Goal: Task Accomplishment & Management: Use online tool/utility

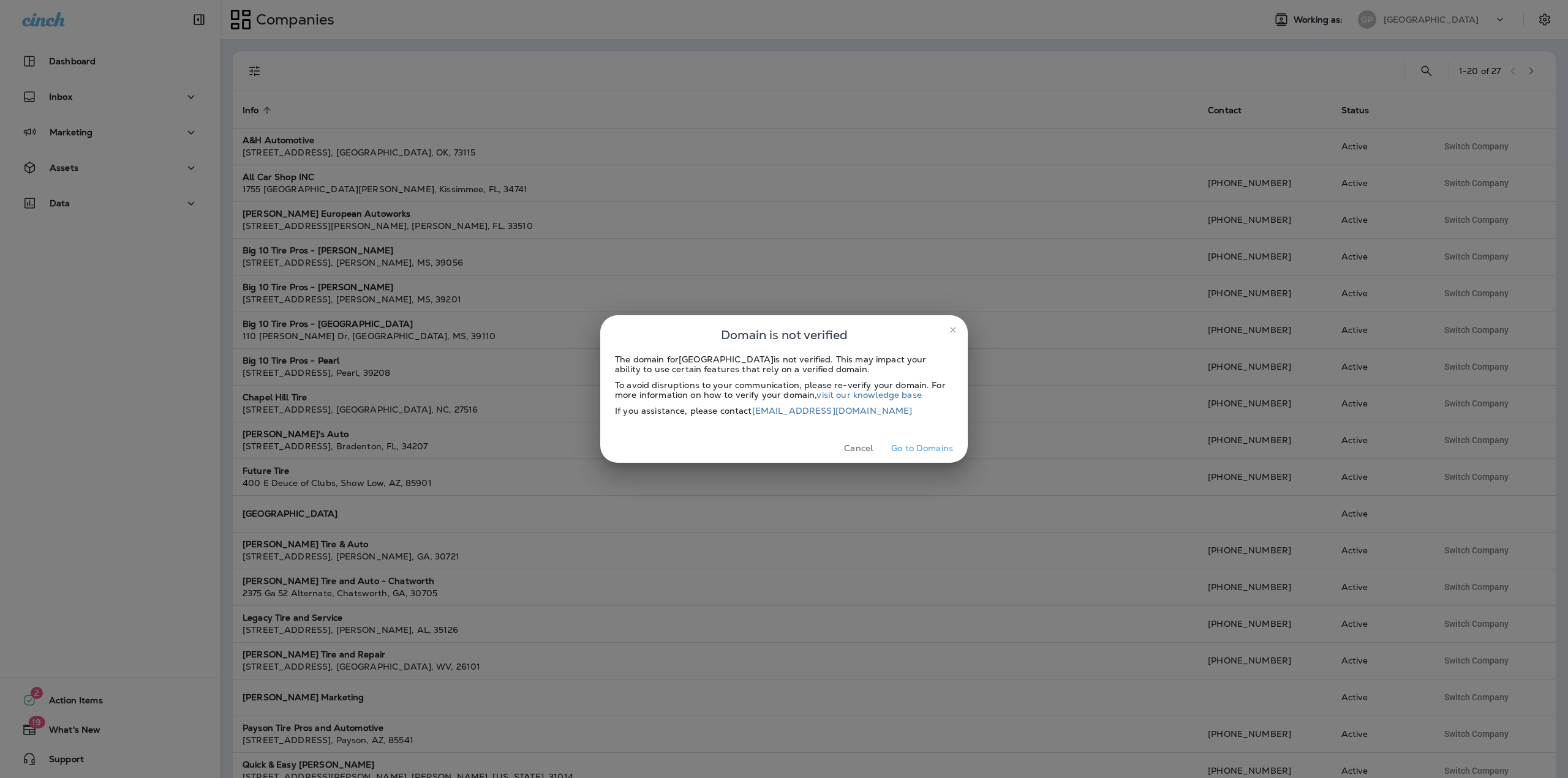
click at [954, 332] on icon "close" at bounding box center [953, 330] width 10 height 10
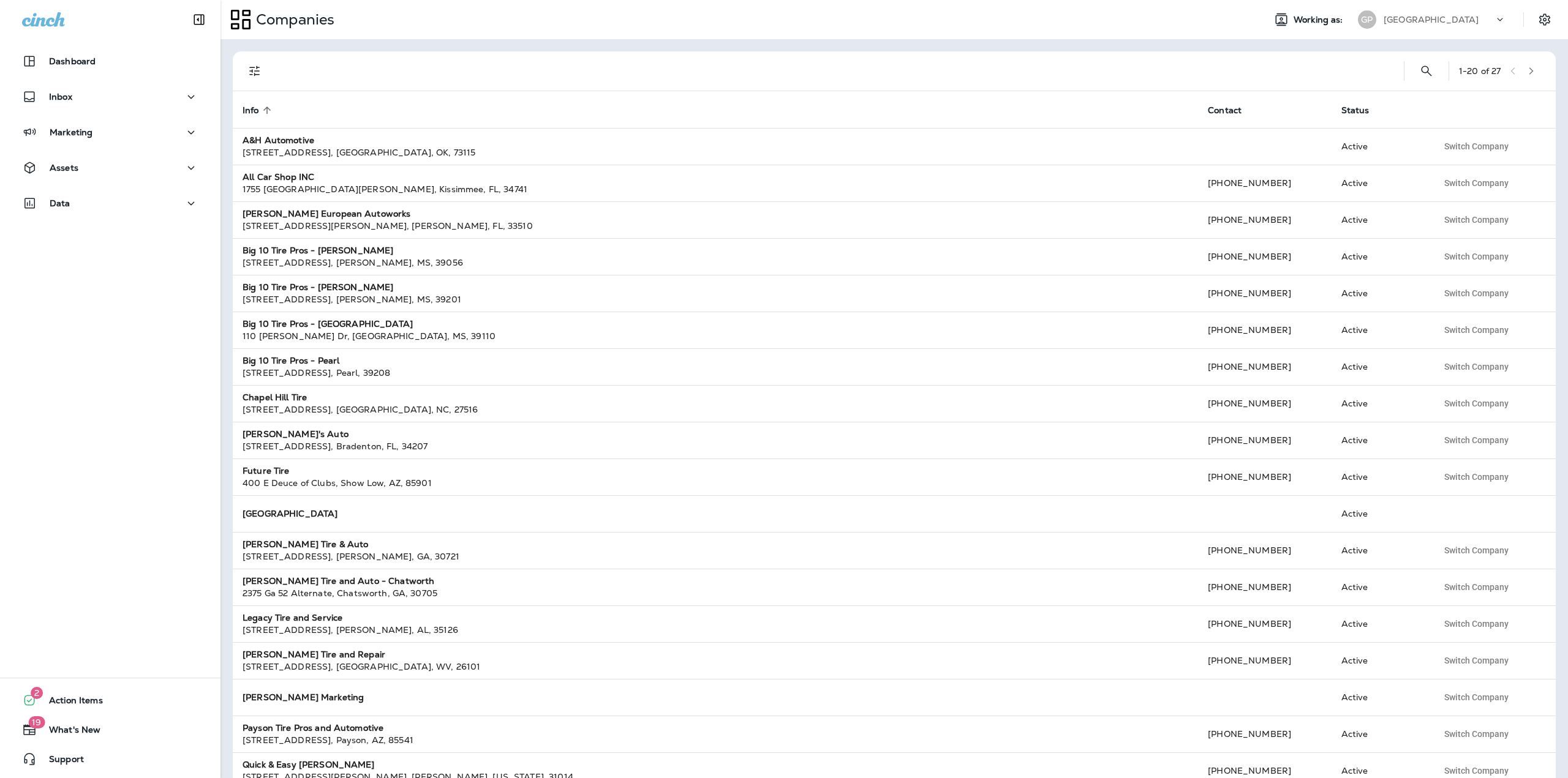
click at [1387, 16] on p "[GEOGRAPHIC_DATA]" at bounding box center [1431, 20] width 95 height 10
type input "****"
click at [1401, 99] on p "Willow Bend Automotive" at bounding box center [1431, 100] width 113 height 10
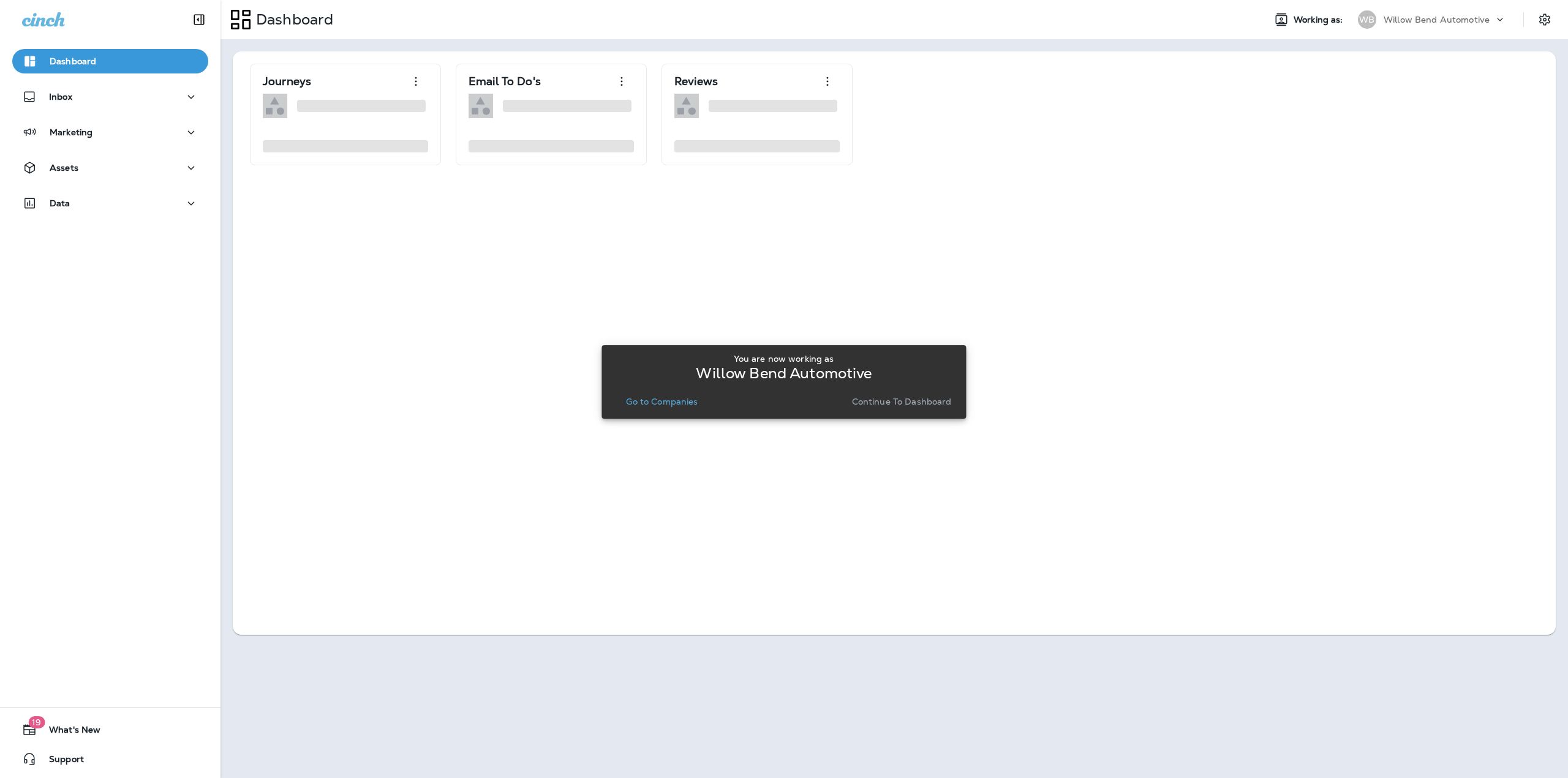
click at [639, 404] on p "Go to Companies" at bounding box center [661, 402] width 72 height 10
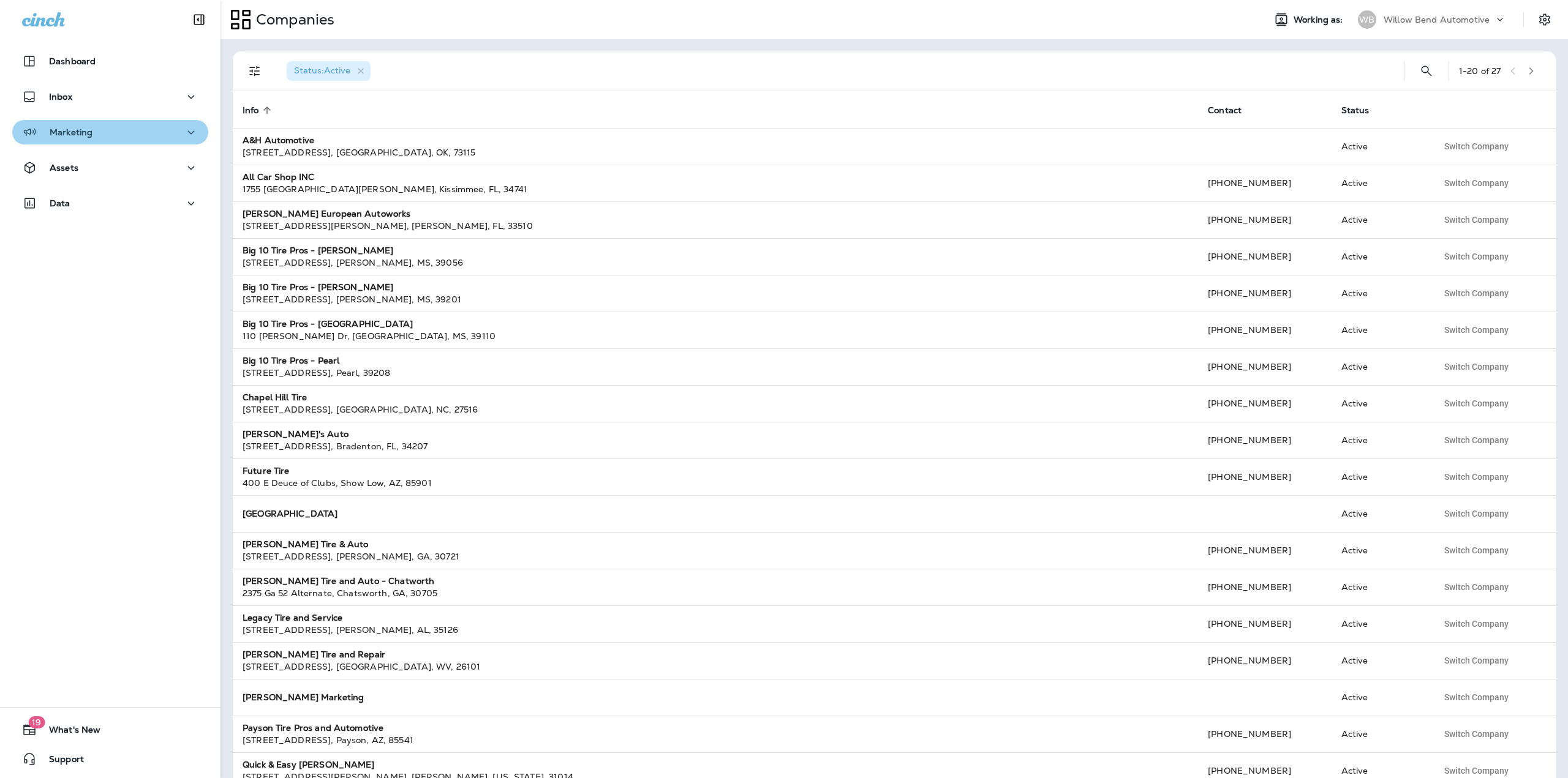
click at [160, 136] on div "Marketing" at bounding box center [111, 132] width 177 height 15
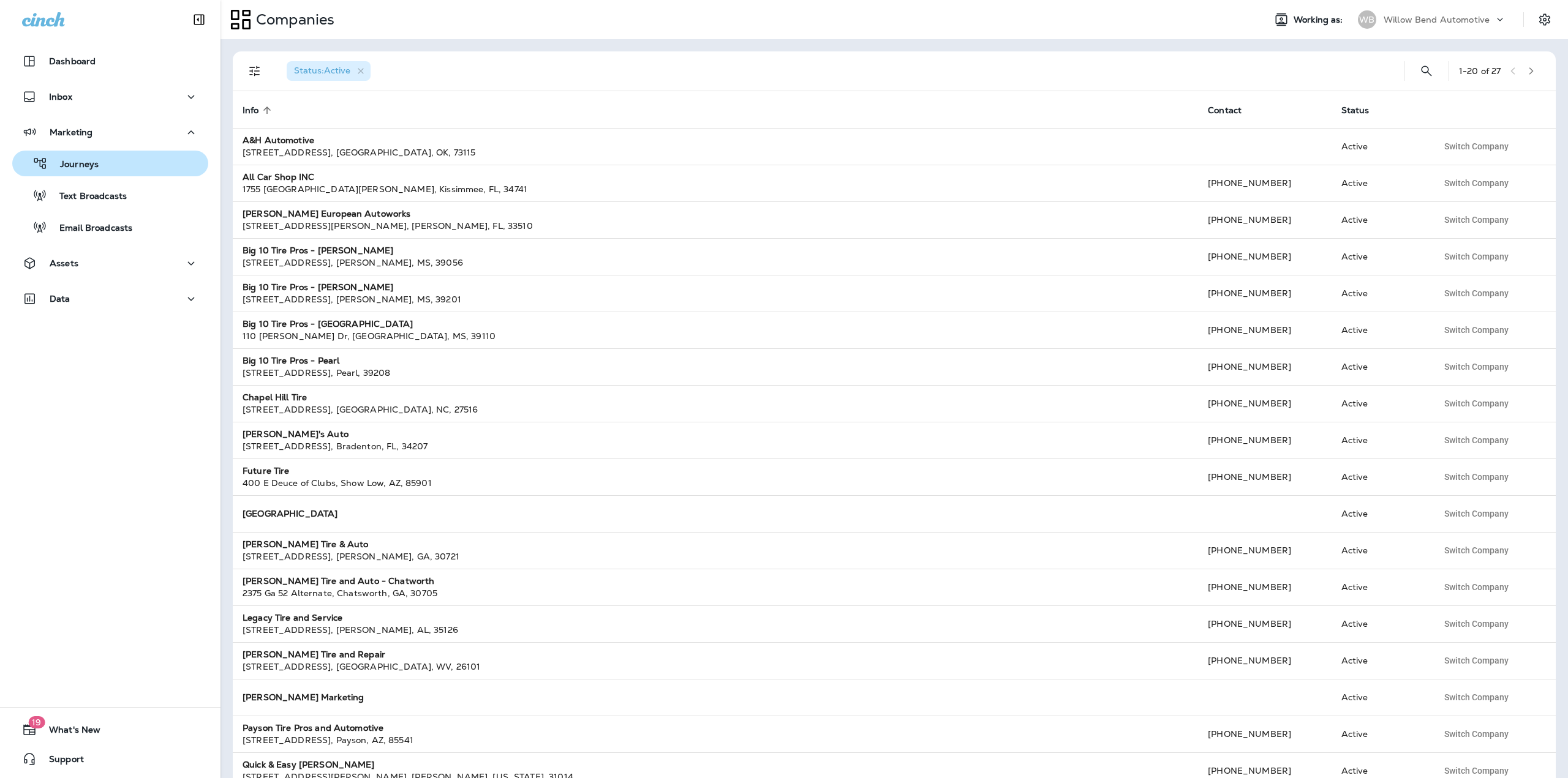
click at [149, 165] on div "Journeys" at bounding box center [110, 164] width 186 height 19
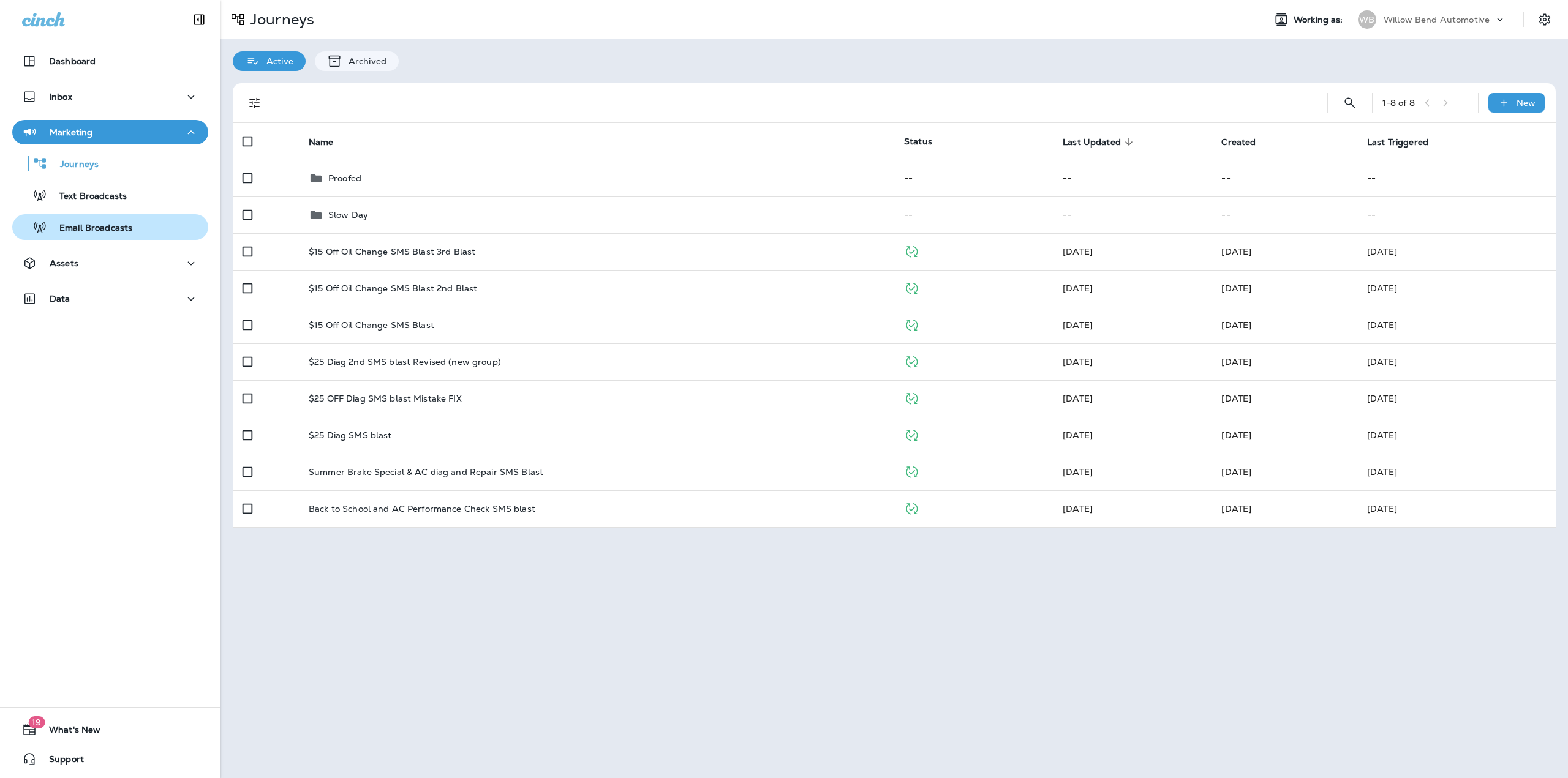
click at [140, 231] on div "Email Broadcasts" at bounding box center [110, 228] width 186 height 19
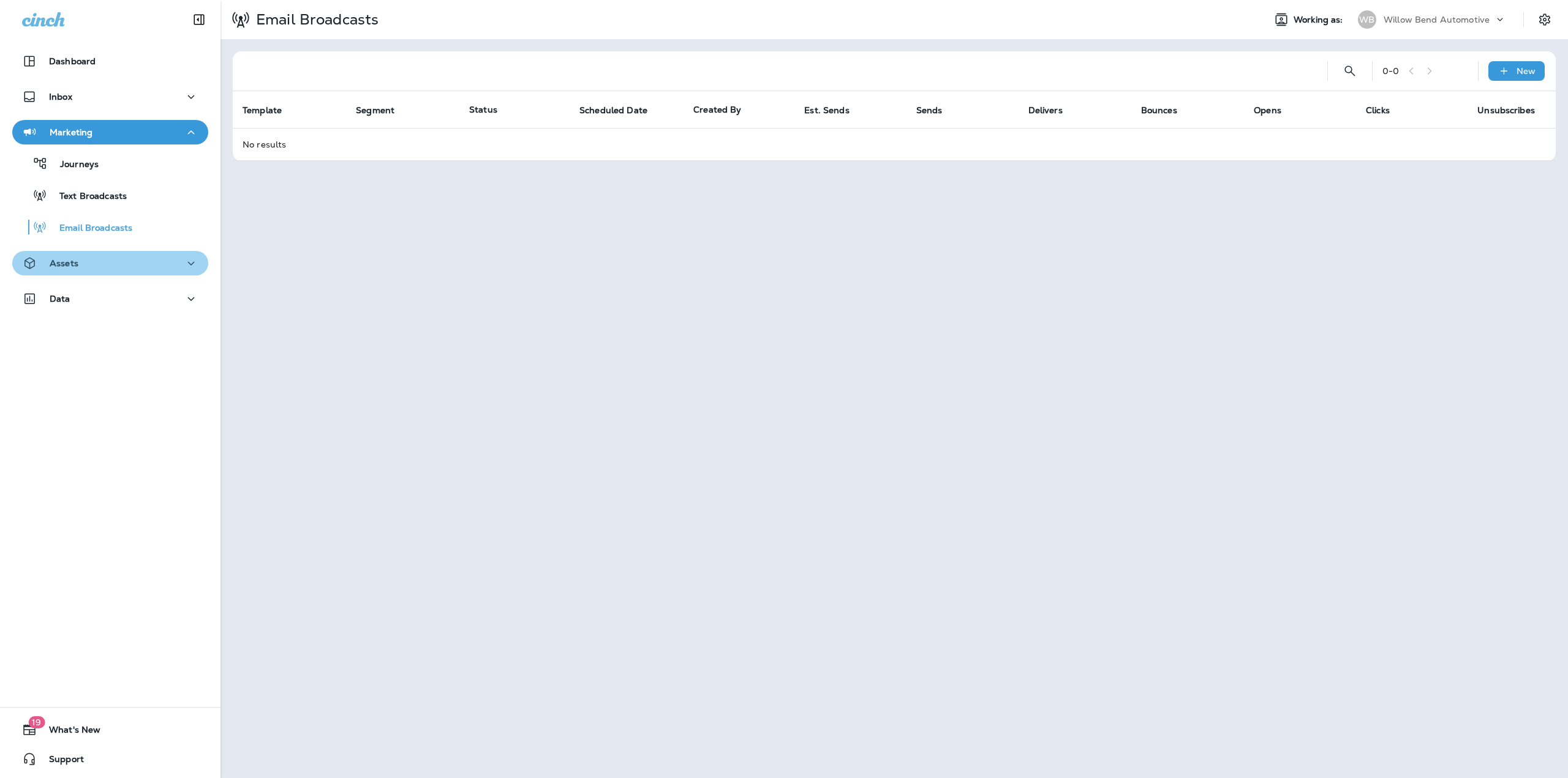
click at [128, 260] on div "Assets" at bounding box center [111, 263] width 177 height 15
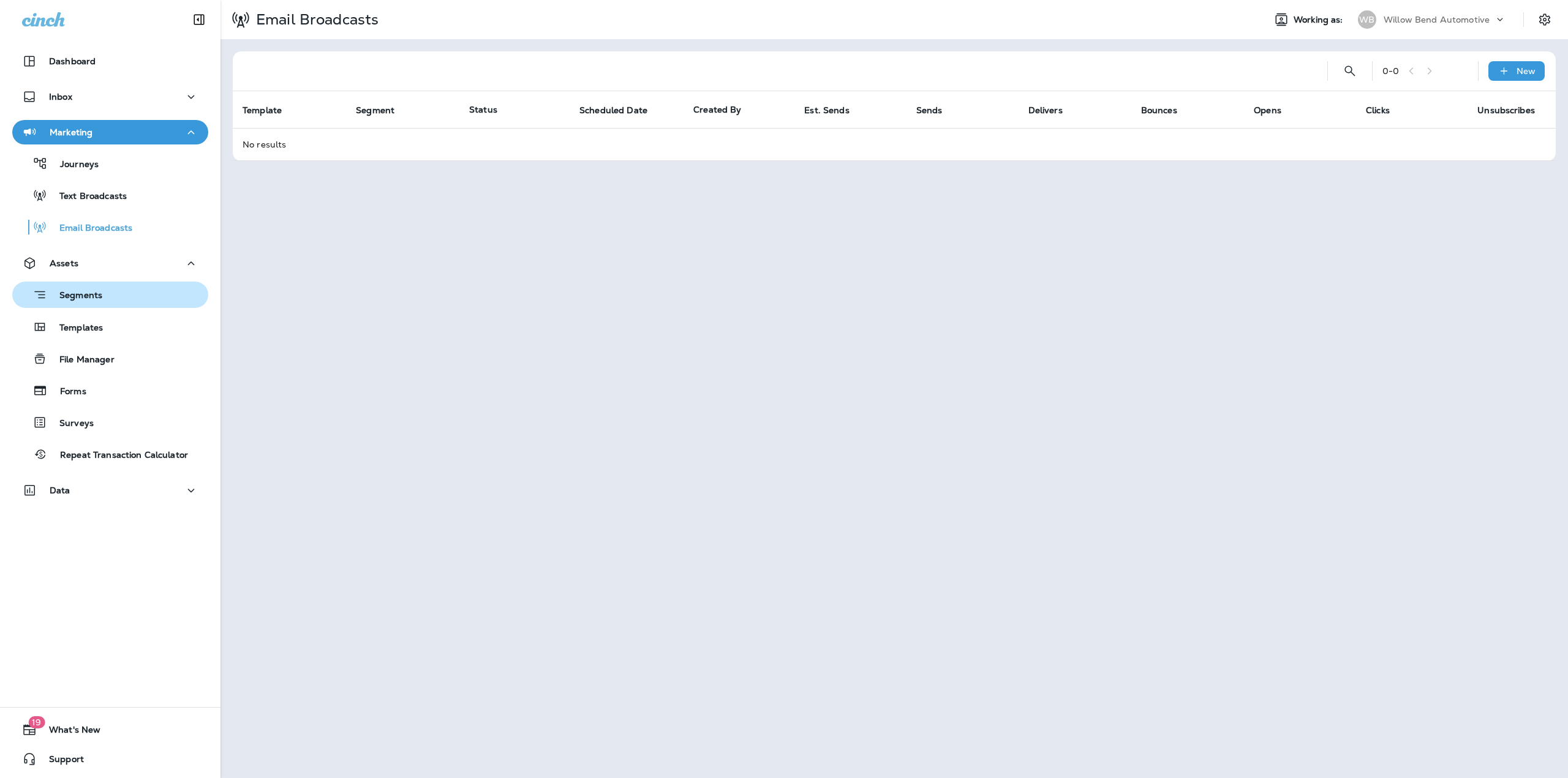
click at [89, 291] on p "Segments" at bounding box center [74, 296] width 55 height 12
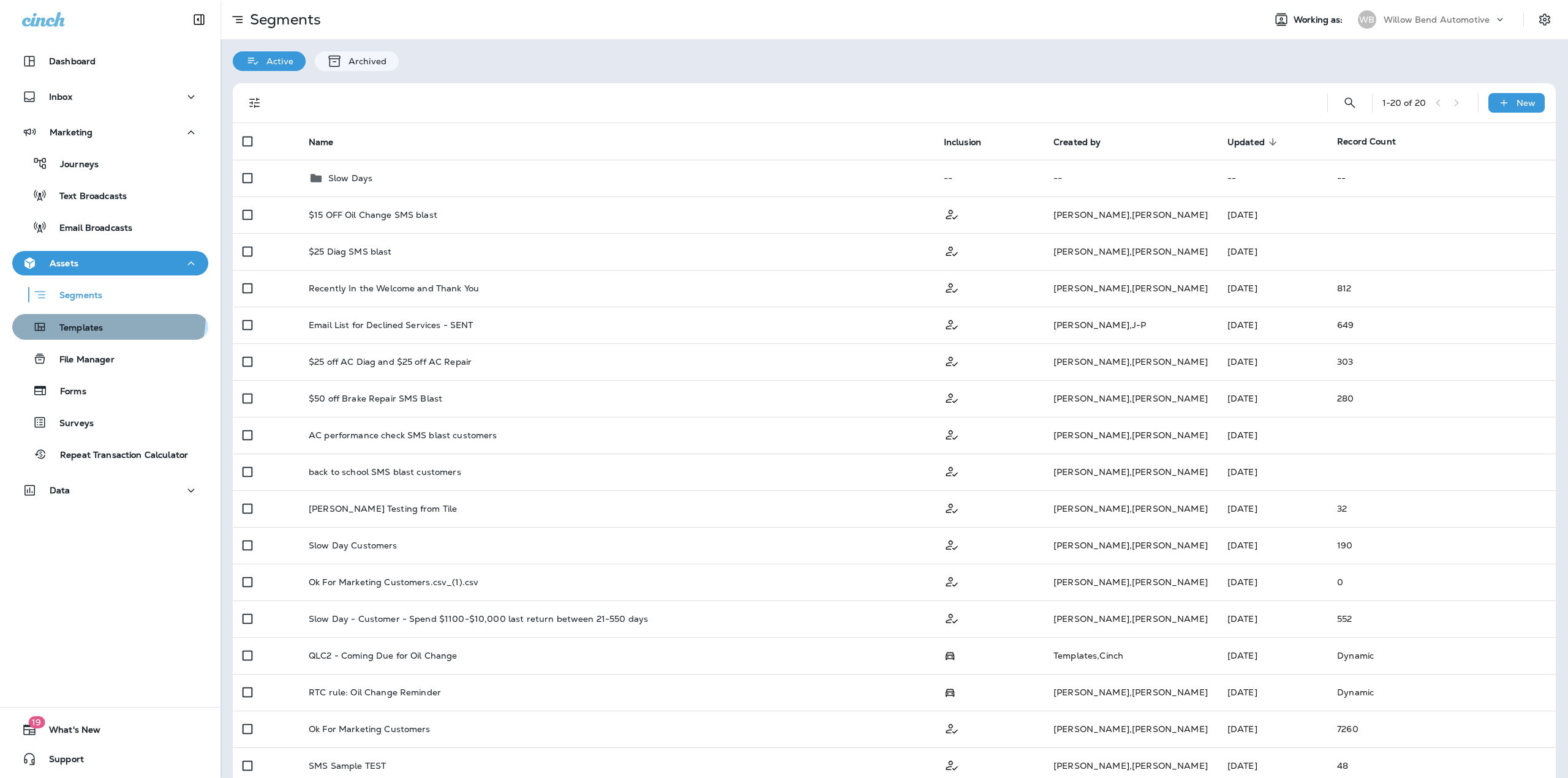
click at [102, 317] on button "Templates" at bounding box center [110, 327] width 196 height 26
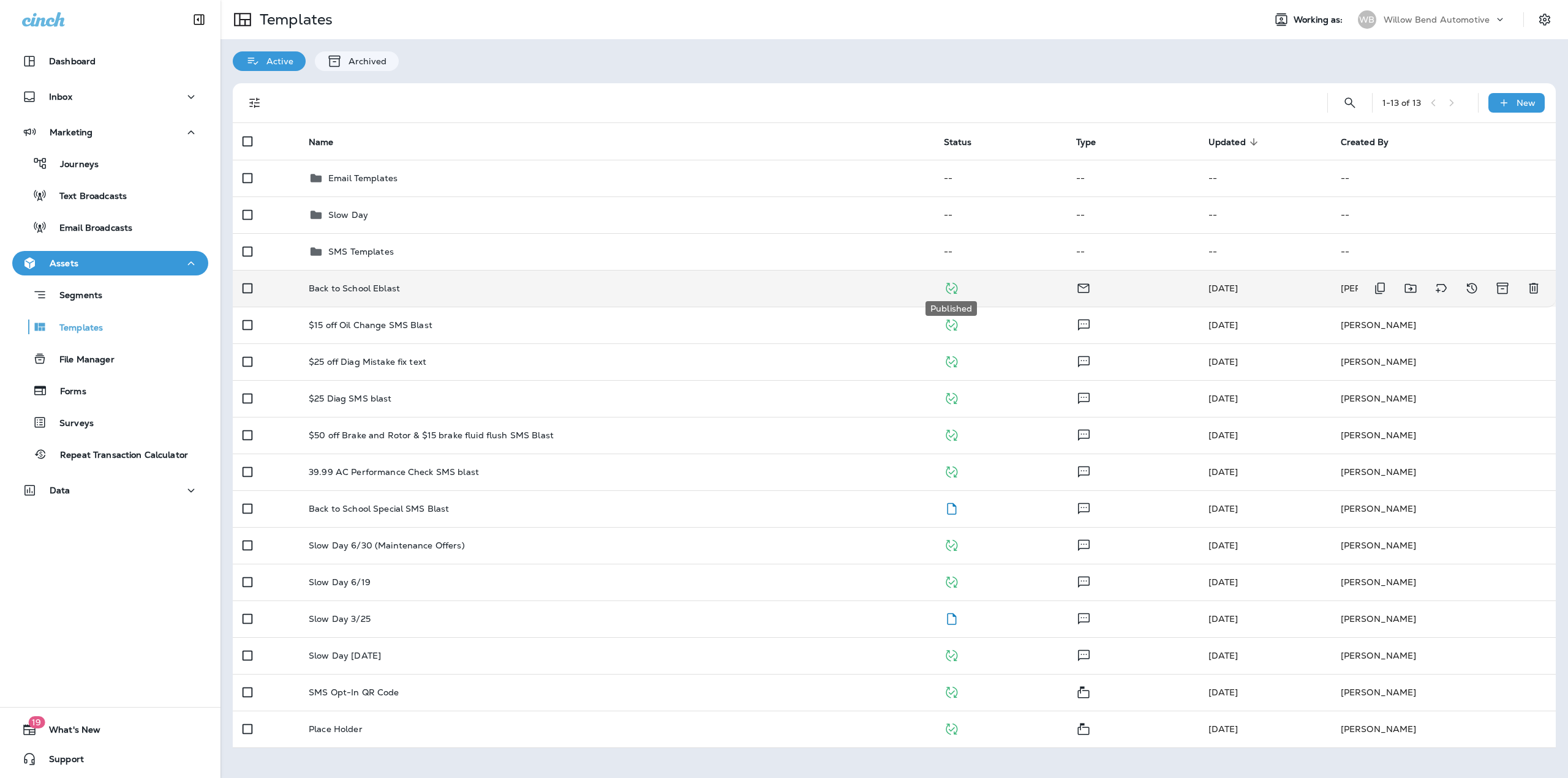
click at [943, 288] on td at bounding box center [1001, 288] width 132 height 37
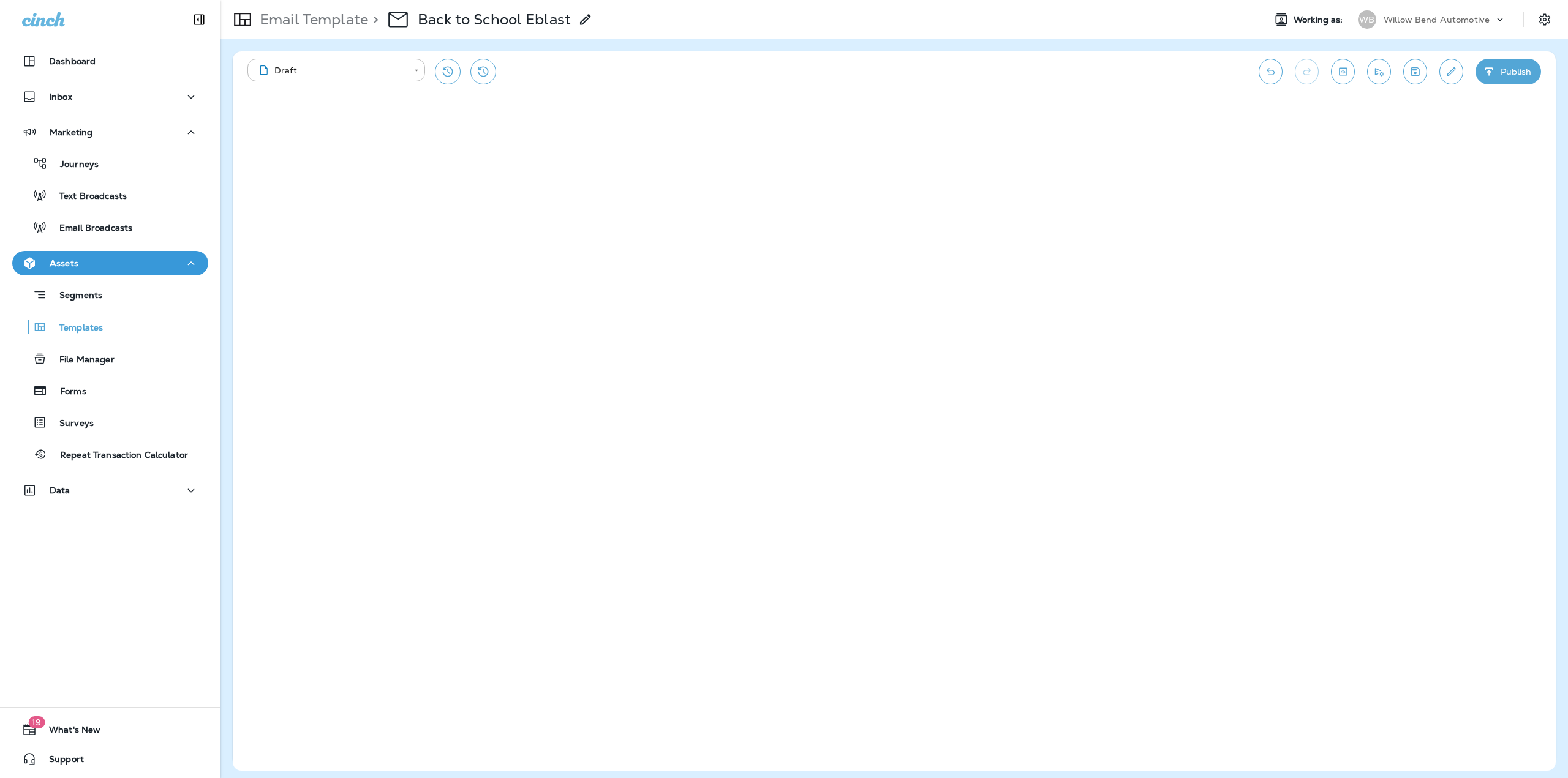
click at [1421, 68] on icon "Save" at bounding box center [1415, 71] width 13 height 12
click at [319, 18] on p "Email Template" at bounding box center [312, 20] width 113 height 19
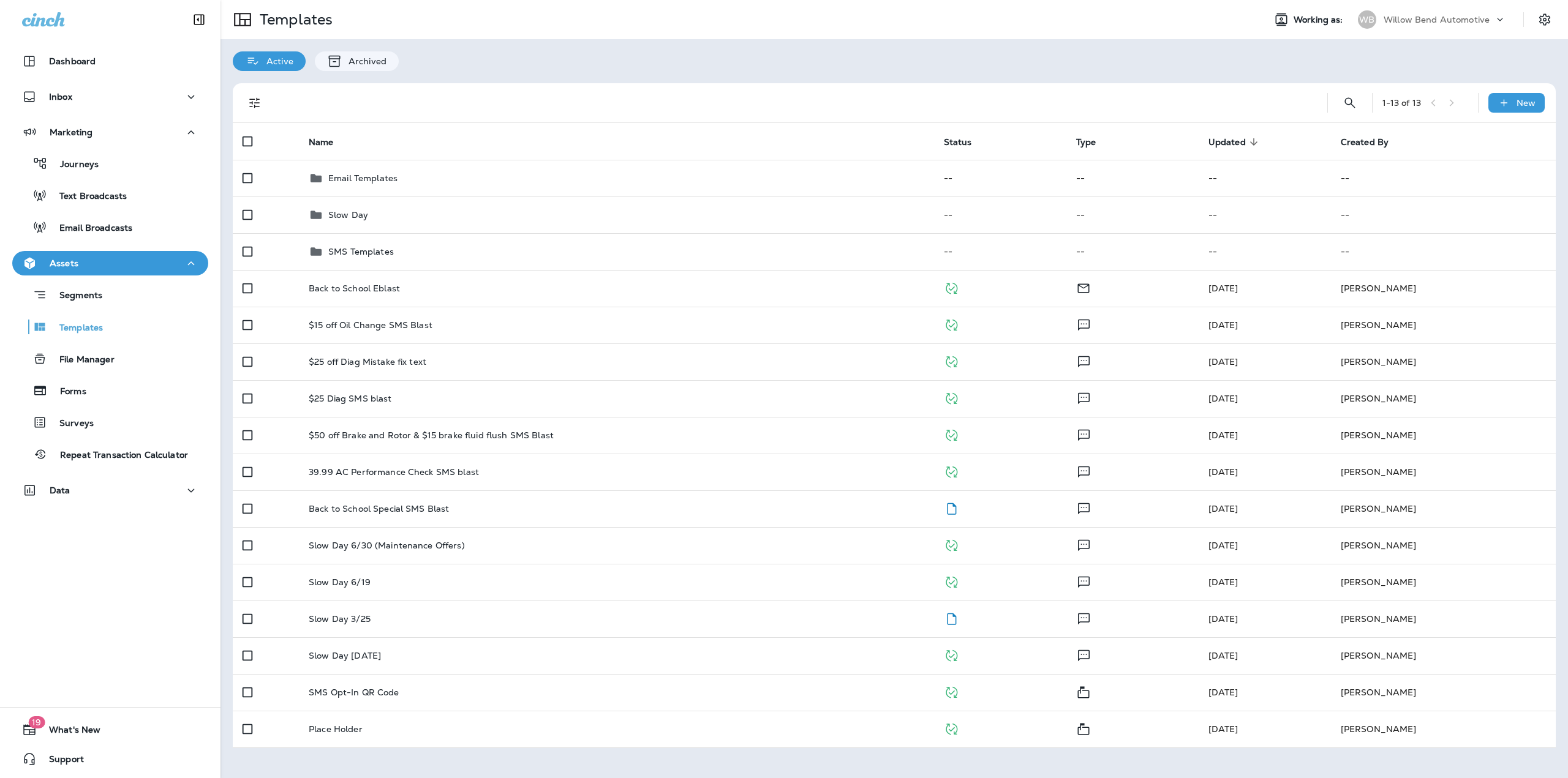
click at [612, 65] on div "Active Archived" at bounding box center [894, 55] width 1348 height 32
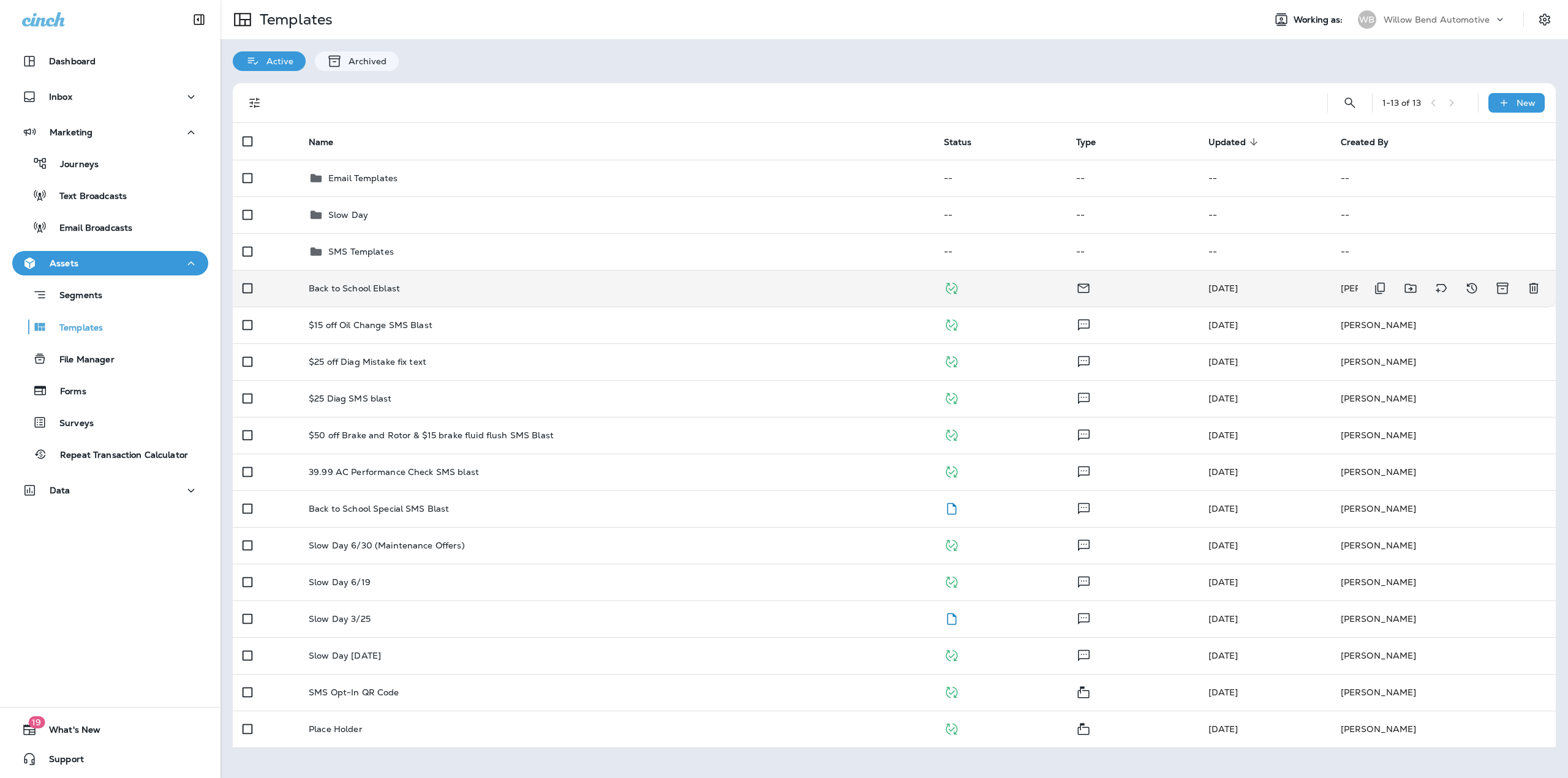
click at [405, 298] on td "Back to School Eblast" at bounding box center [616, 288] width 635 height 37
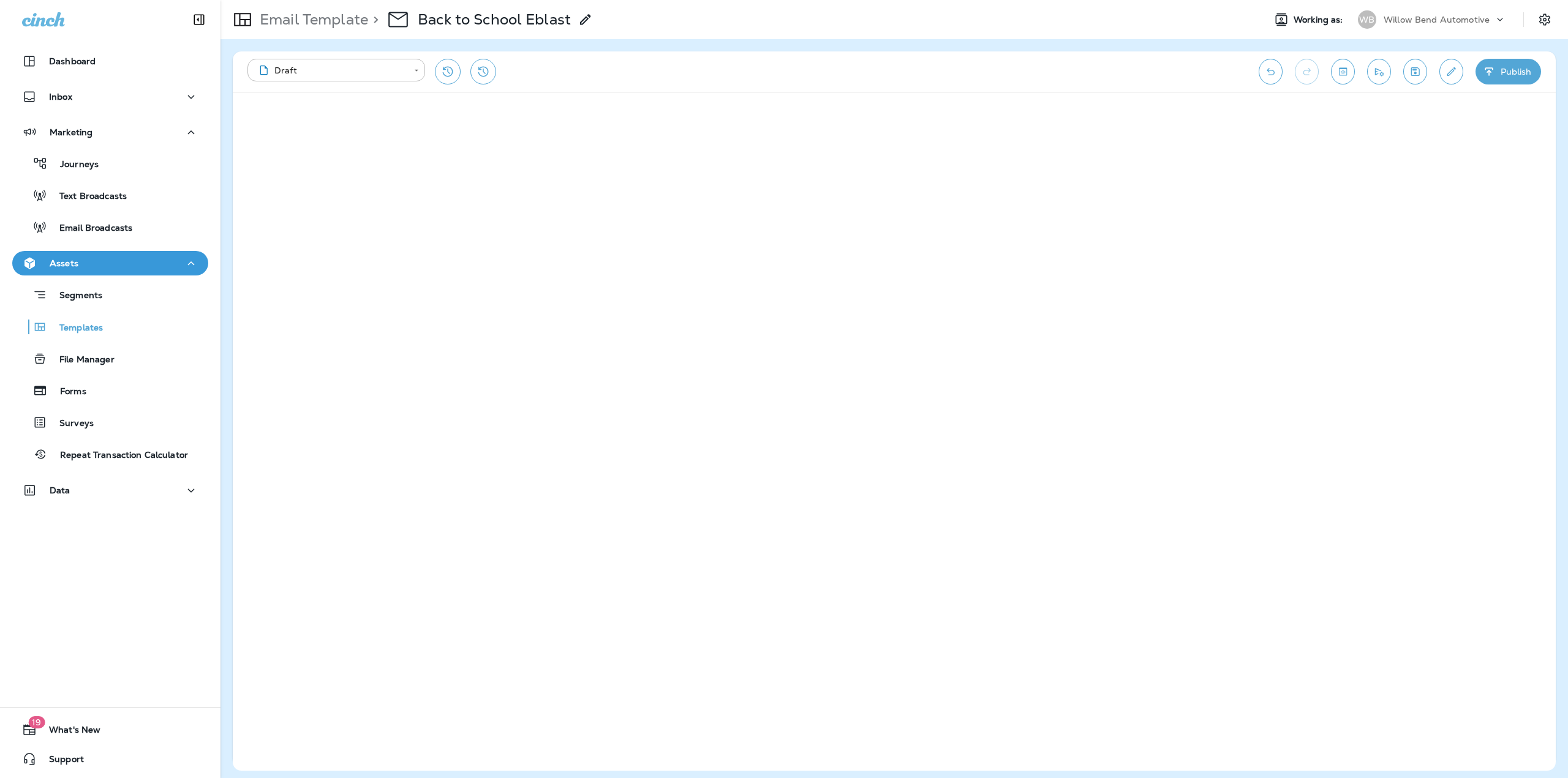
click at [297, 24] on p "Email Template" at bounding box center [312, 20] width 113 height 19
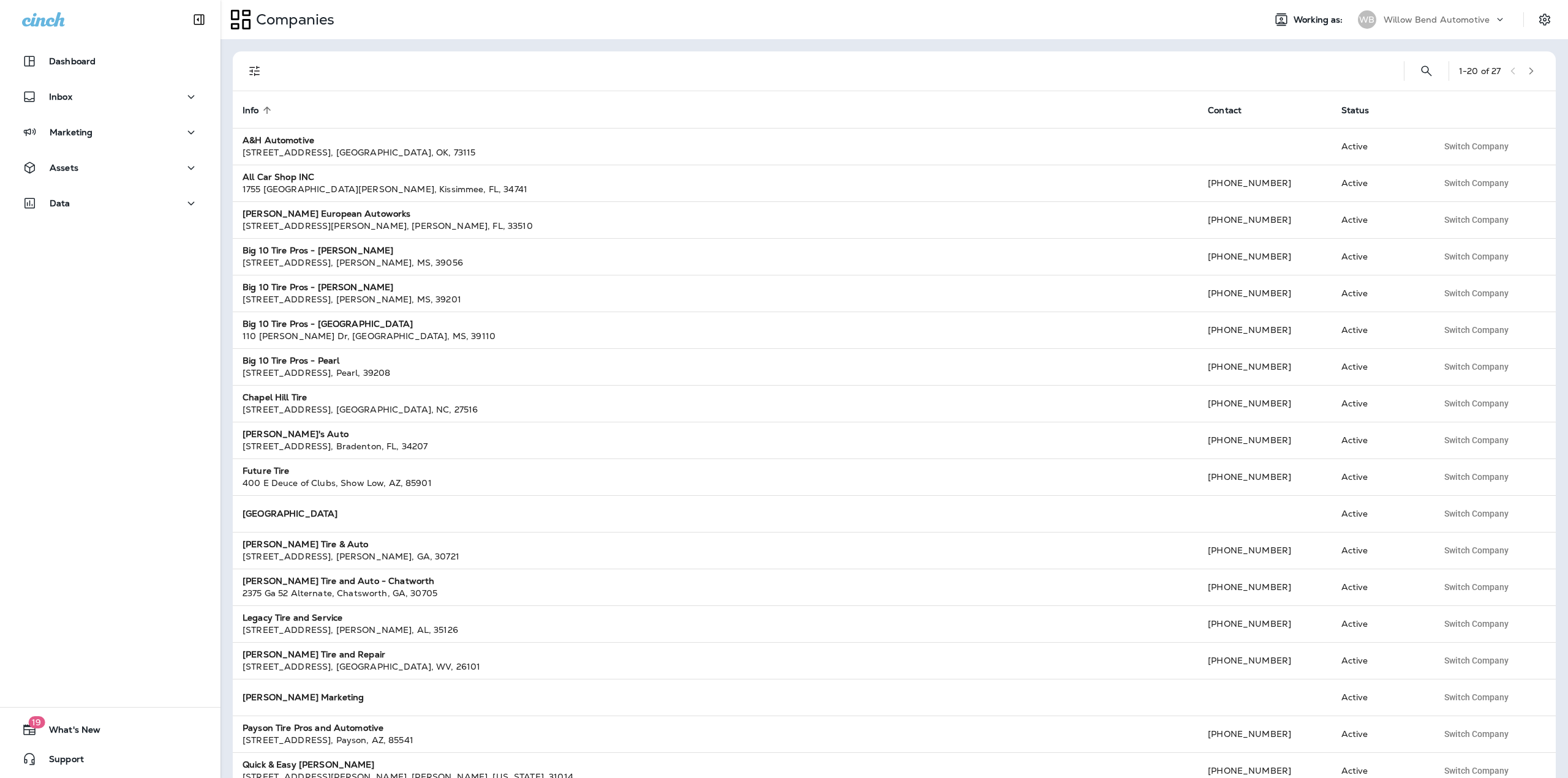
click at [1466, 20] on p "Willow Bend Automotive" at bounding box center [1437, 20] width 106 height 10
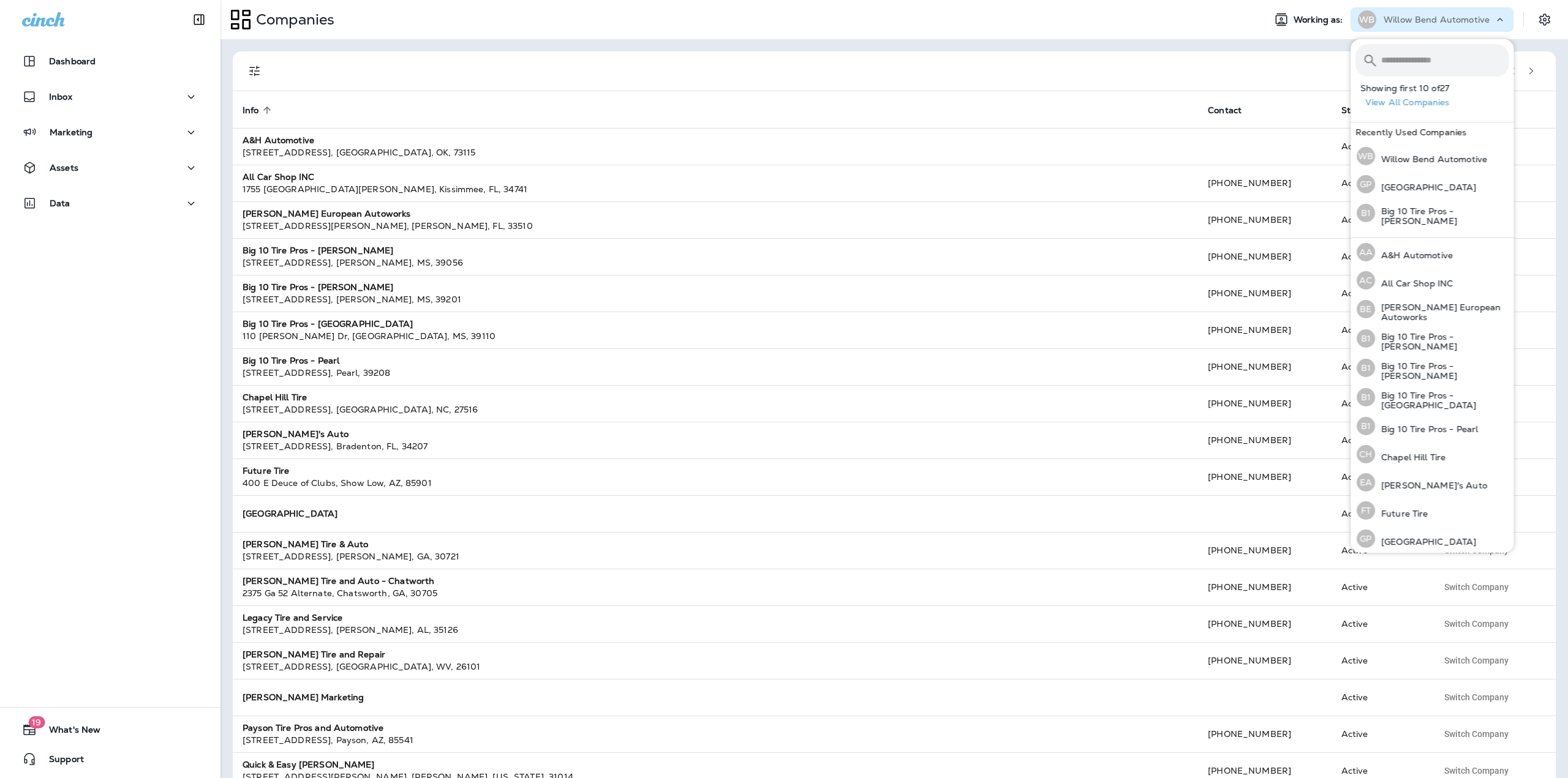
click at [1318, 46] on div "1 - 20 of 27 Info sorted ascending Contact Status A&H Automotive 625 S Sunnylan…" at bounding box center [894, 408] width 1348 height 739
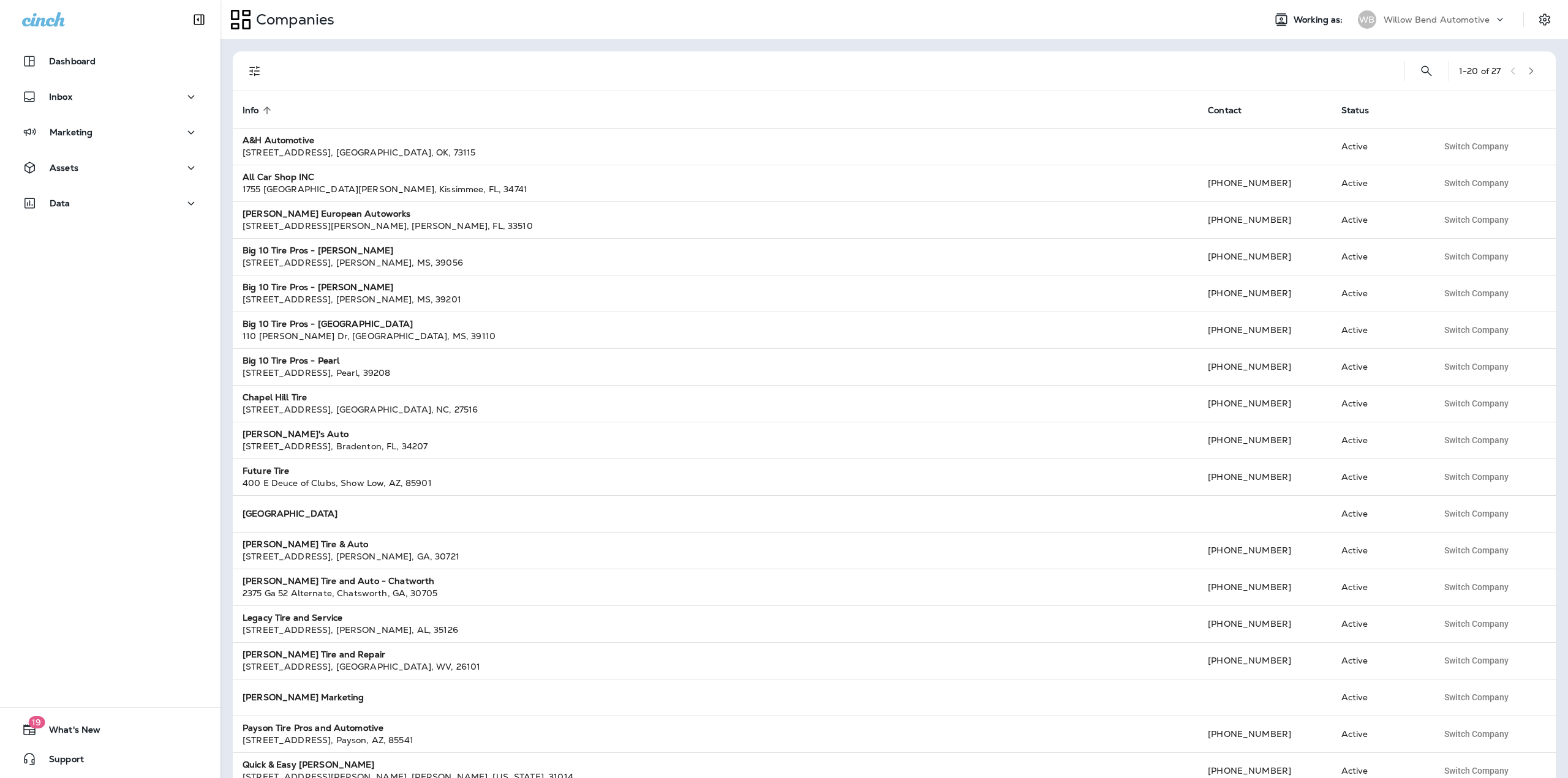
click at [1487, 20] on p "Willow Bend Automotive" at bounding box center [1437, 20] width 106 height 10
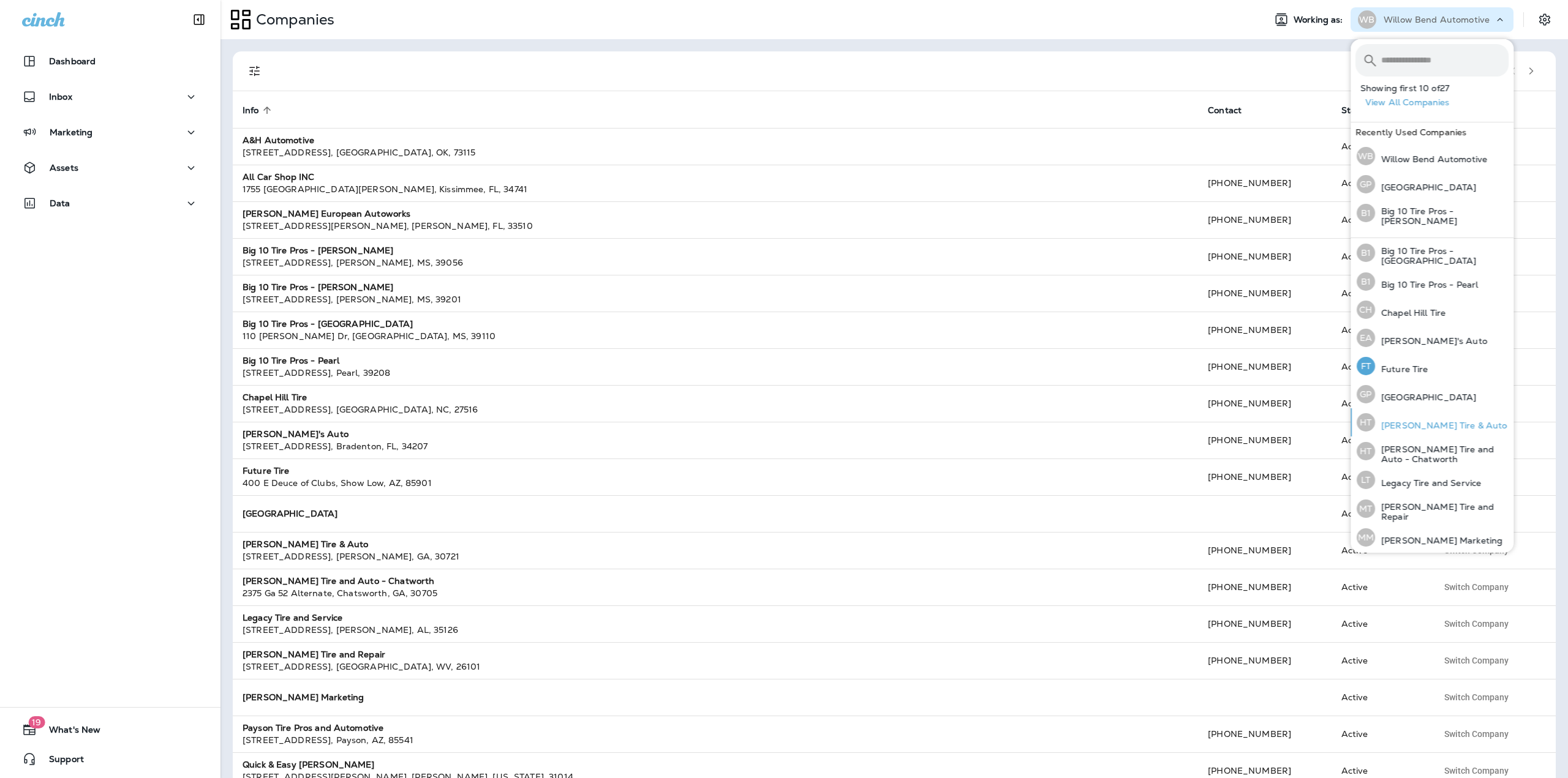
scroll to position [184, 0]
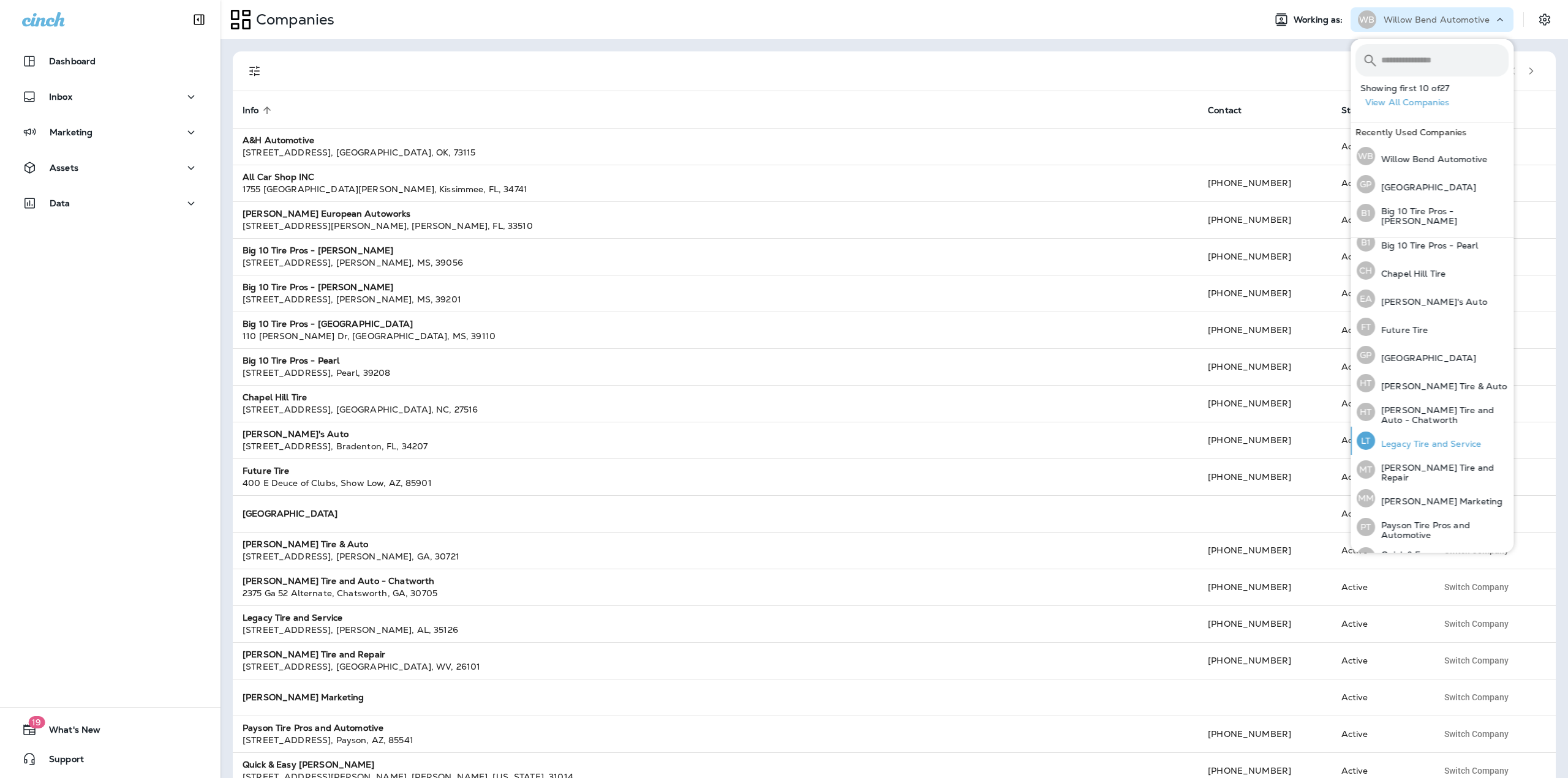
click at [1425, 440] on p "Legacy Tire and Service" at bounding box center [1428, 443] width 106 height 10
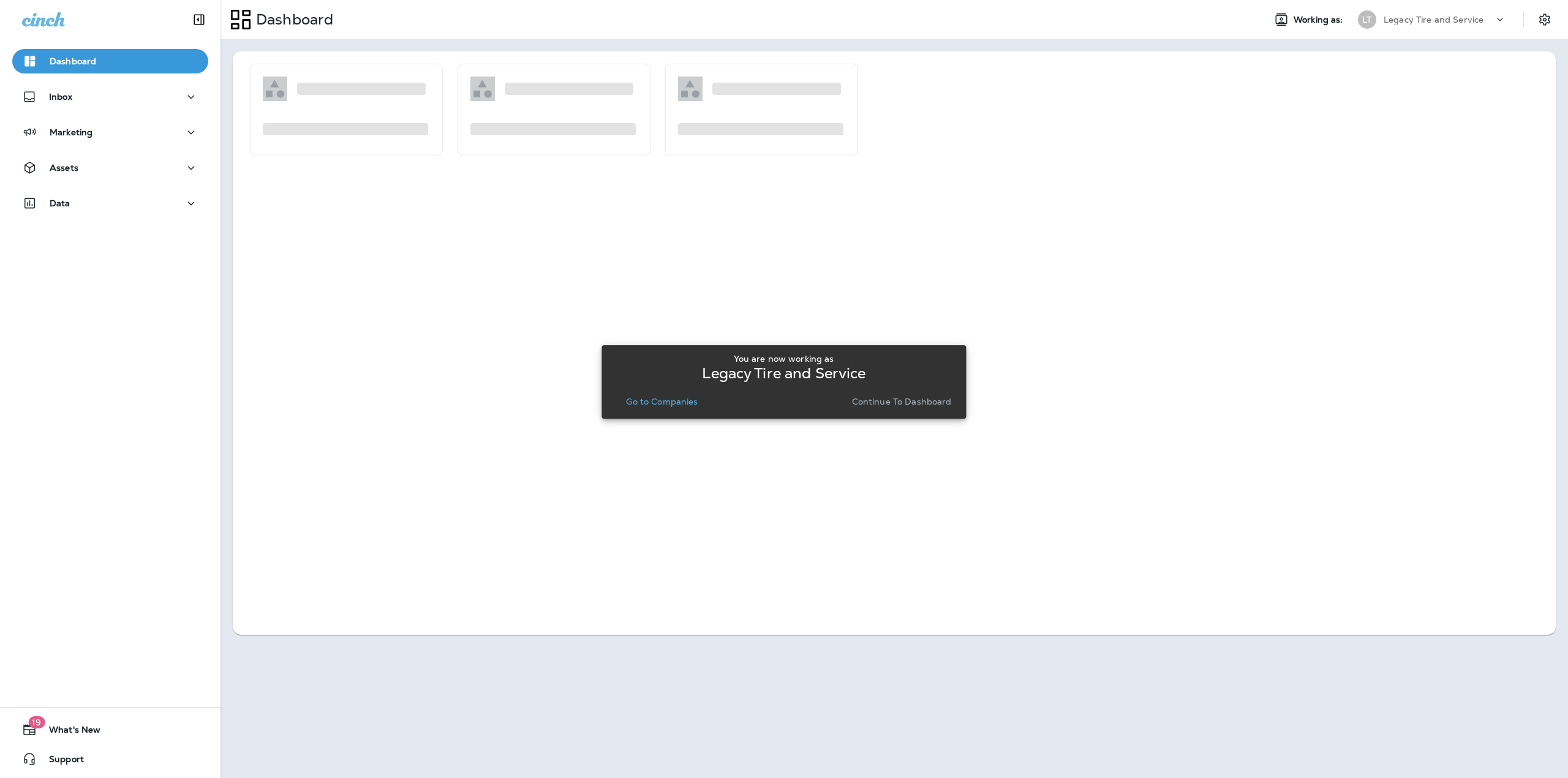
click at [673, 403] on p "Go to Companies" at bounding box center [661, 402] width 72 height 10
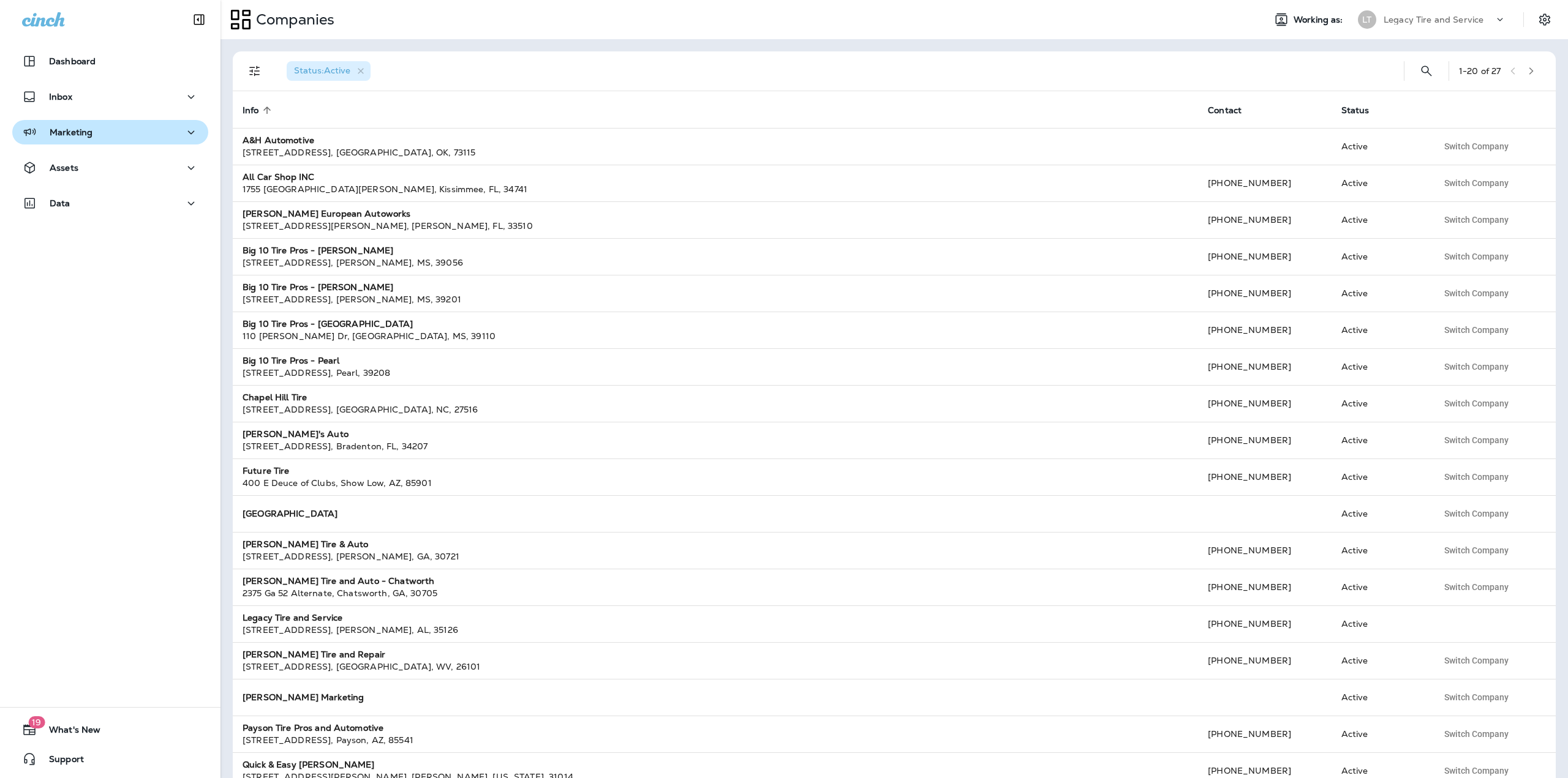
click at [33, 133] on icon "button" at bounding box center [33, 132] width 2 height 4
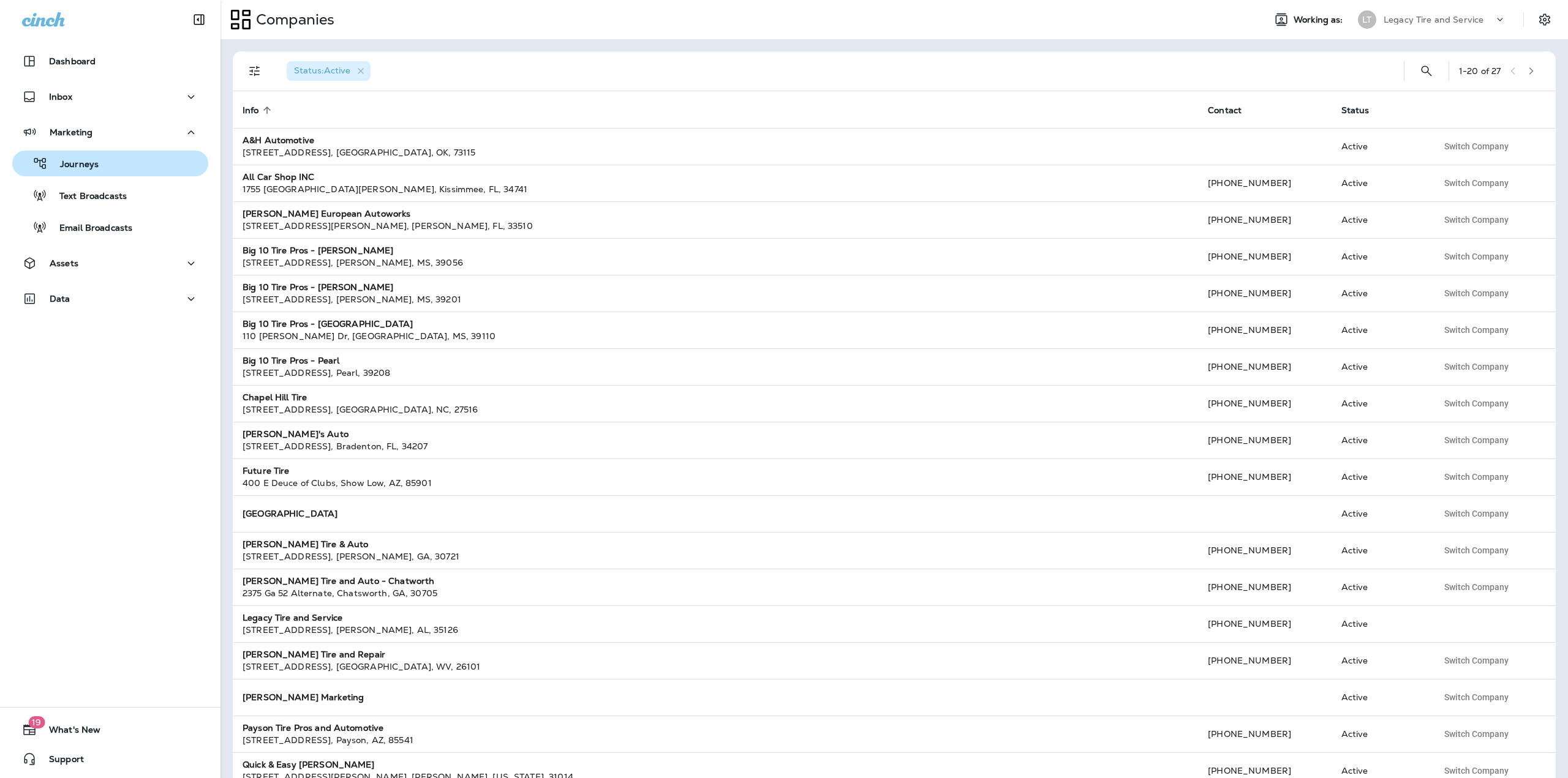
drag, startPoint x: 90, startPoint y: 162, endPoint x: 101, endPoint y: 166, distance: 11.7
click at [91, 162] on p "Journeys" at bounding box center [73, 165] width 51 height 12
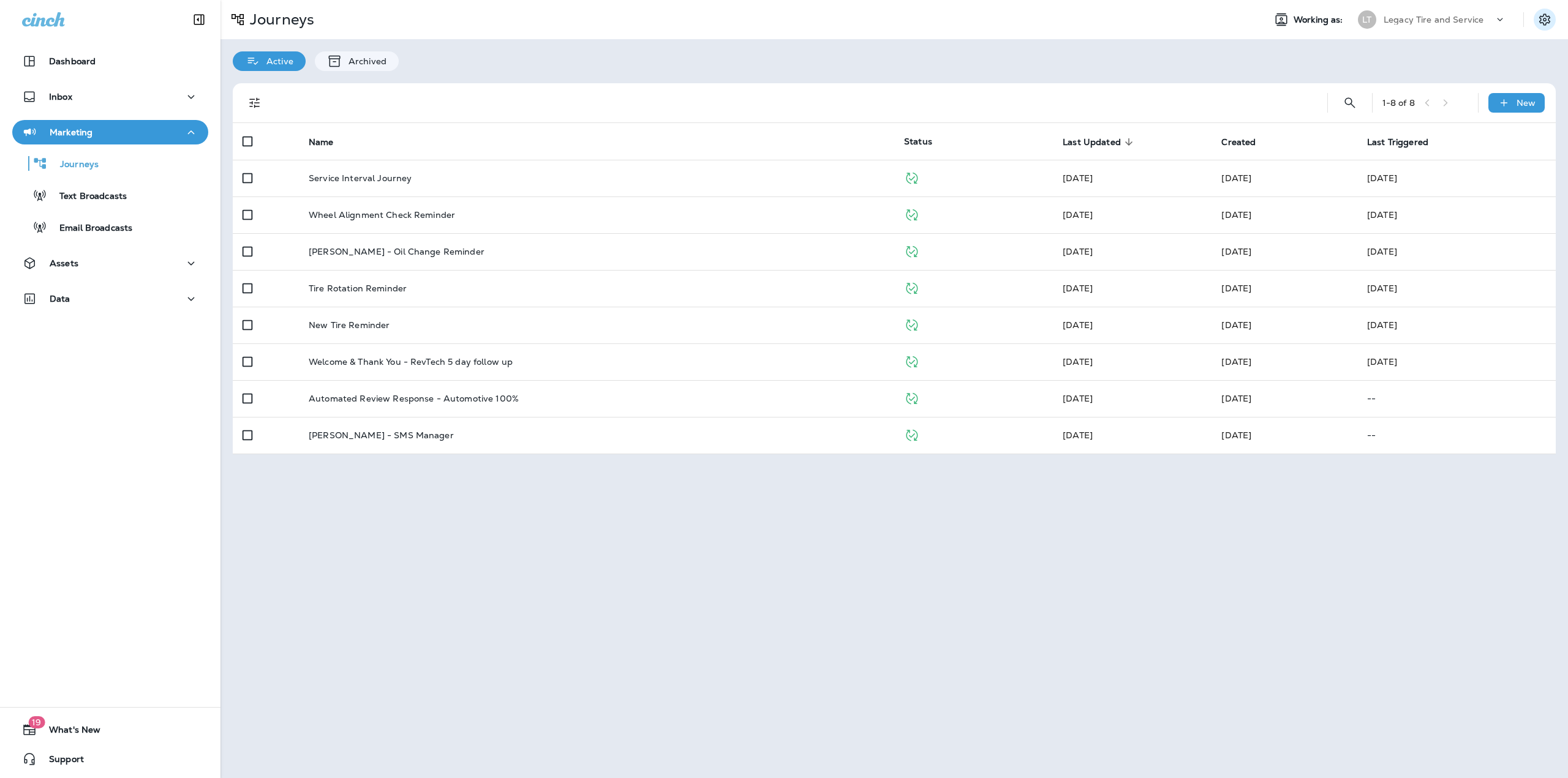
click at [1545, 18] on icon "Settings" at bounding box center [1545, 19] width 11 height 12
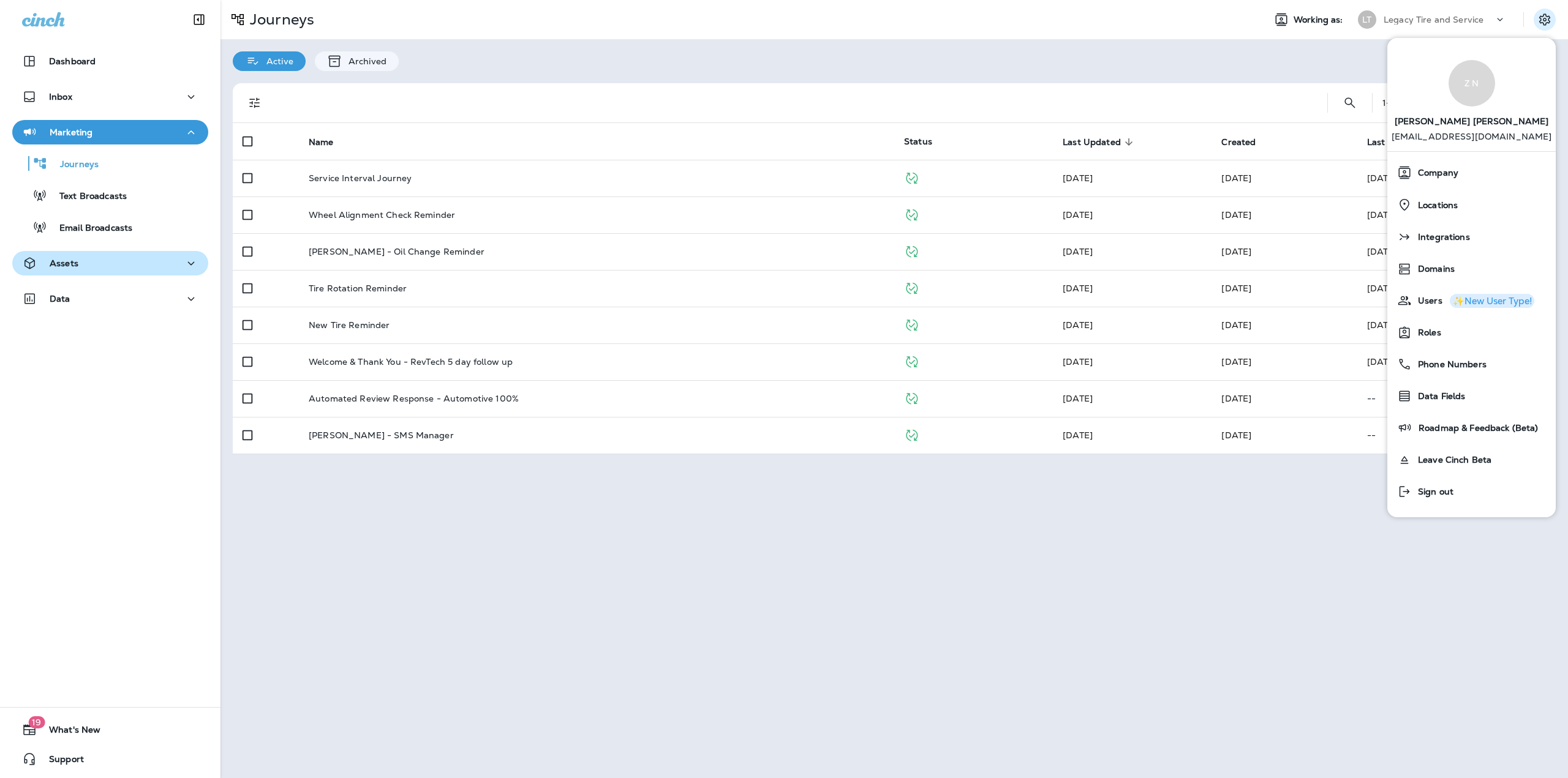
click at [100, 269] on div "Assets" at bounding box center [111, 263] width 177 height 15
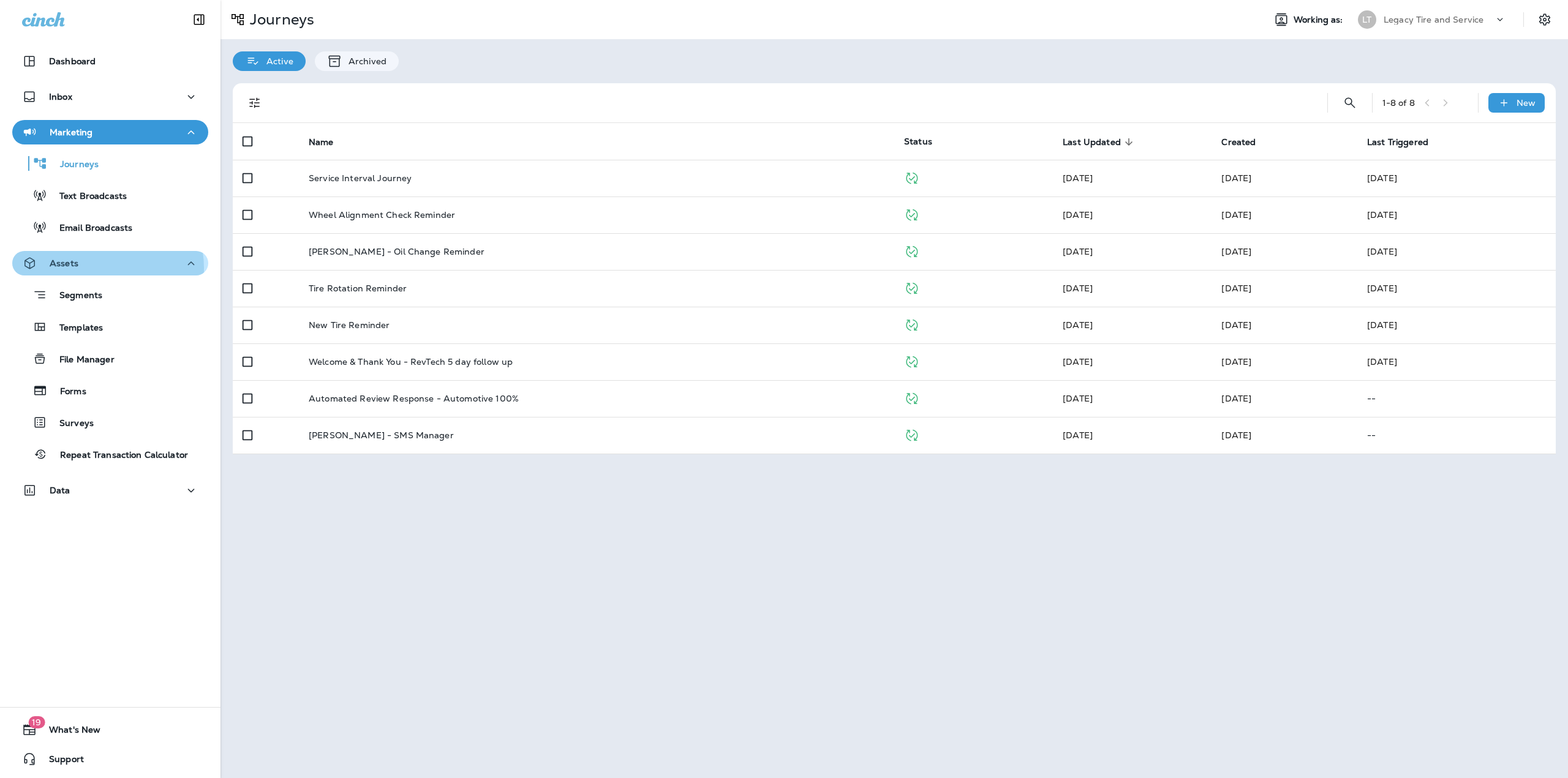
click at [94, 269] on div "Assets" at bounding box center [111, 263] width 177 height 15
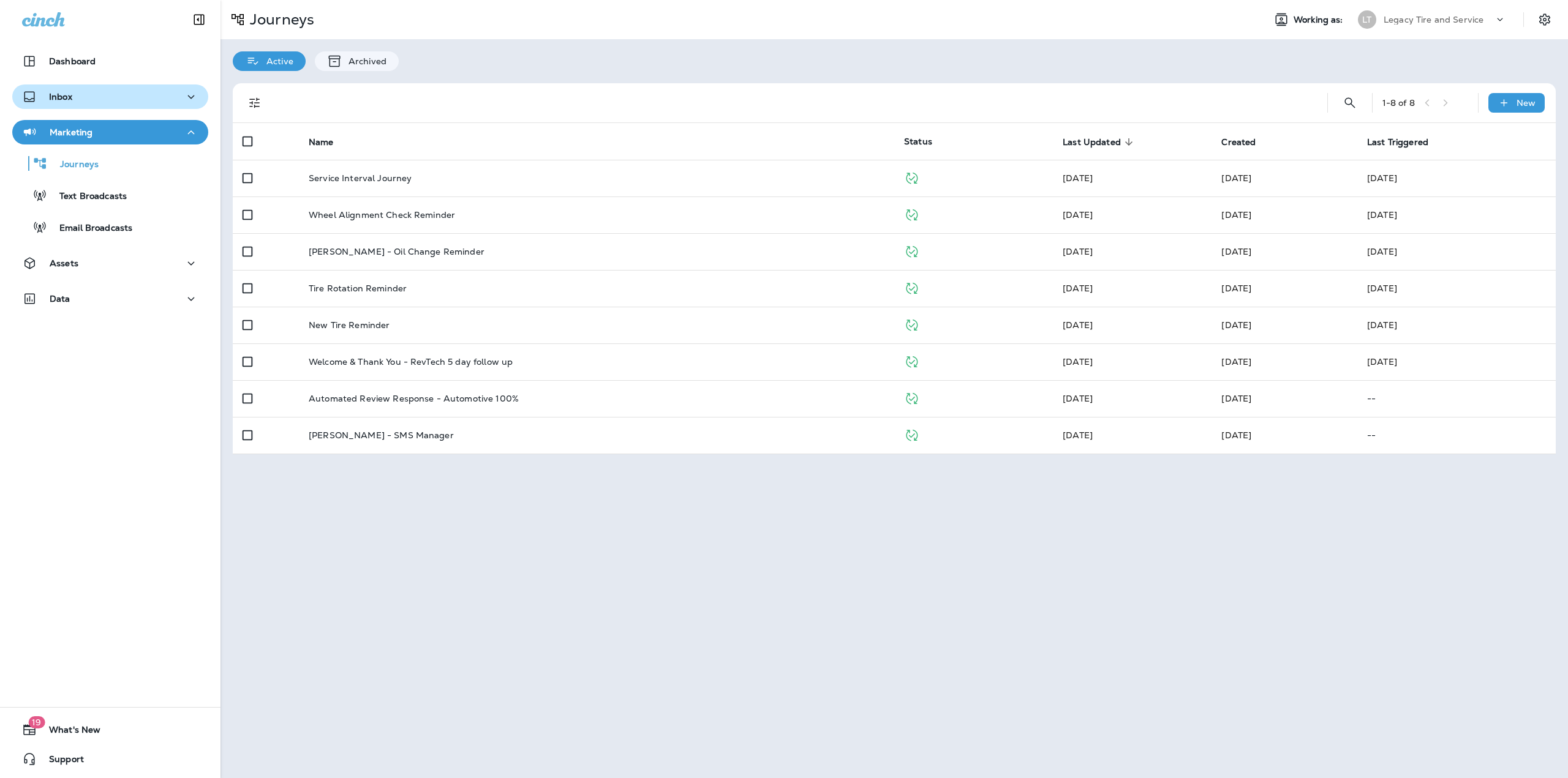
click at [133, 100] on div "Inbox" at bounding box center [111, 97] width 177 height 15
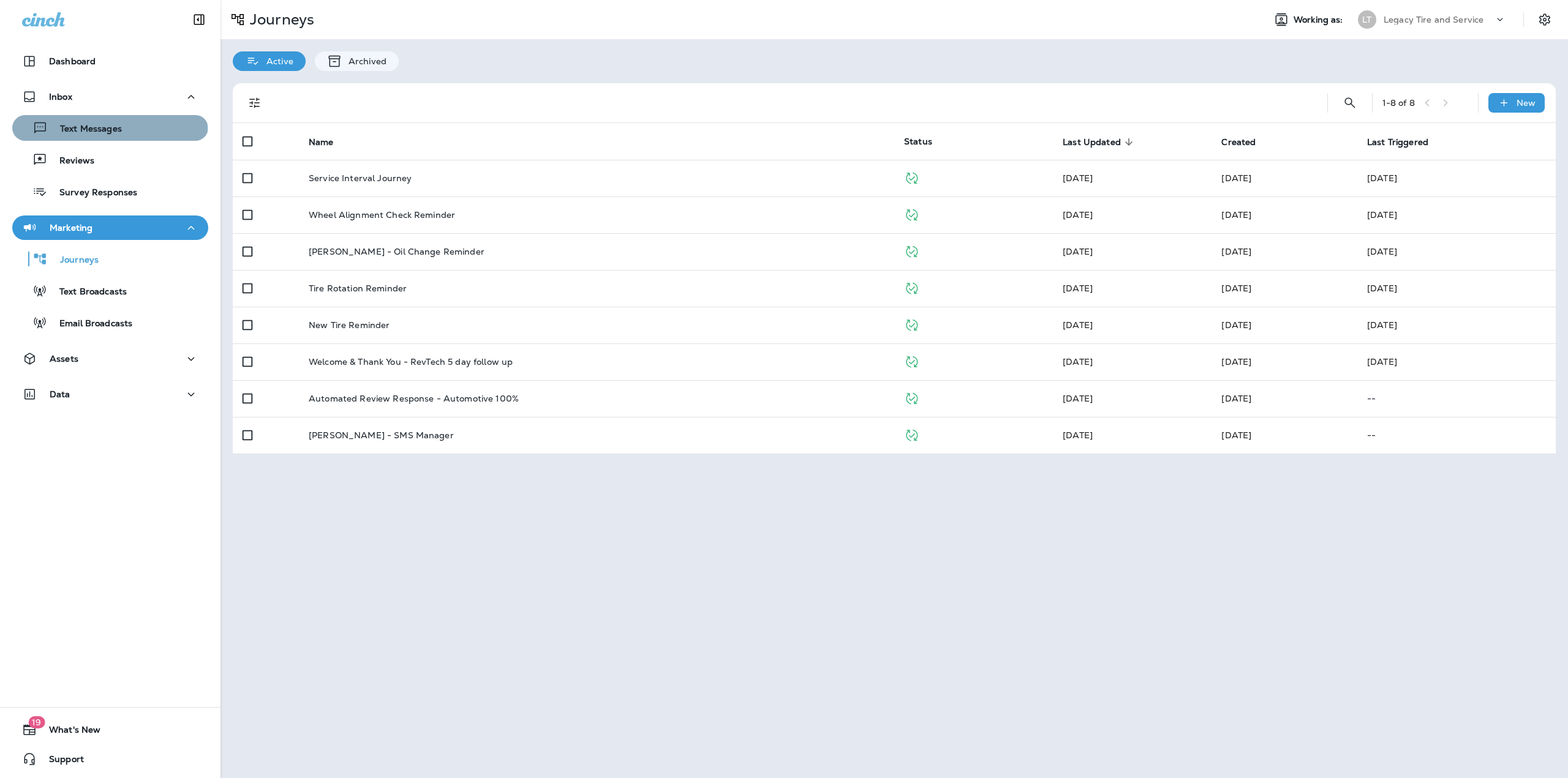
click at [109, 130] on p "Text Messages" at bounding box center [85, 129] width 74 height 12
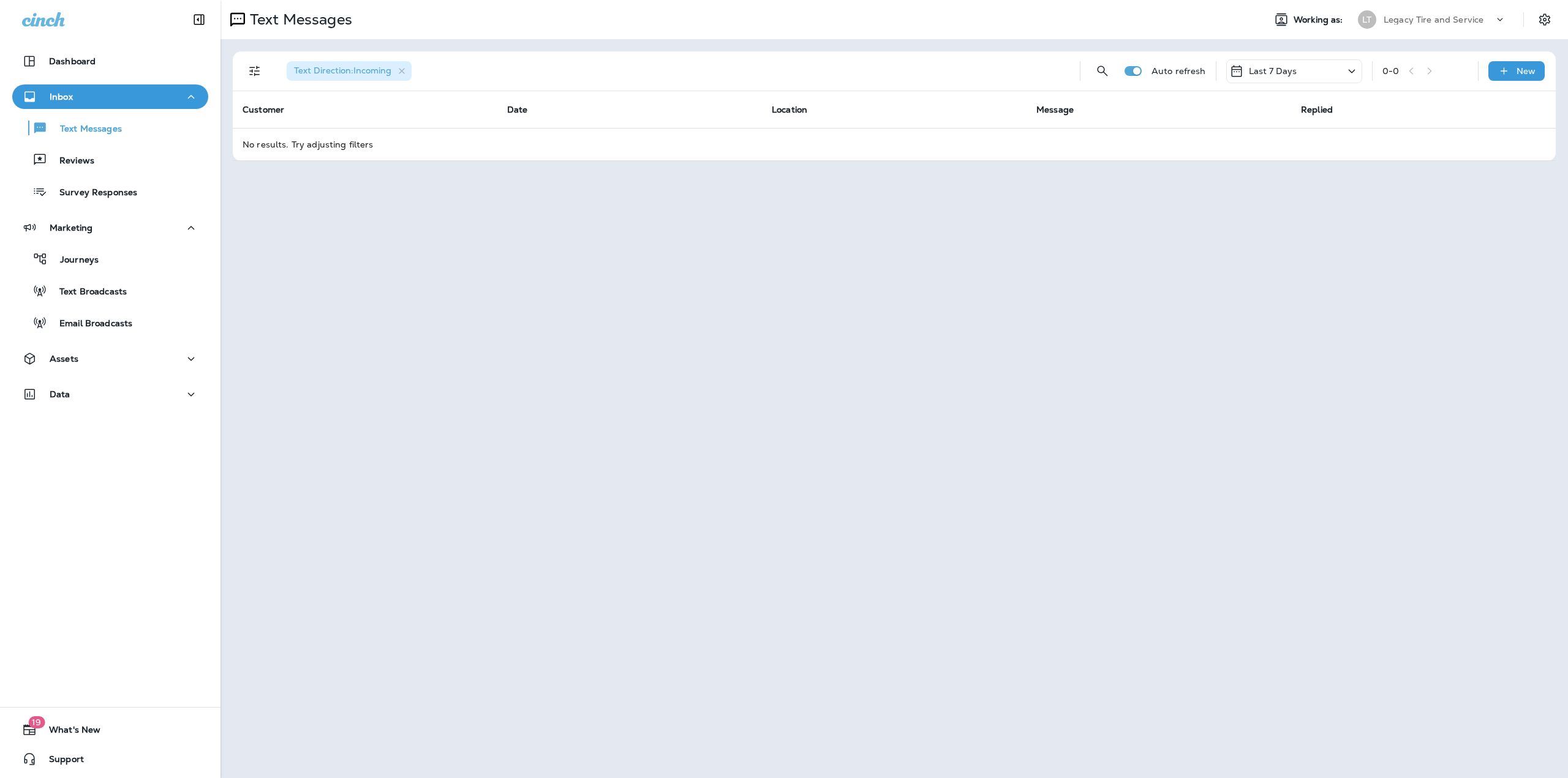
click at [1273, 74] on p "Last 7 Days" at bounding box center [1273, 71] width 48 height 10
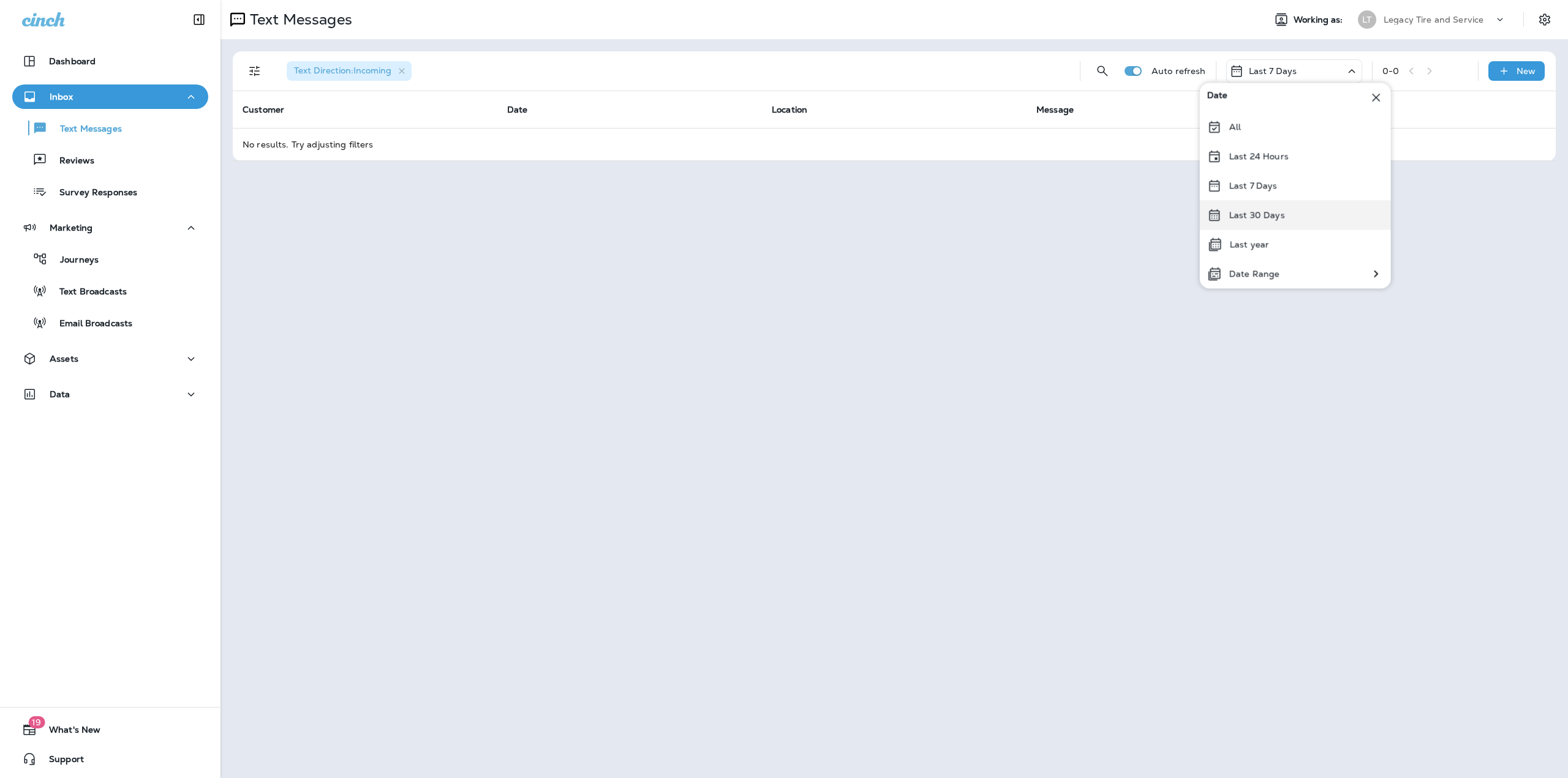
click at [1257, 213] on p "Last 30 Days" at bounding box center [1257, 215] width 56 height 10
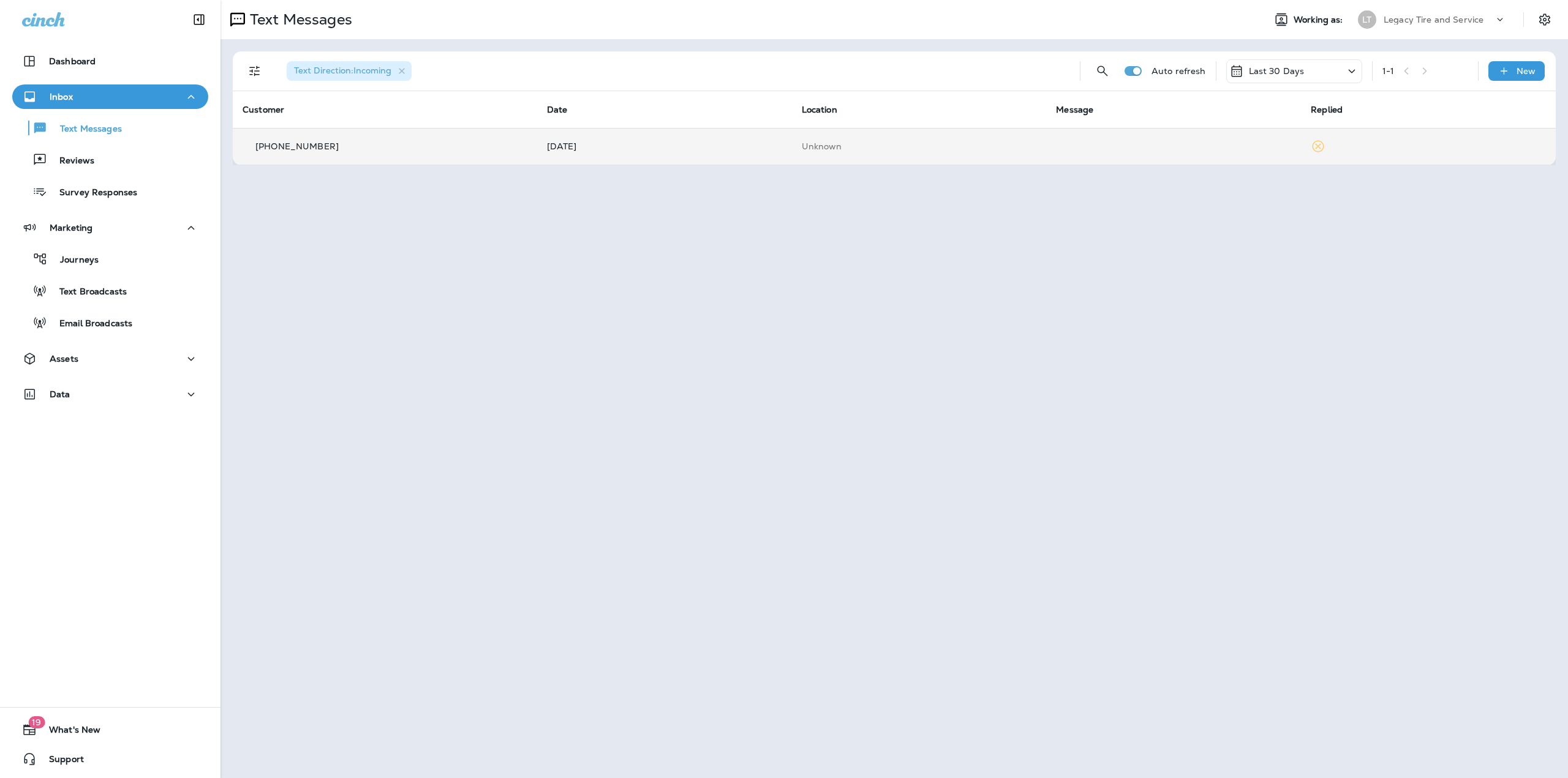
click at [812, 136] on td "Unknown" at bounding box center [920, 147] width 255 height 37
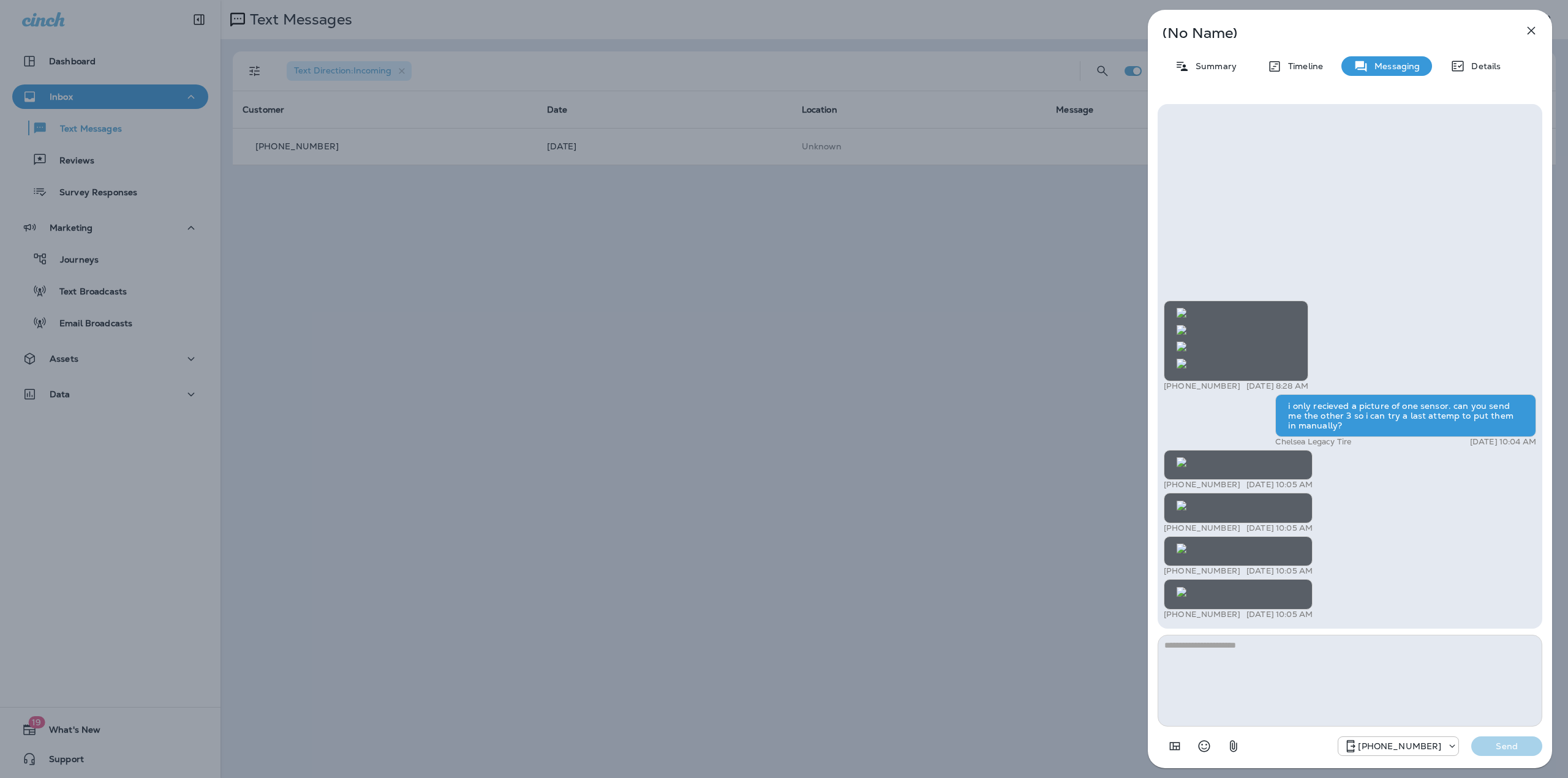
scroll to position [-1286, 0]
click at [1535, 32] on icon "button" at bounding box center [1532, 31] width 15 height 15
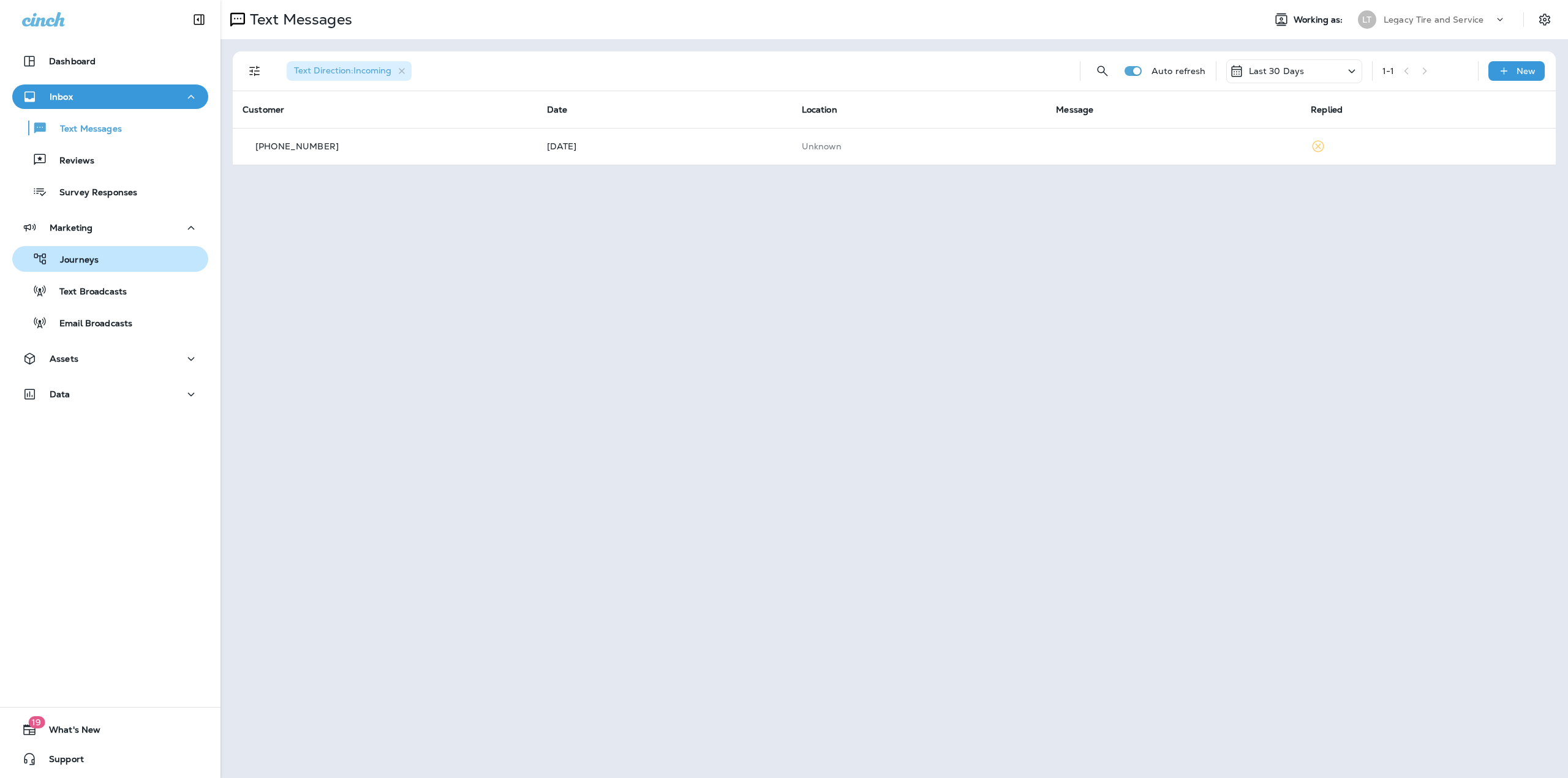
click at [103, 268] on div "Journeys" at bounding box center [110, 259] width 186 height 19
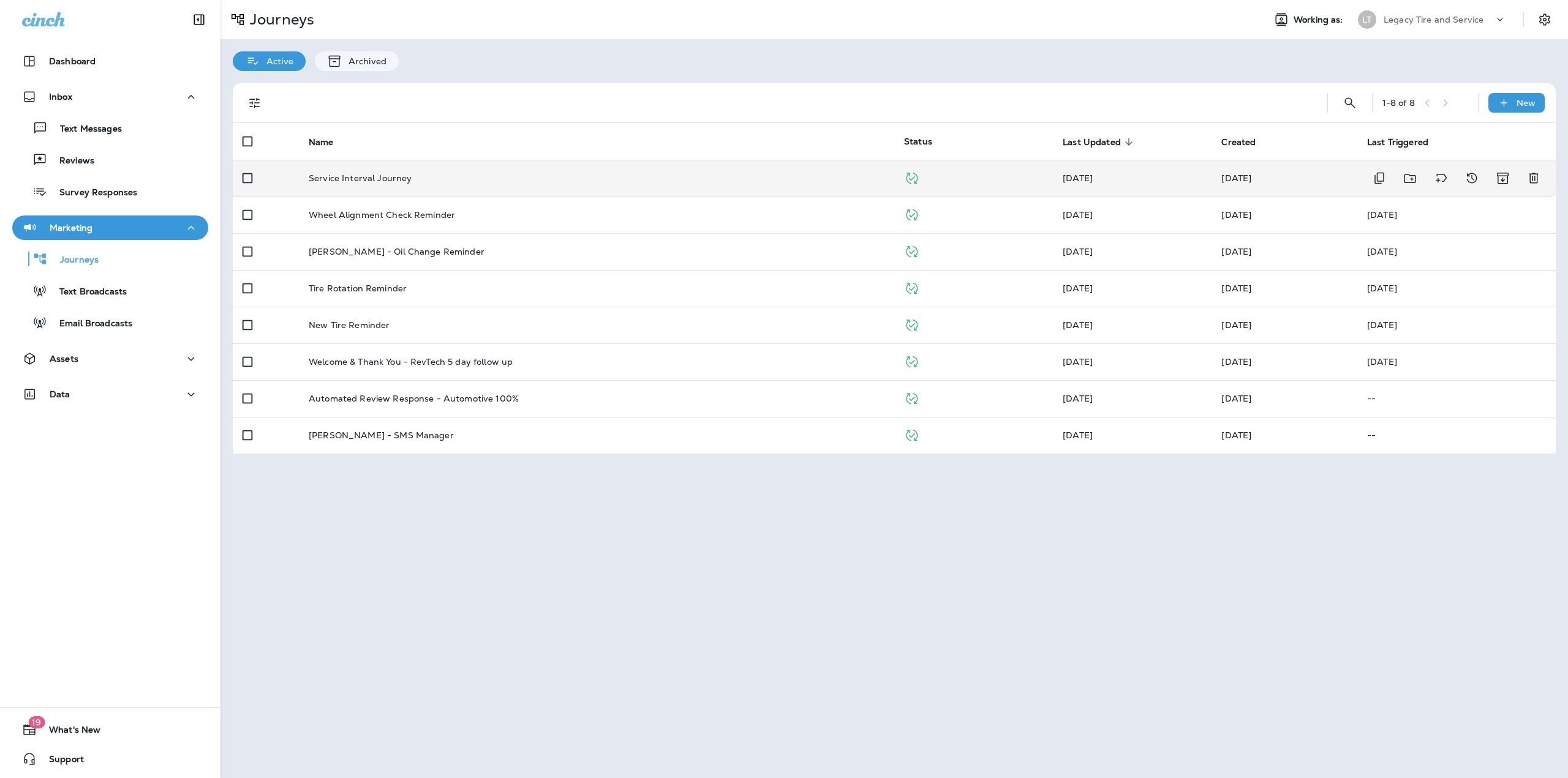
click at [417, 178] on div "Service Interval Journey" at bounding box center [596, 178] width 576 height 10
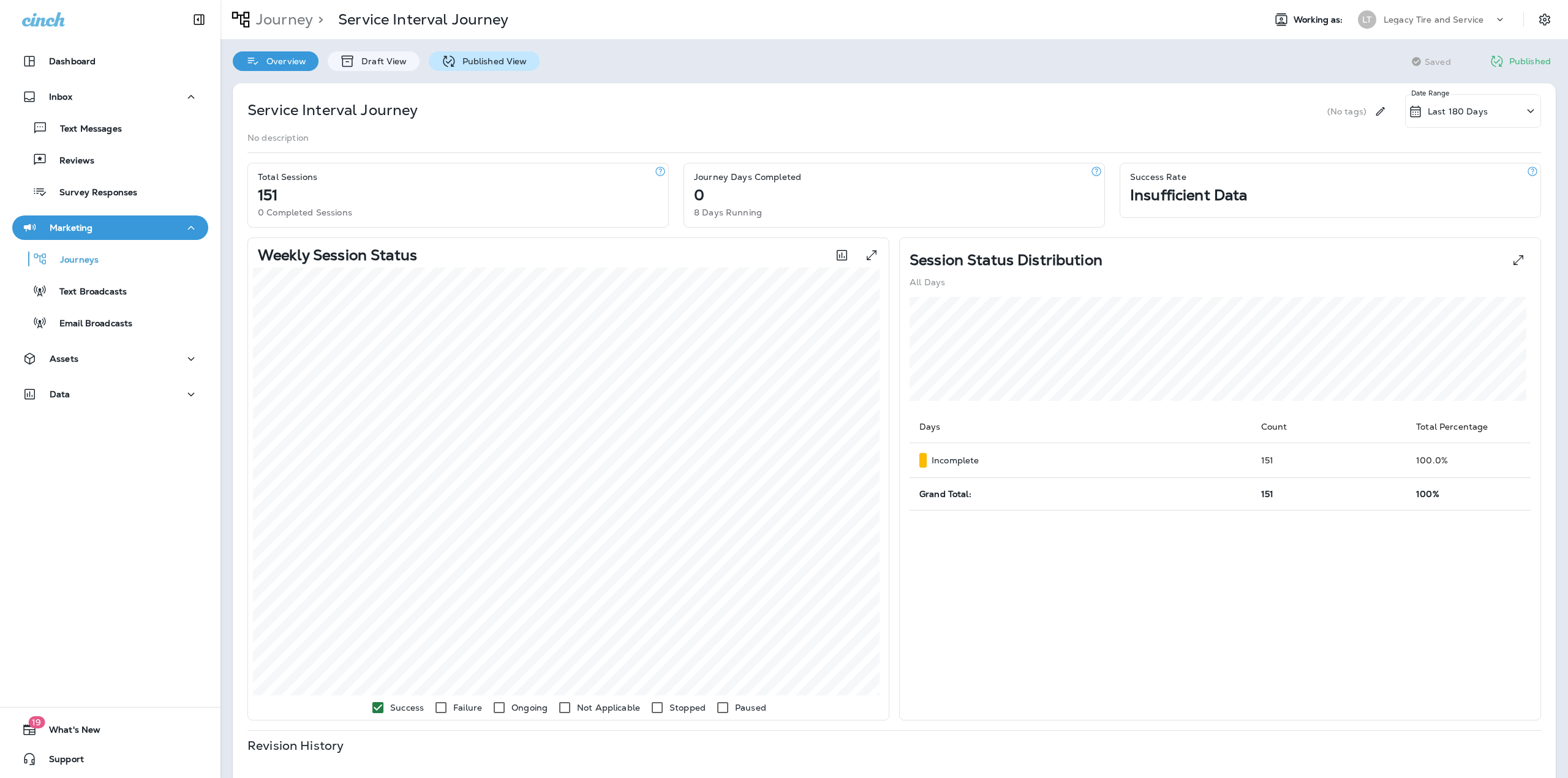
click at [472, 68] on div "Published View" at bounding box center [484, 60] width 111 height 20
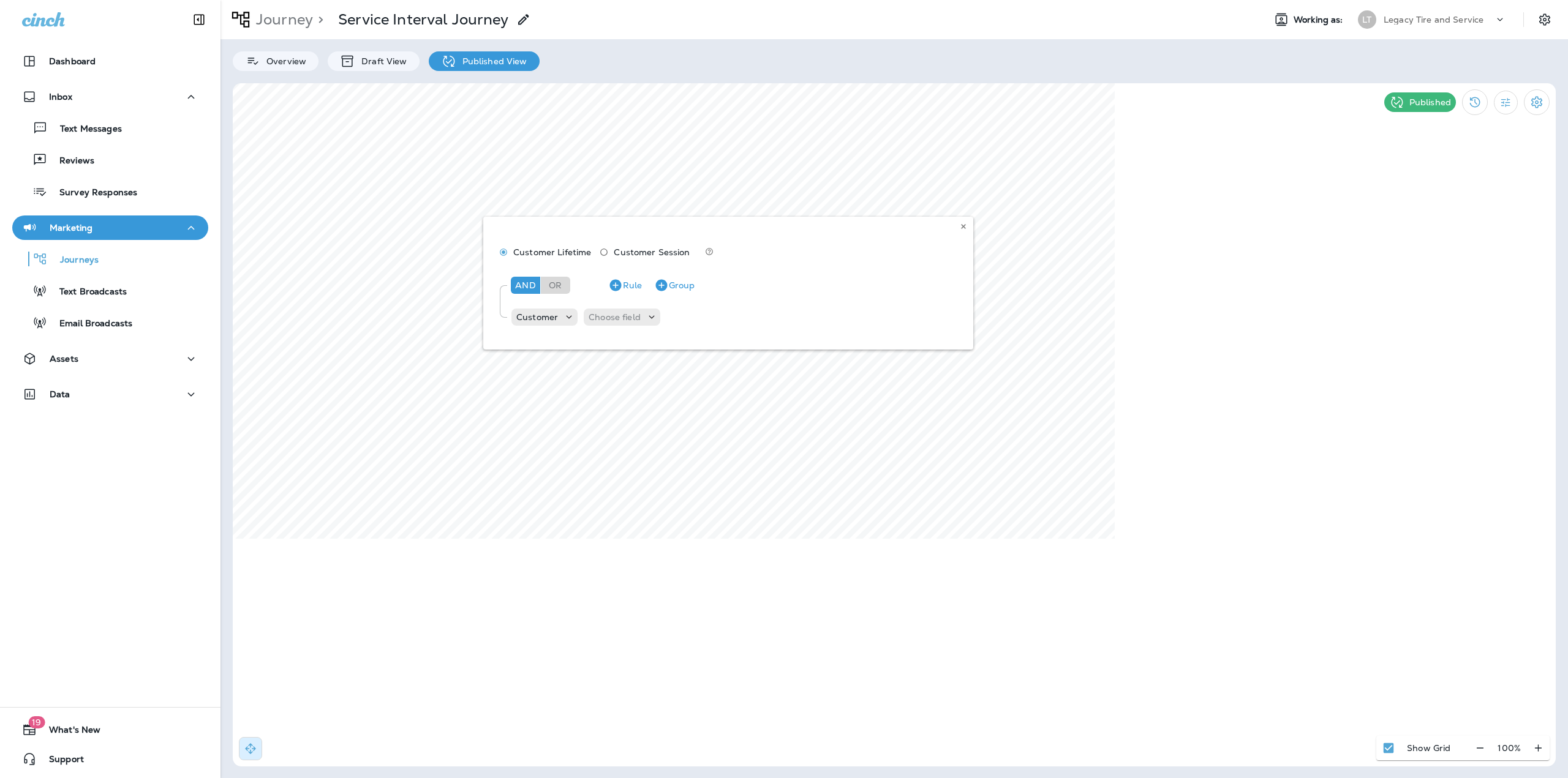
click at [607, 313] on div "Customer Lifetime Customer Session And Or Rule Group Customer Choose field" at bounding box center [728, 283] width 490 height 133
click at [621, 317] on div "Customer Lifetime Customer Session And Or Rule Group Customer Choose field" at bounding box center [728, 283] width 490 height 133
click at [963, 231] on button at bounding box center [963, 226] width 13 height 13
click at [393, 64] on p "Draft View" at bounding box center [380, 61] width 51 height 10
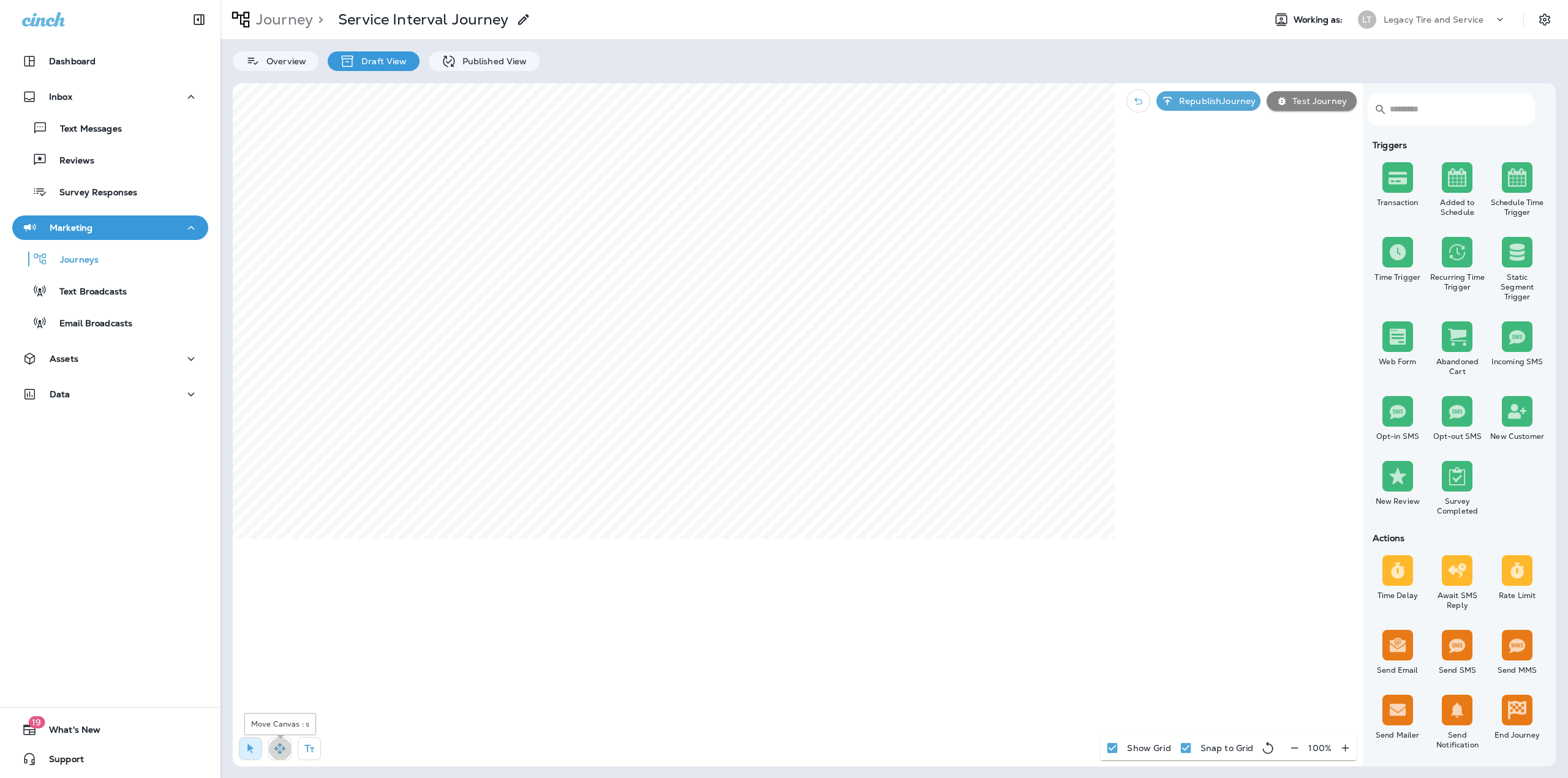
click at [272, 752] on button "button" at bounding box center [280, 748] width 23 height 23
click at [252, 749] on icon "button" at bounding box center [250, 749] width 7 height 9
click at [553, 340] on p "Choose field" at bounding box center [569, 343] width 52 height 10
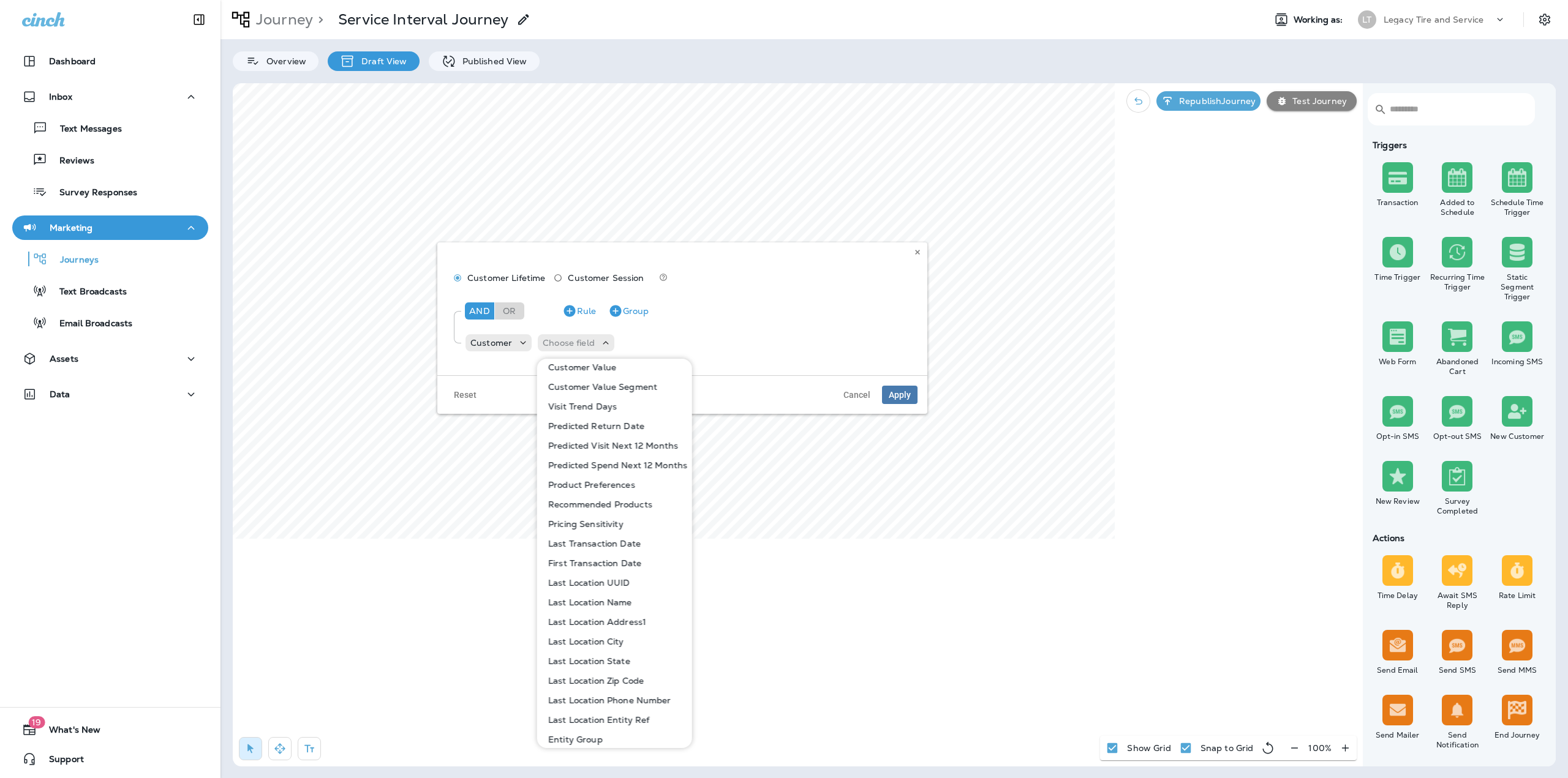
scroll to position [541, 0]
click at [856, 398] on span "Cancel" at bounding box center [857, 394] width 27 height 8
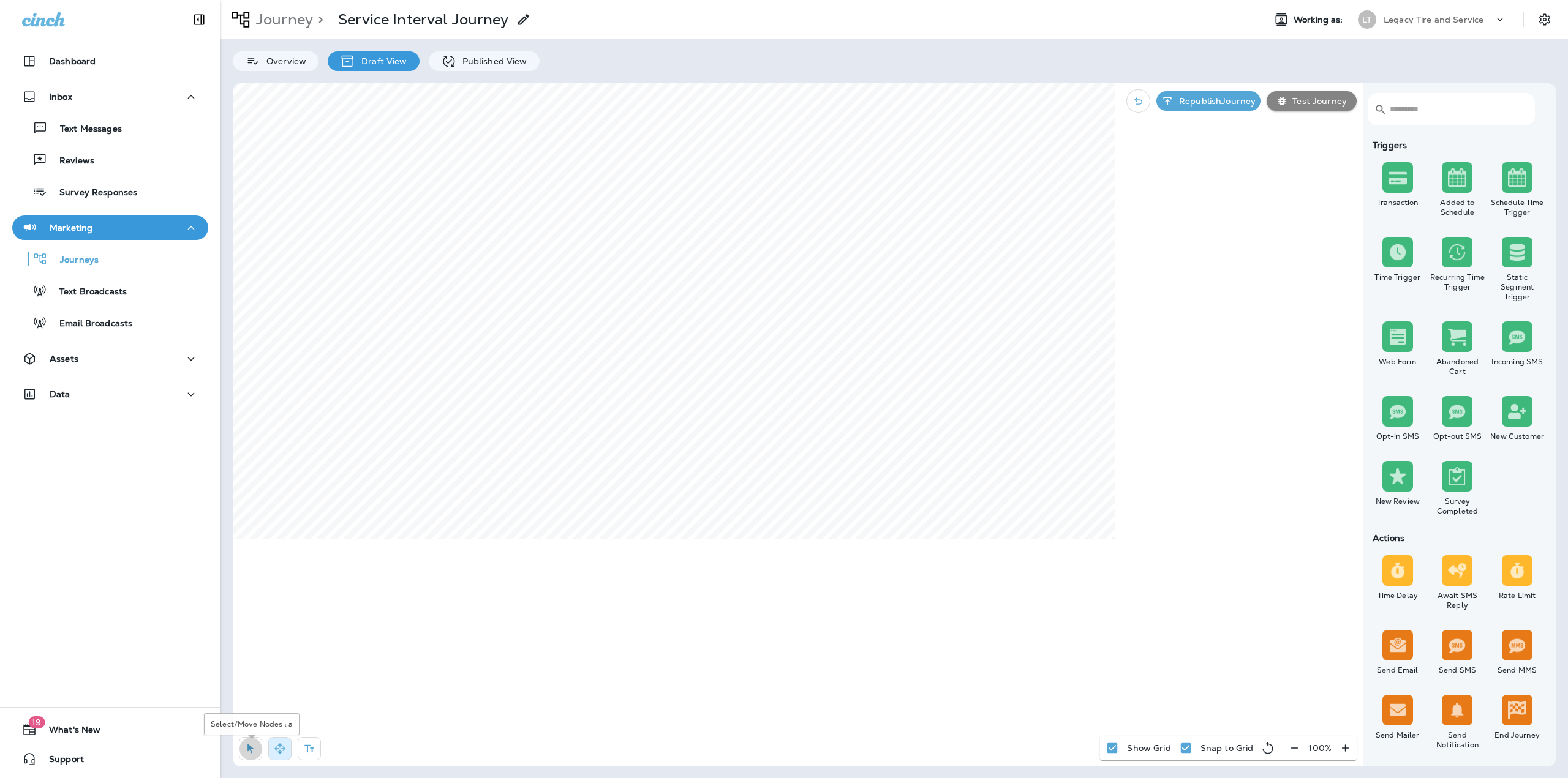
click at [245, 758] on button "button" at bounding box center [250, 748] width 23 height 23
click at [1225, 99] on p "Republish Journey" at bounding box center [1216, 100] width 82 height 10
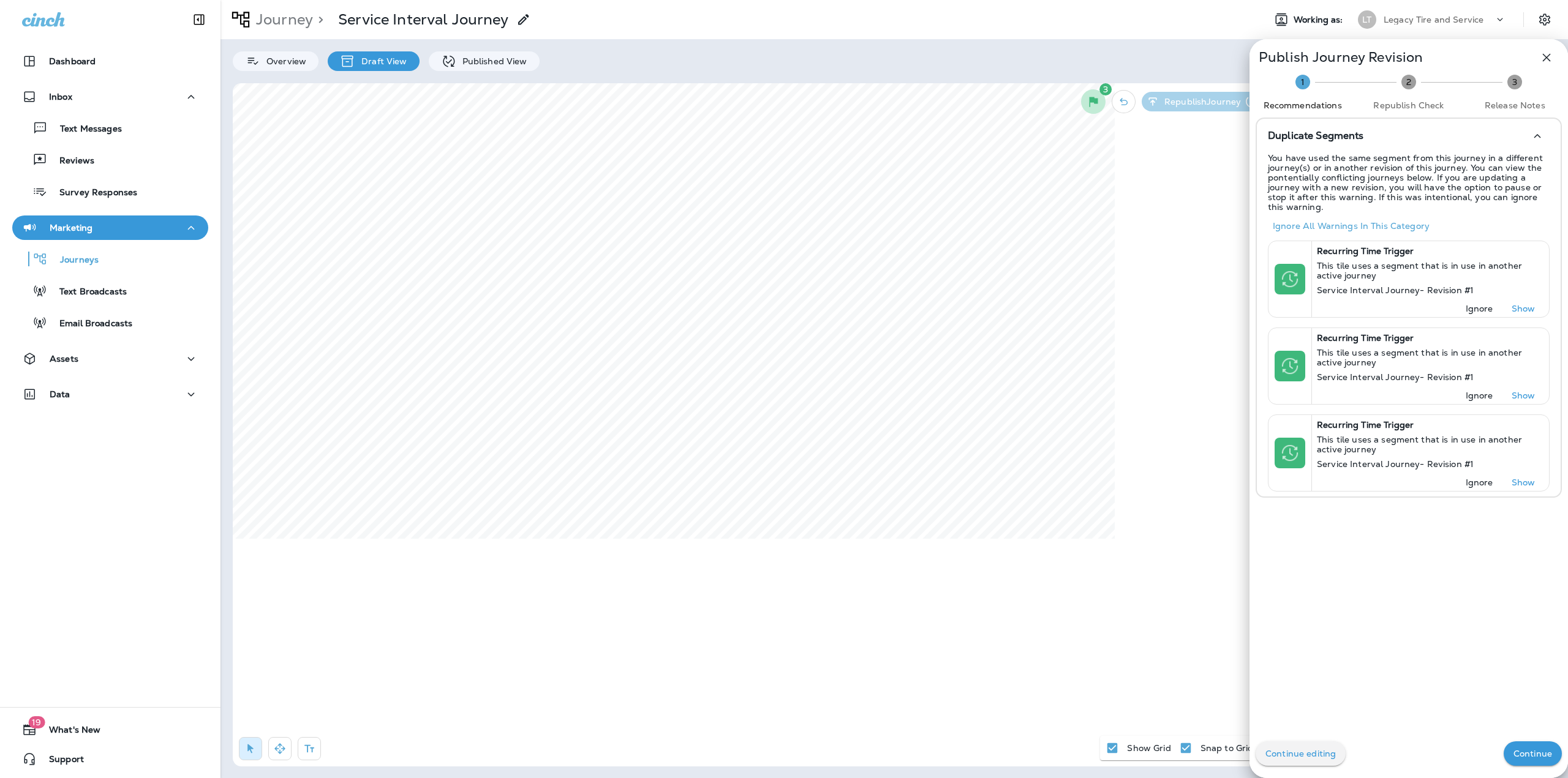
click at [1534, 751] on p "Continue" at bounding box center [1533, 754] width 38 height 10
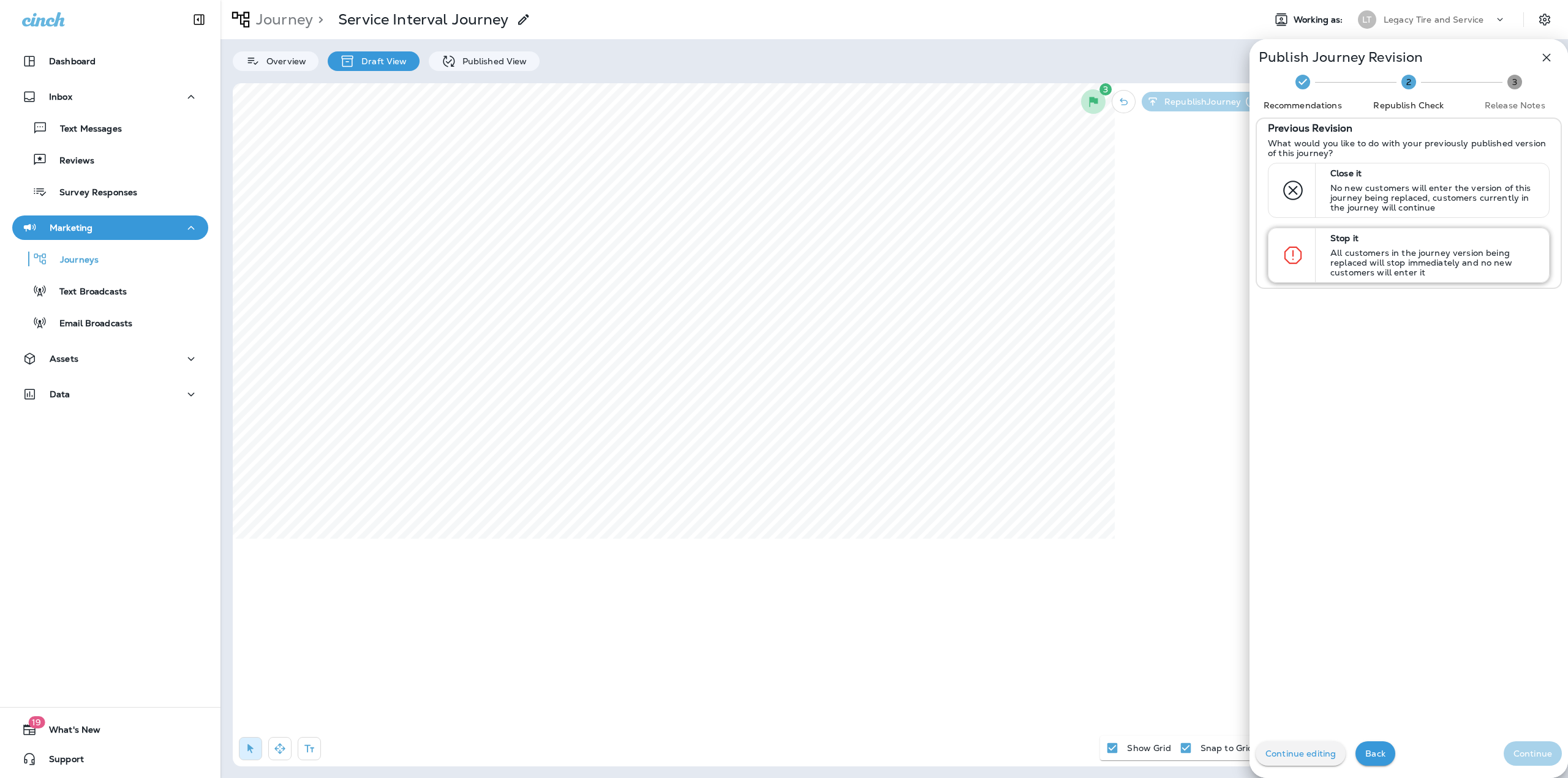
click at [1387, 244] on div "Stop it All customers in the journey version being replaced will stop immediate…" at bounding box center [1434, 256] width 218 height 54
click at [1533, 745] on button "Continue" at bounding box center [1533, 754] width 59 height 24
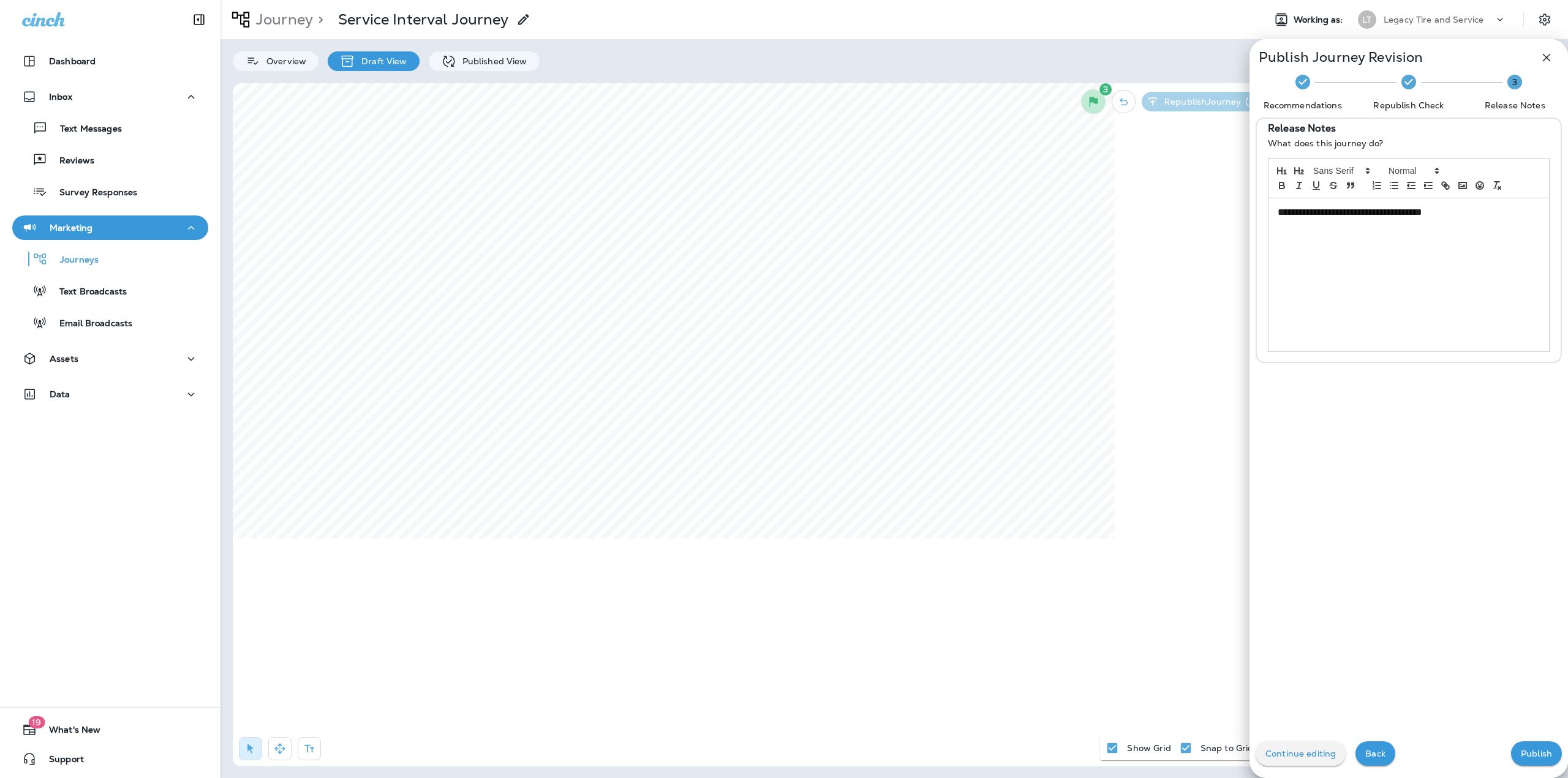
click at [1527, 751] on p "Publish" at bounding box center [1537, 754] width 32 height 10
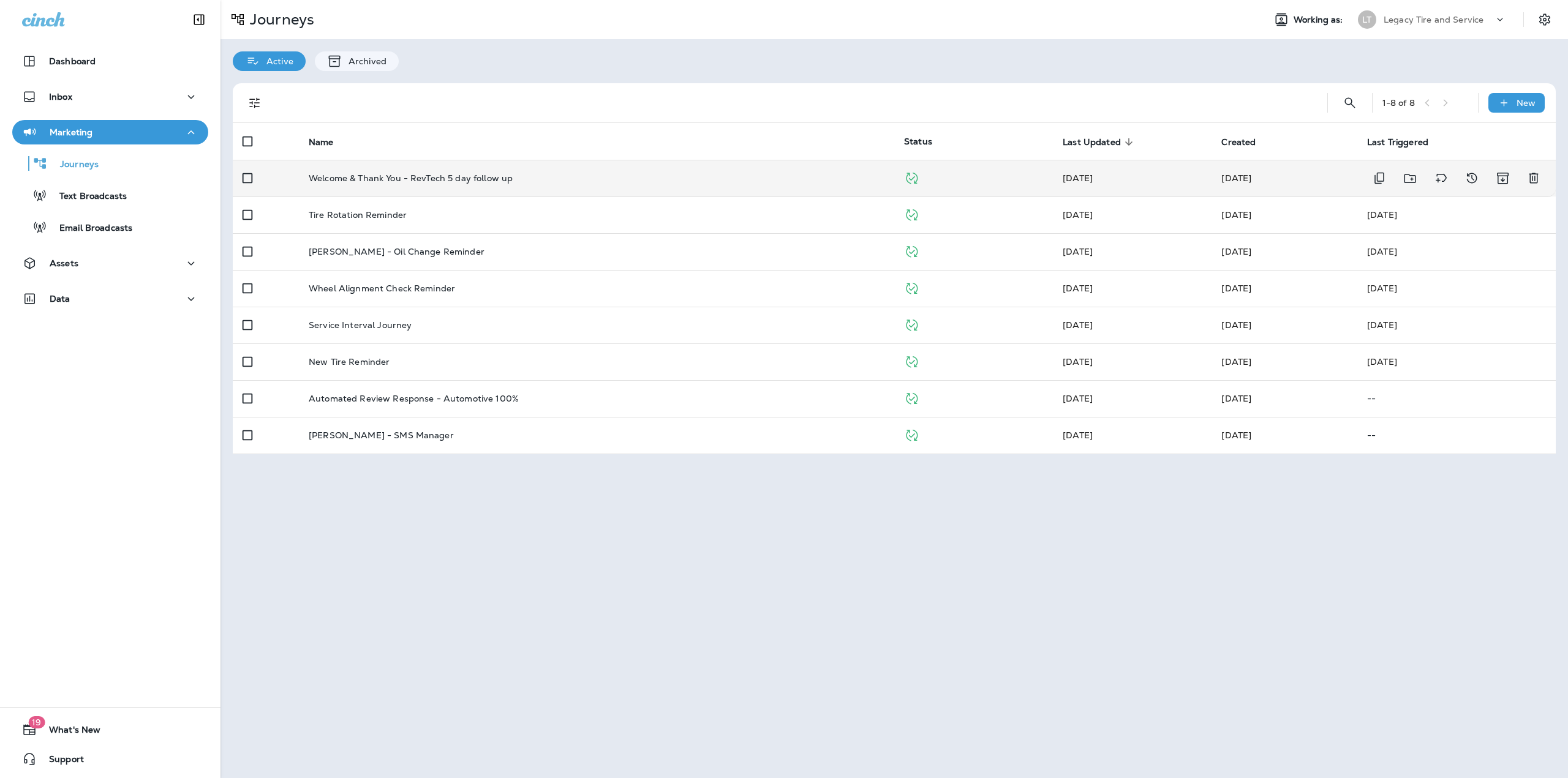
click at [389, 188] on td "Welcome & Thank You - RevTech 5 day follow up" at bounding box center [596, 178] width 595 height 37
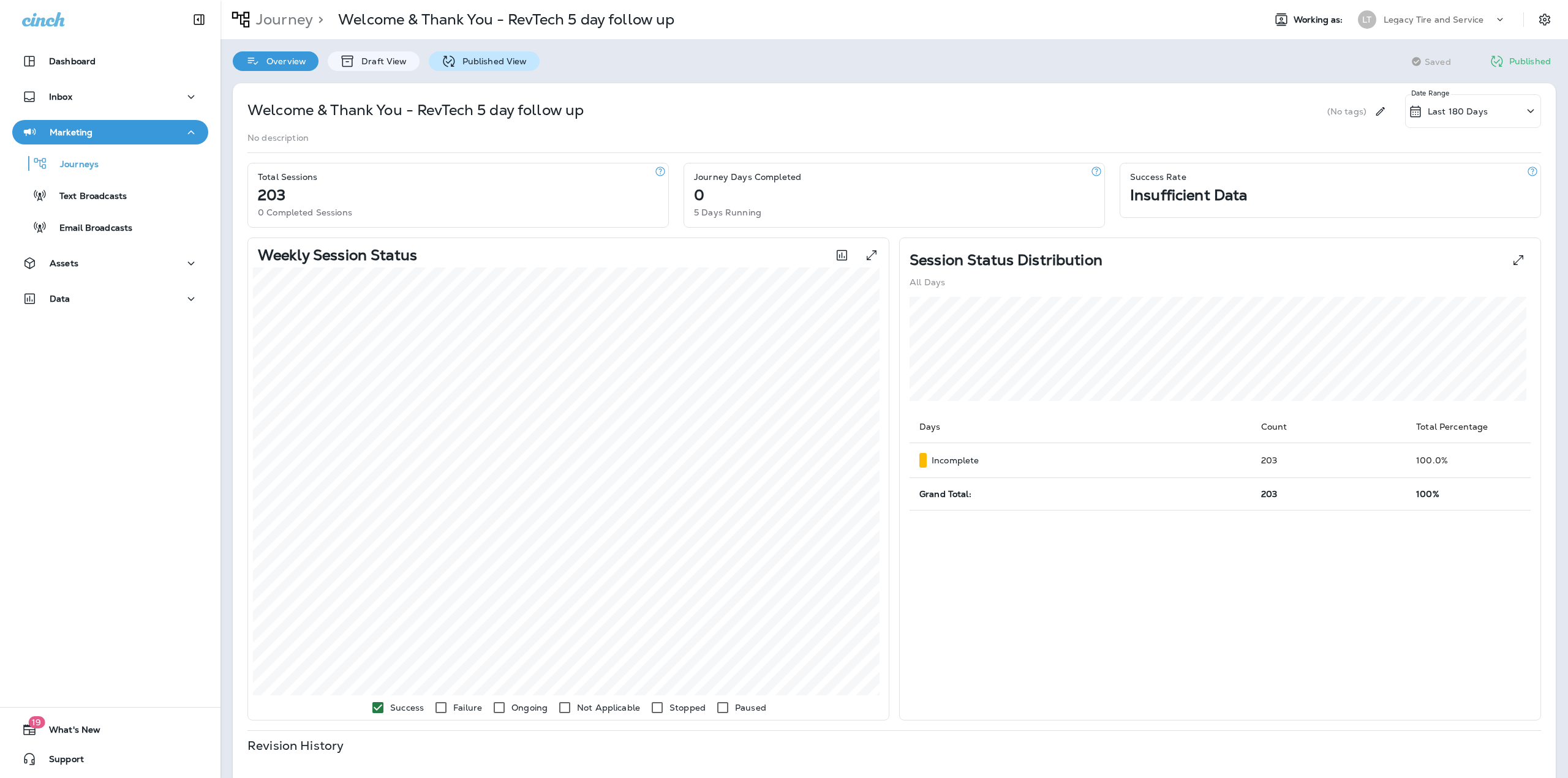
click at [466, 59] on p "Published View" at bounding box center [492, 61] width 71 height 10
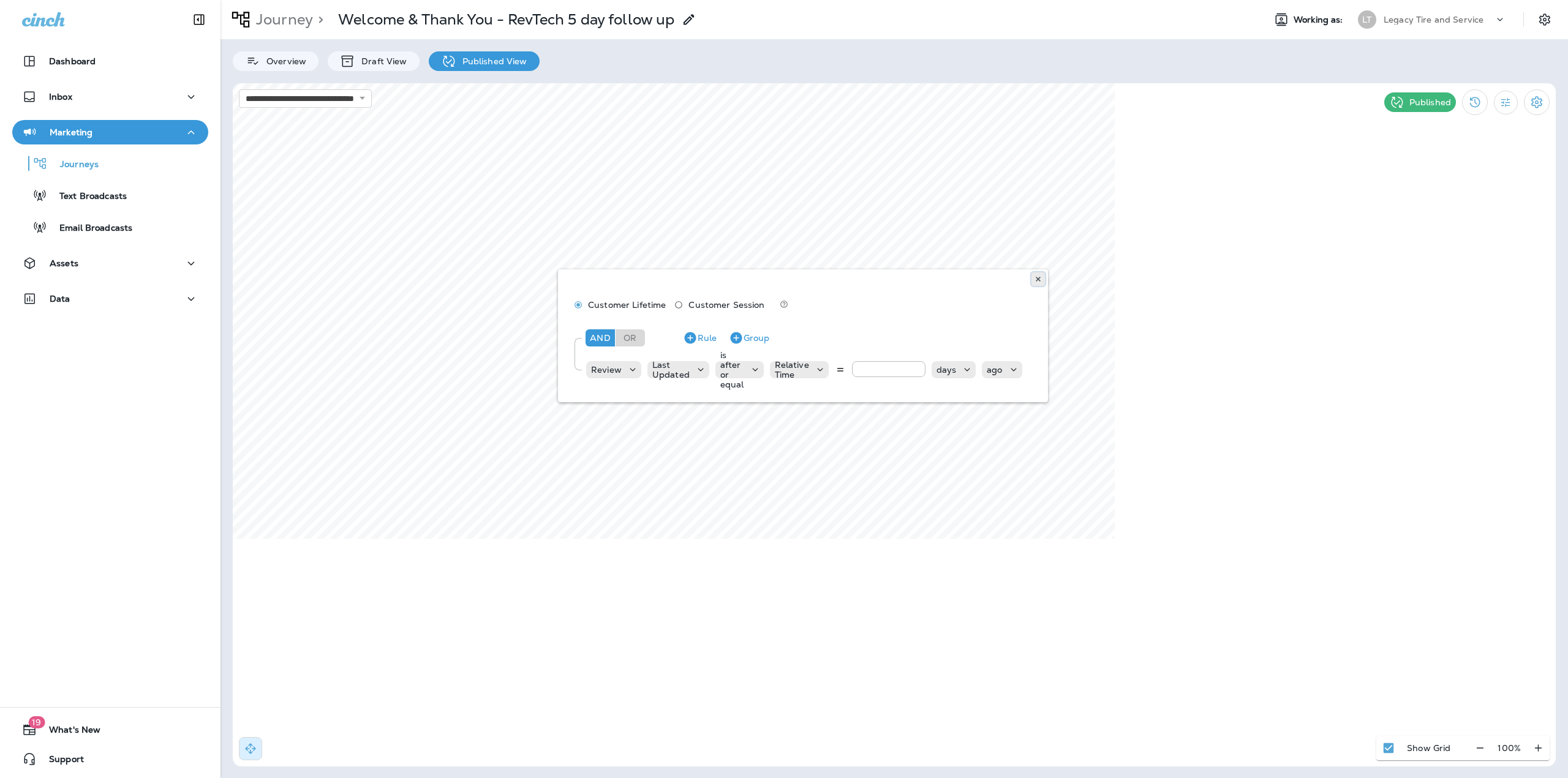
click at [1038, 283] on icon at bounding box center [1039, 279] width 7 height 7
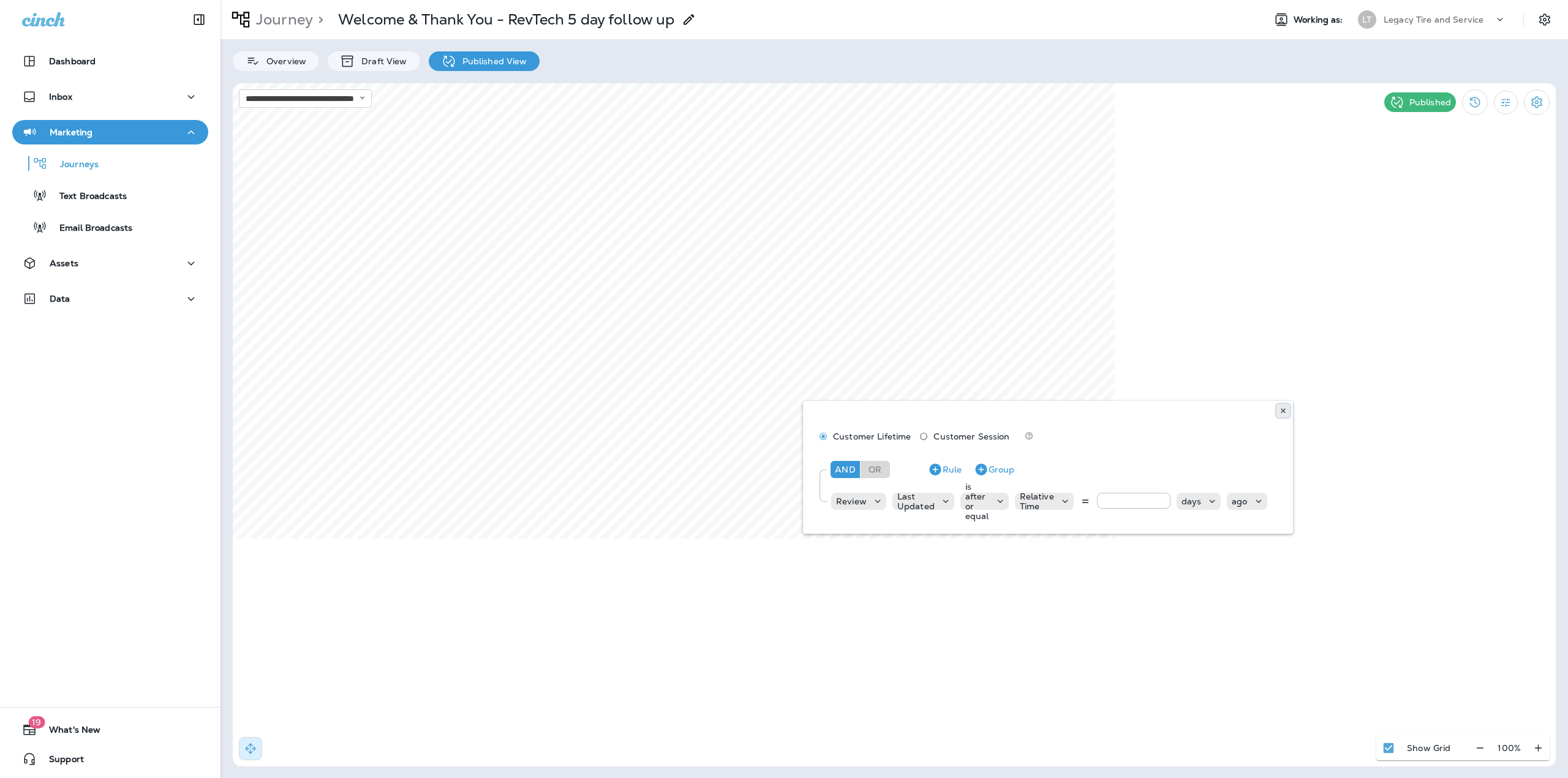
click at [1282, 410] on use at bounding box center [1282, 410] width 5 height 5
click at [288, 20] on p "Journey" at bounding box center [282, 20] width 62 height 19
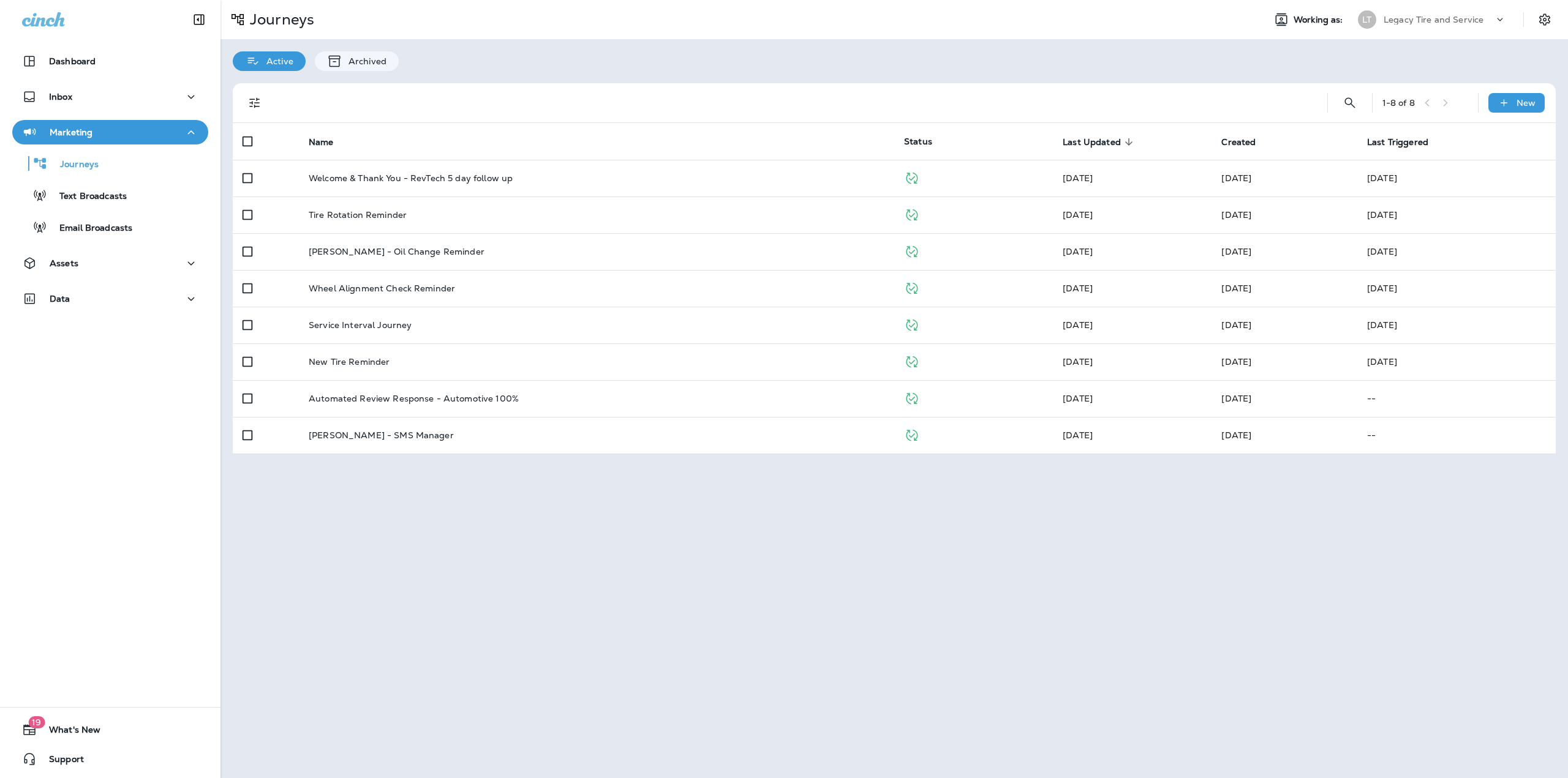
click at [1396, 23] on p "Legacy Tire and Service" at bounding box center [1433, 20] width 100 height 10
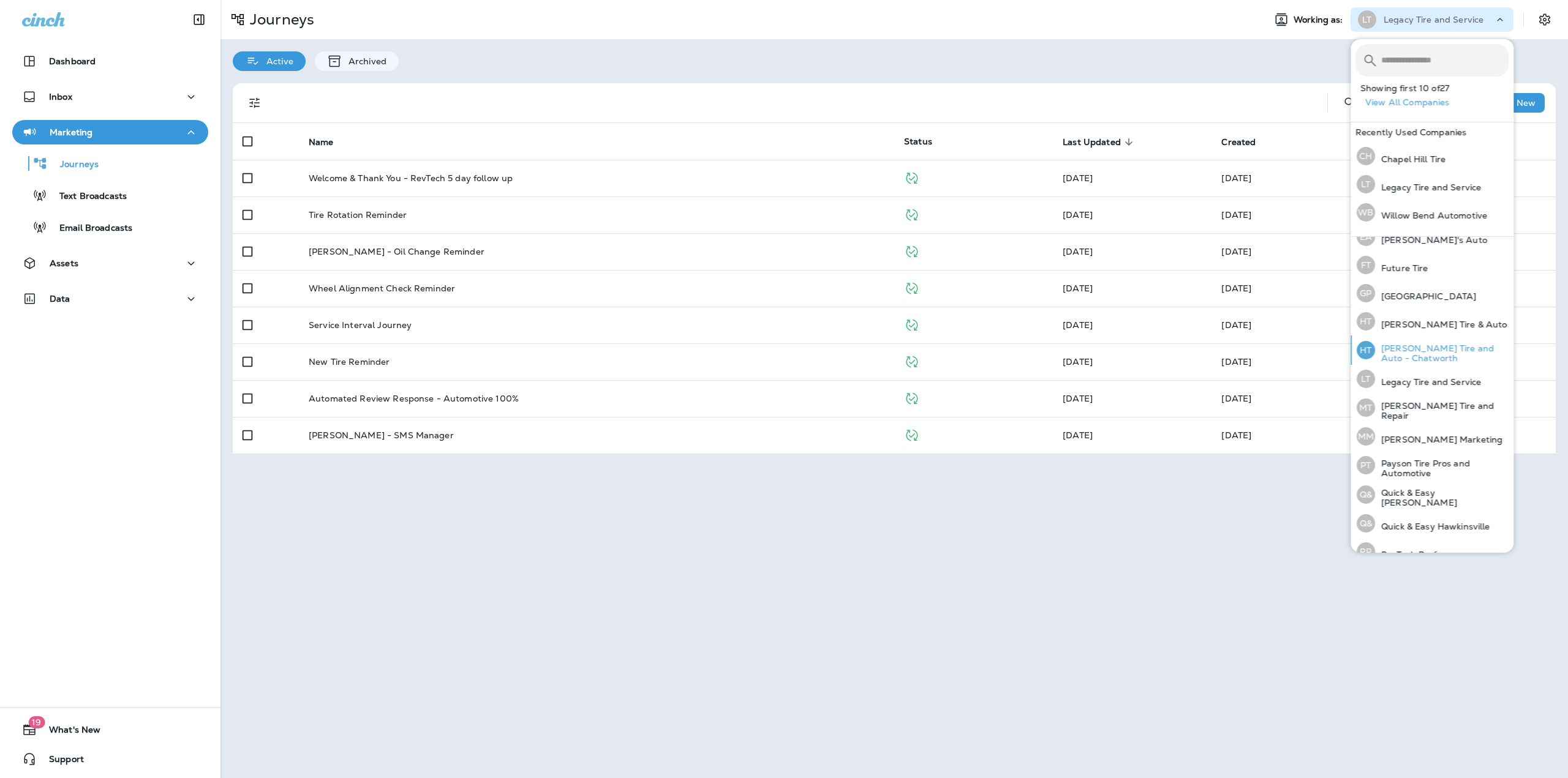
scroll to position [256, 0]
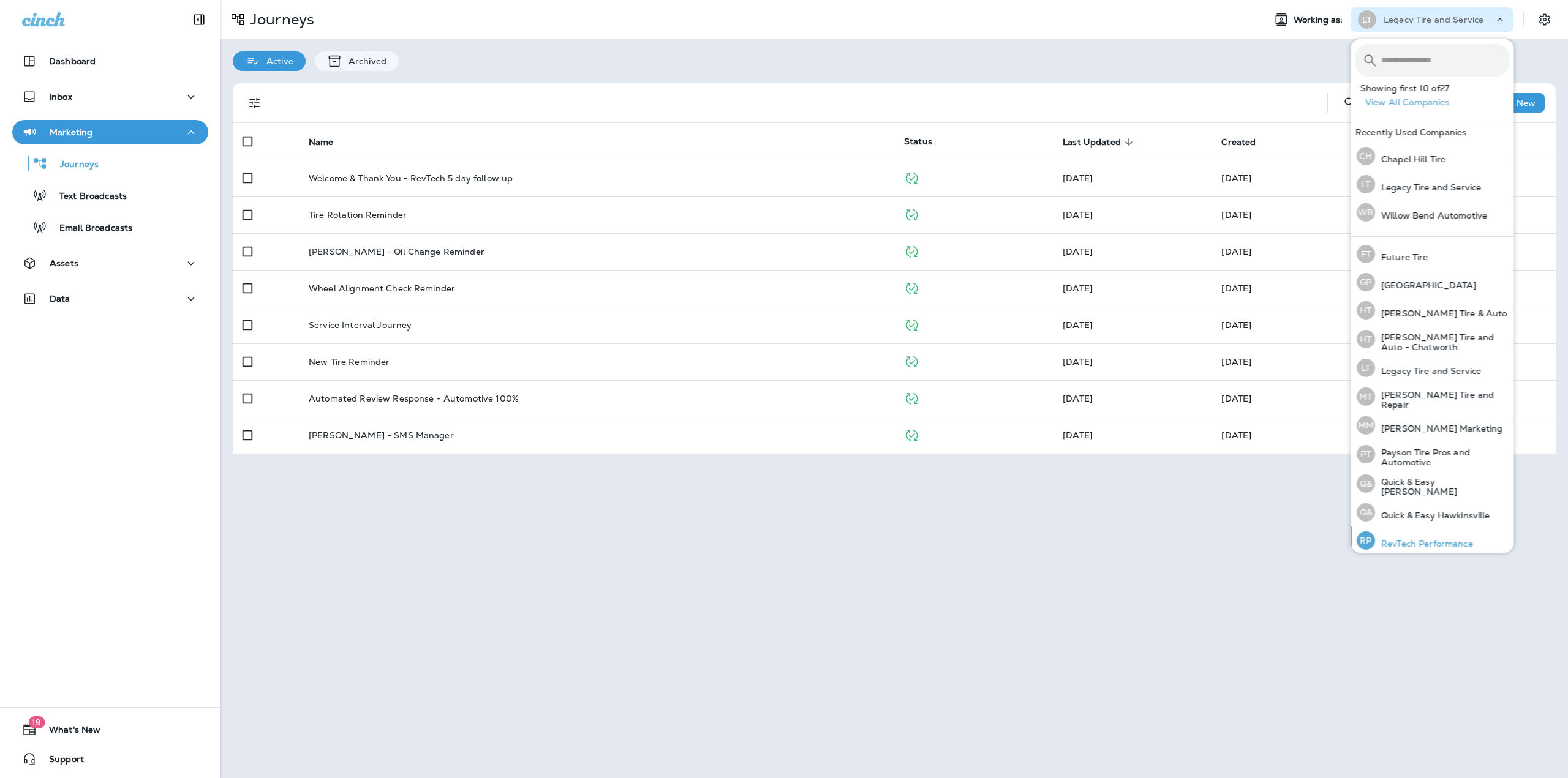
click at [1404, 539] on p "RevTech Performance" at bounding box center [1424, 544] width 98 height 10
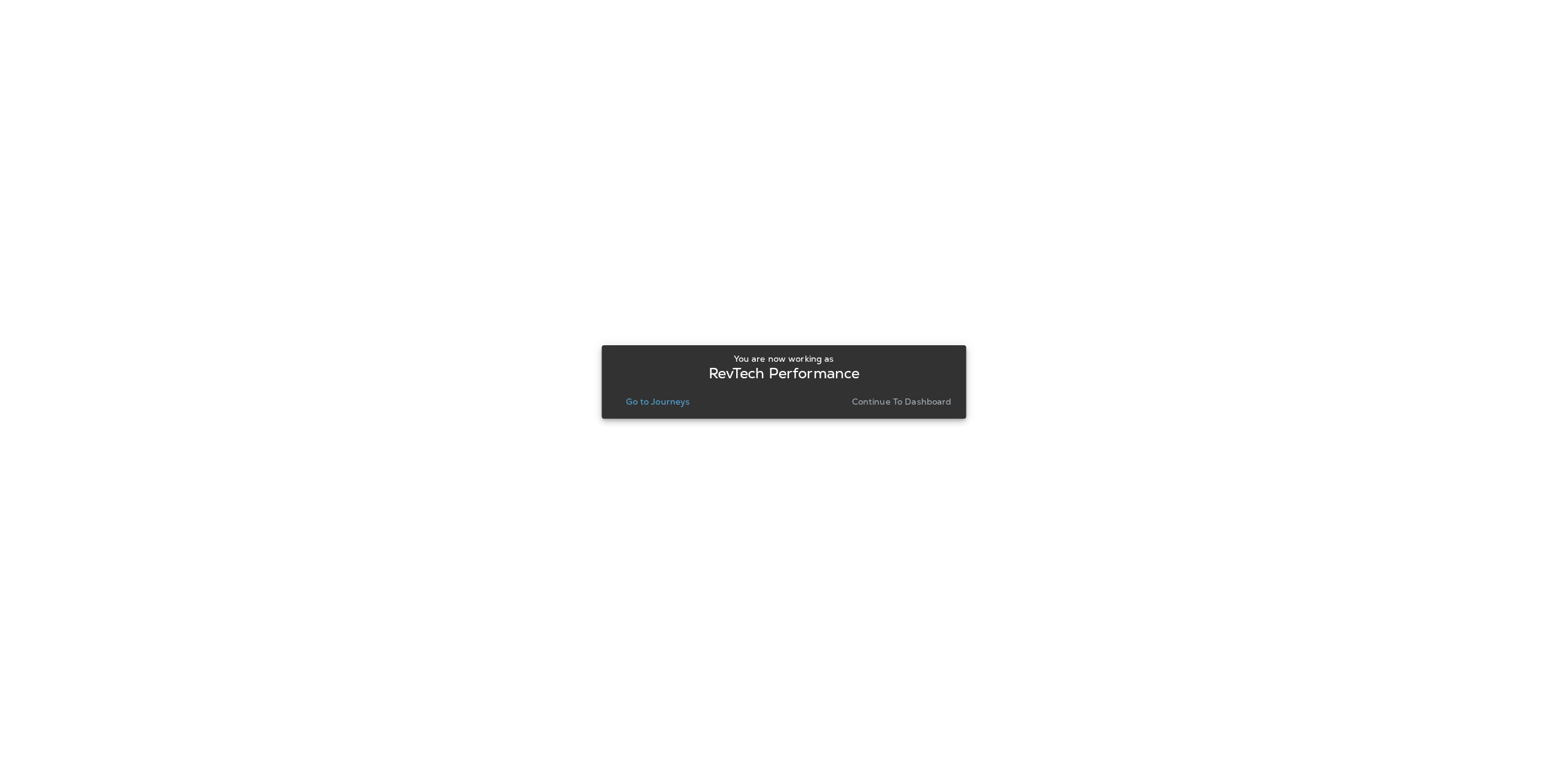
click at [617, 404] on div "Go to Journeys" at bounding box center [658, 402] width 93 height 17
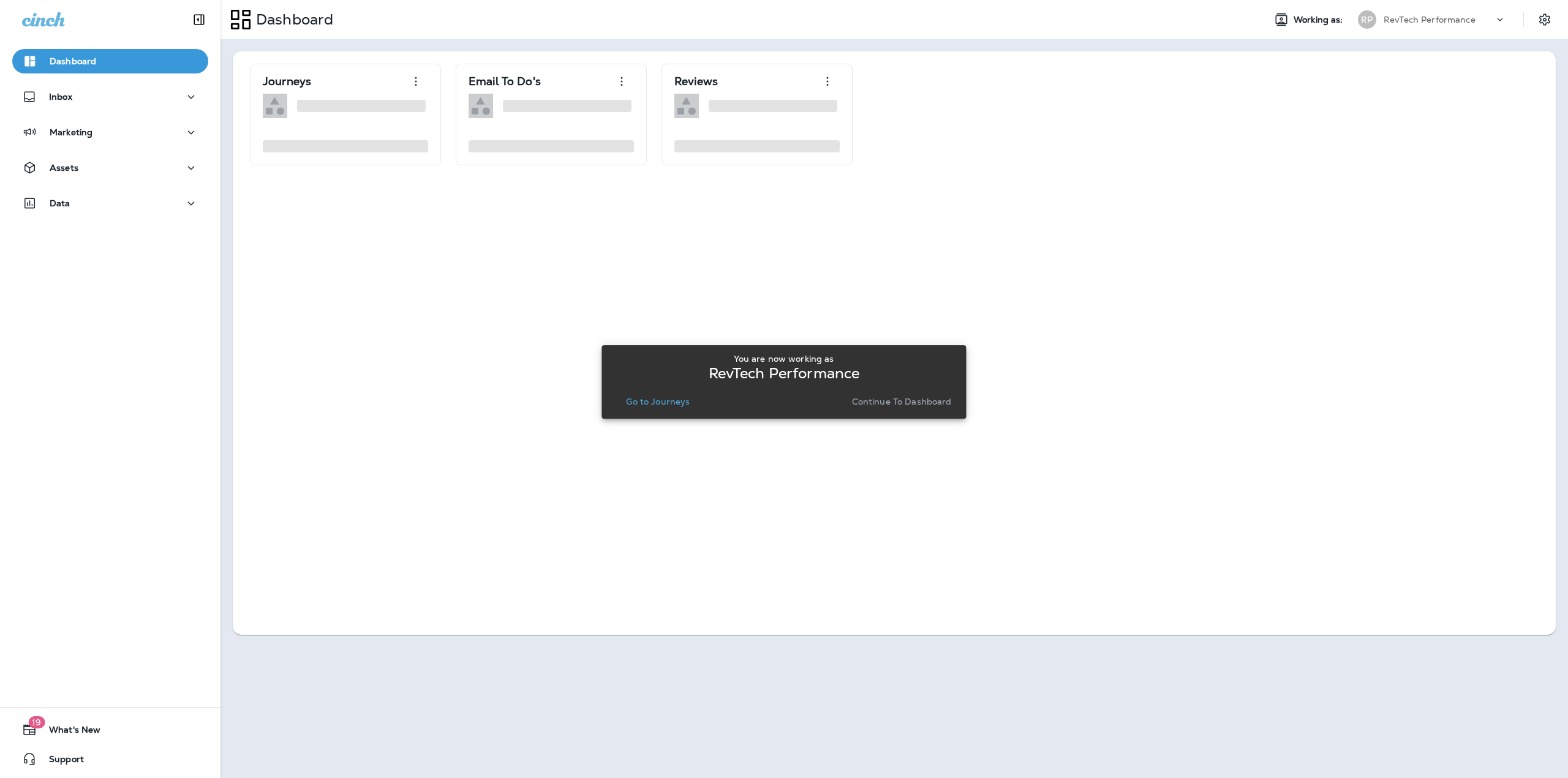
click at [630, 404] on p "Go to Journeys" at bounding box center [658, 402] width 64 height 10
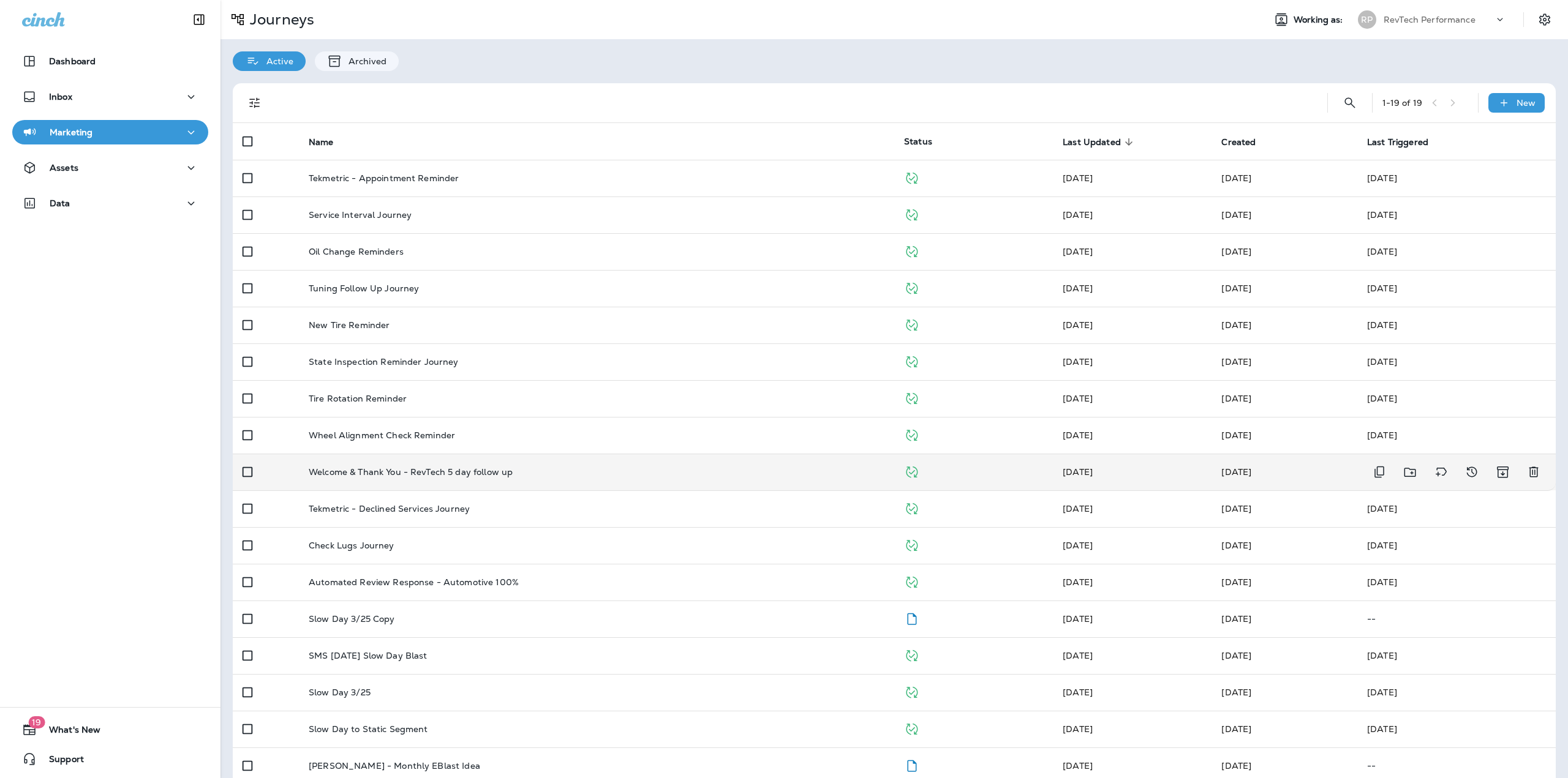
click at [432, 471] on p "Welcome & Thank You - RevTech 5 day follow up" at bounding box center [410, 472] width 204 height 10
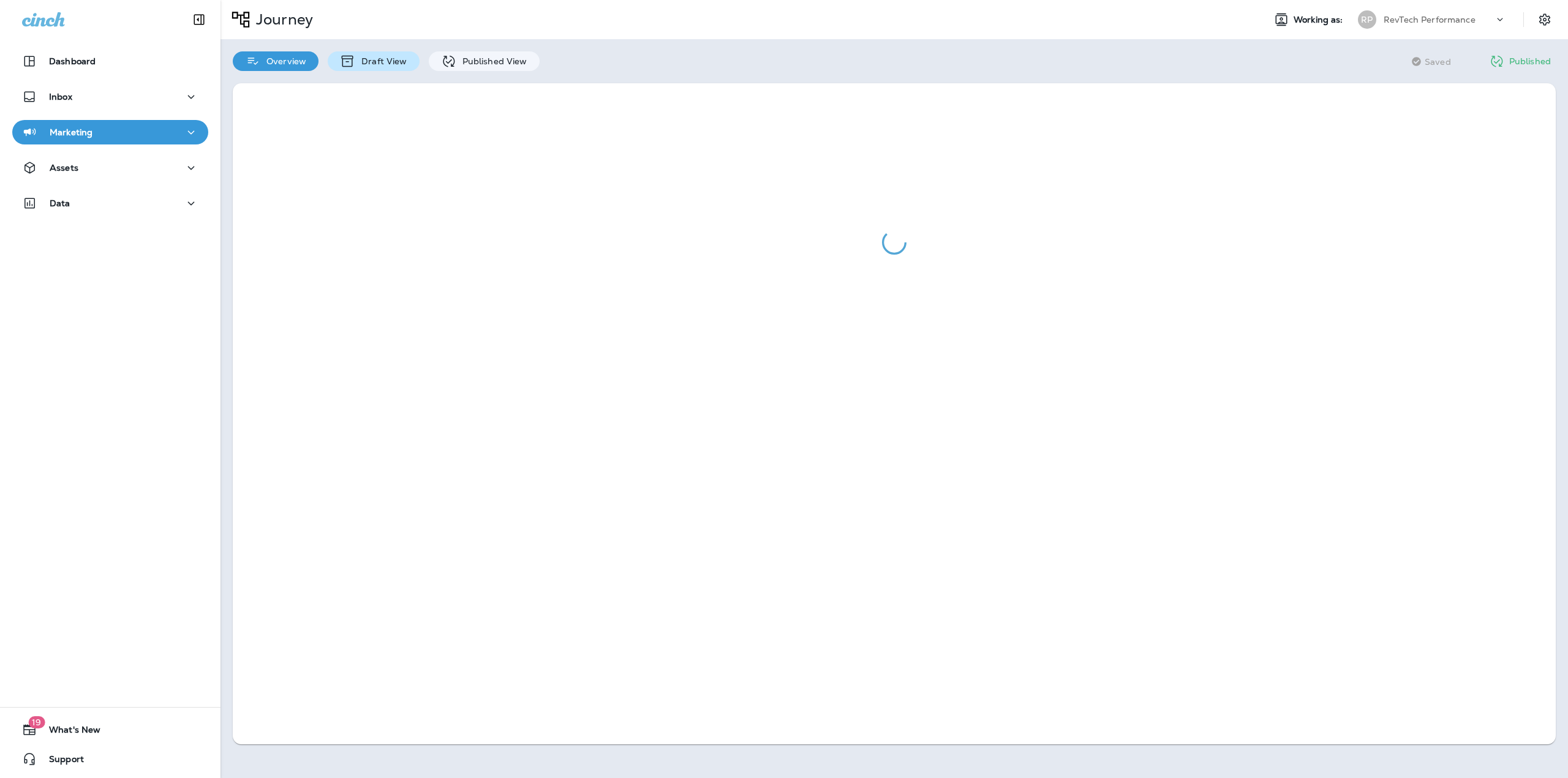
click at [409, 60] on div "Draft View" at bounding box center [373, 60] width 91 height 20
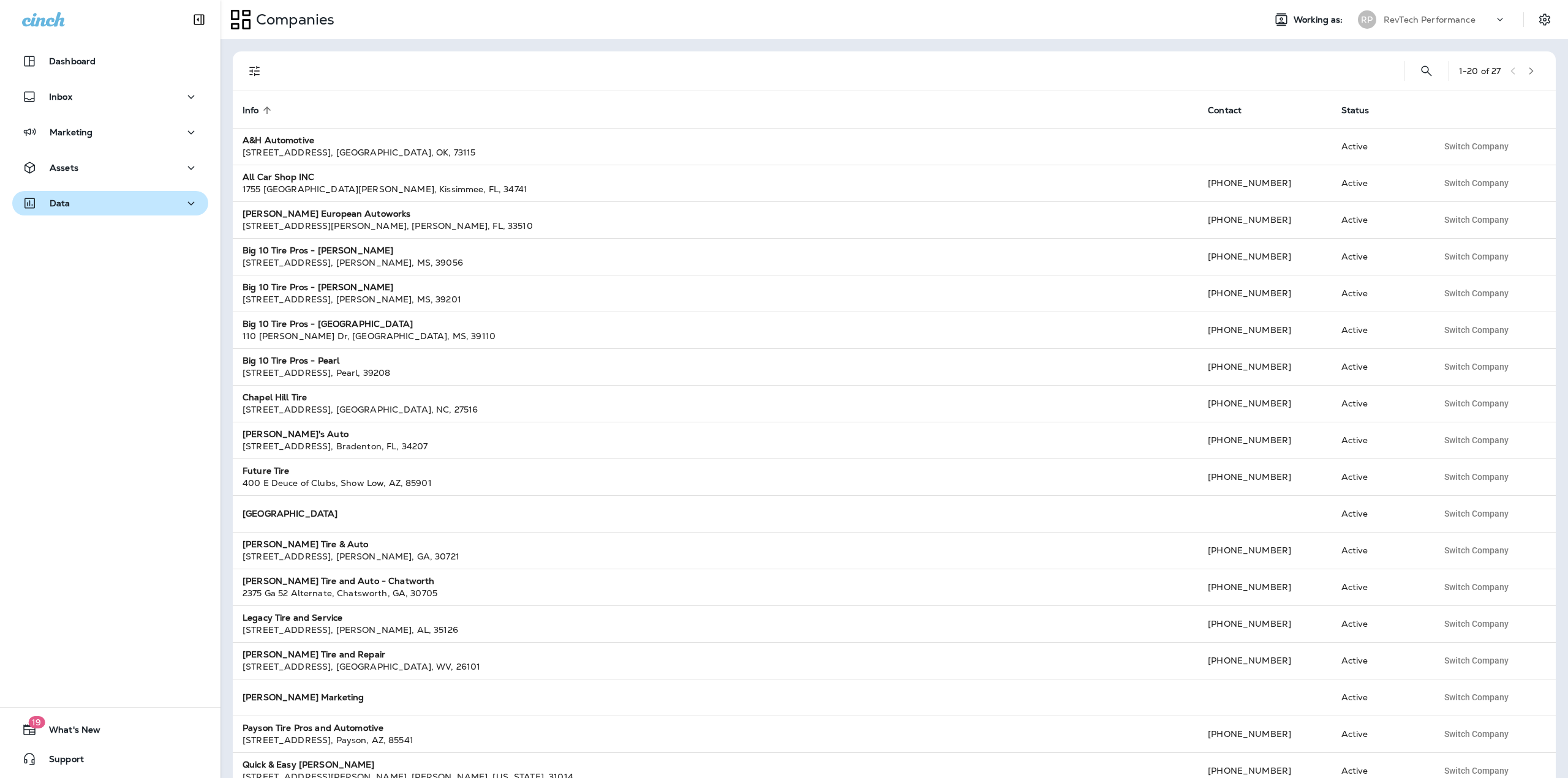
click at [105, 200] on div "Data" at bounding box center [111, 204] width 177 height 15
click at [1525, 75] on button "button" at bounding box center [1532, 72] width 19 height 19
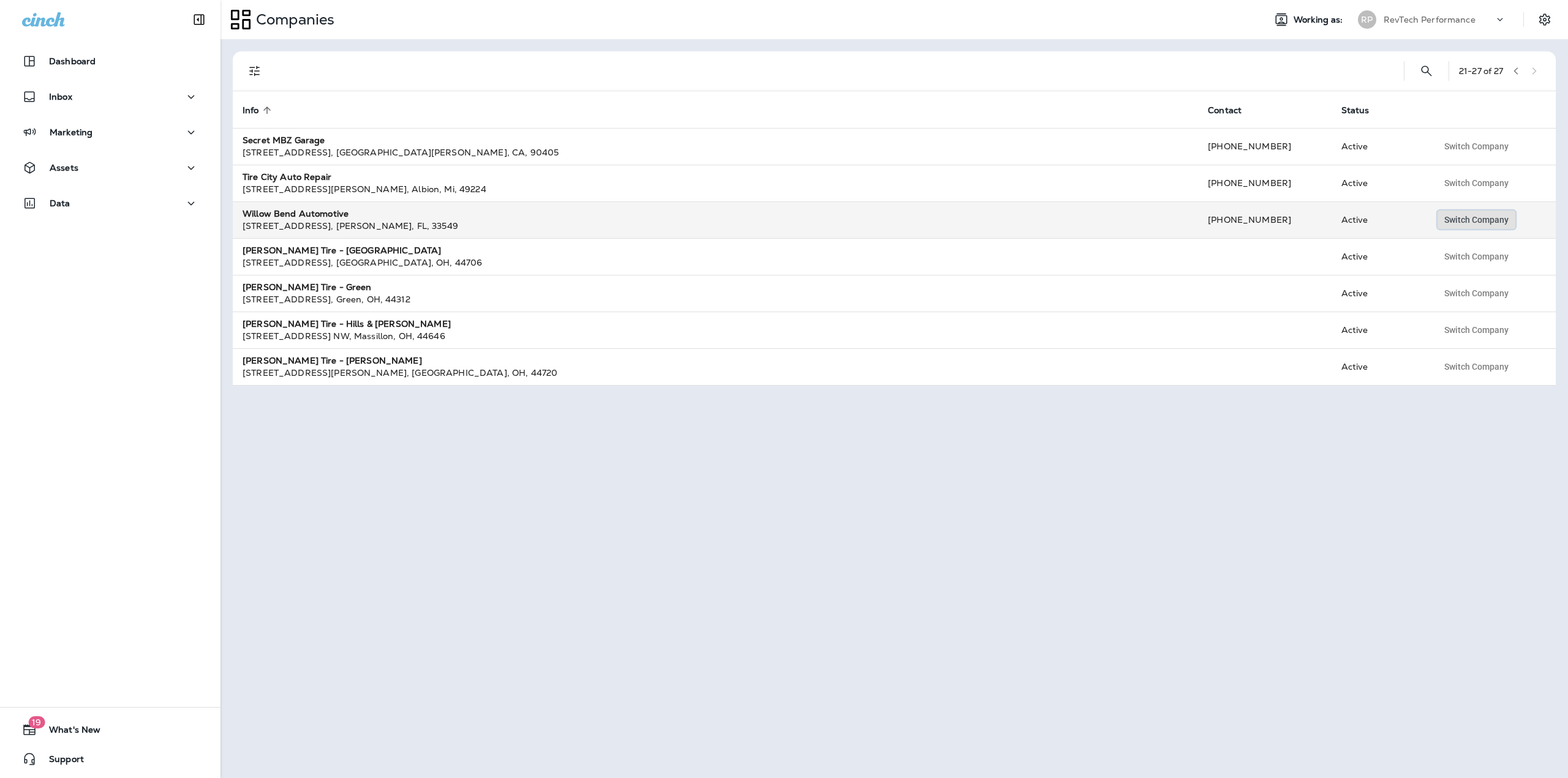
click at [1456, 219] on span "Switch Company" at bounding box center [1476, 219] width 64 height 8
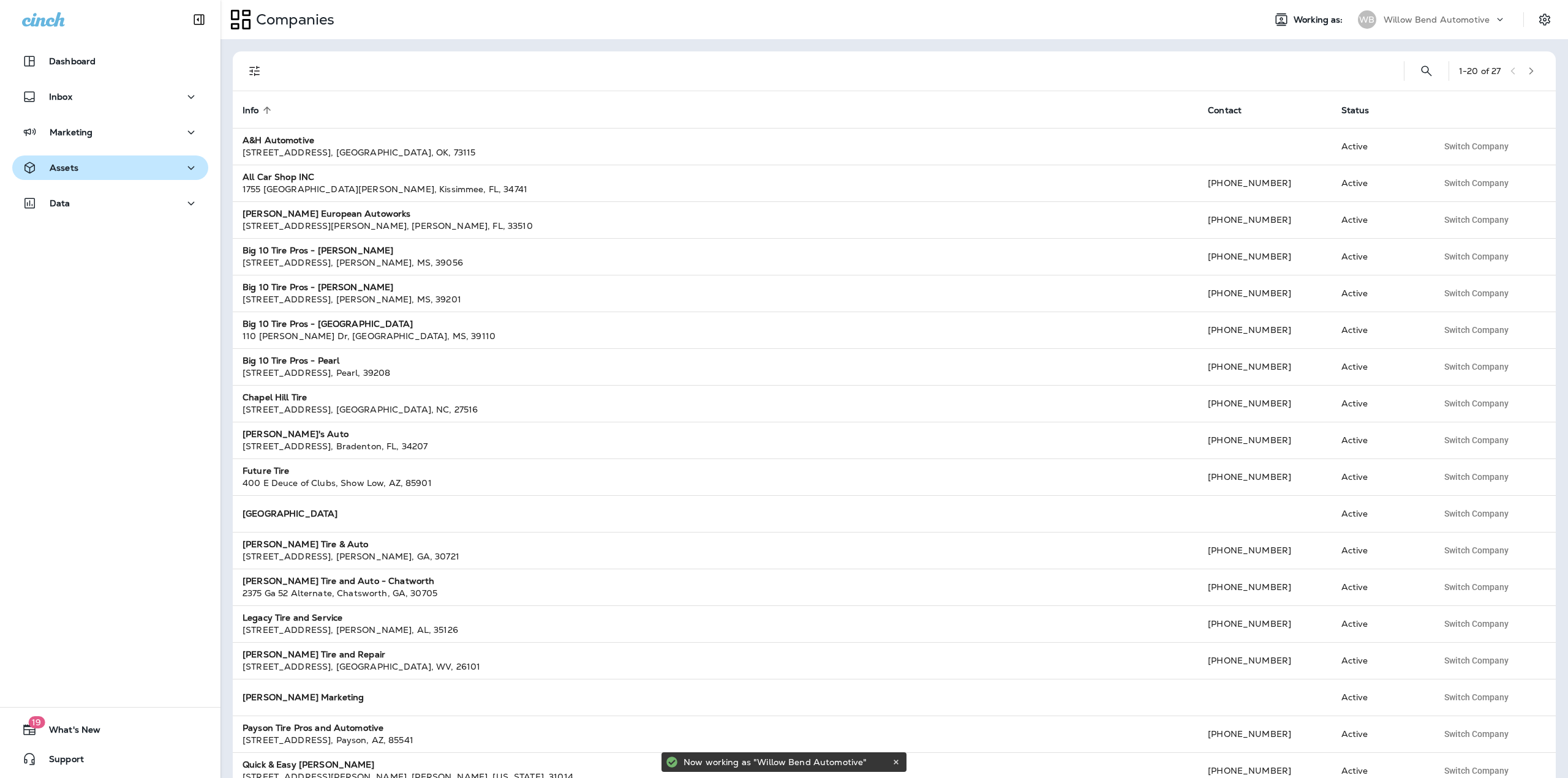
click at [101, 173] on div "Assets" at bounding box center [111, 168] width 177 height 15
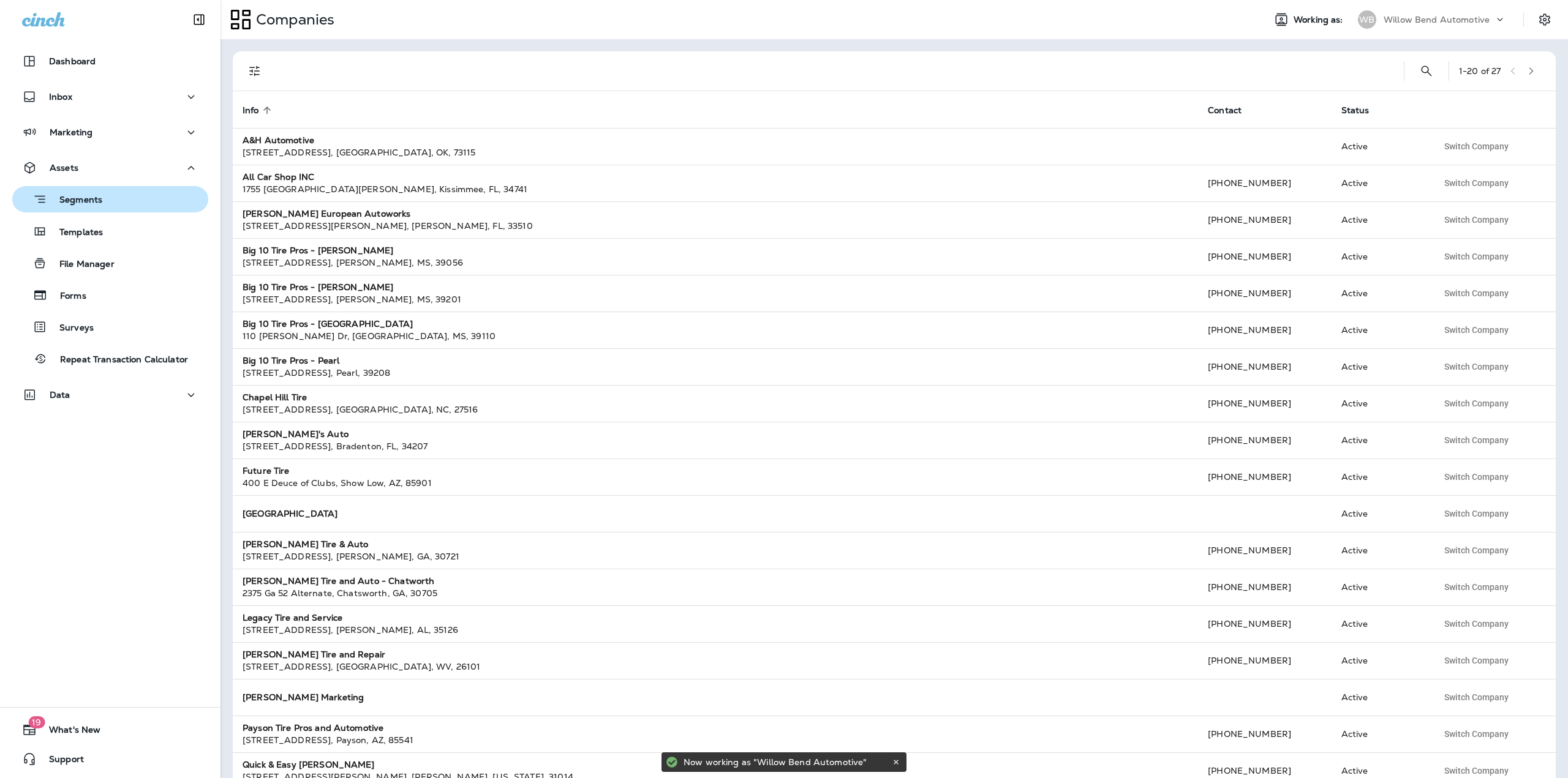
click at [89, 202] on p "Segments" at bounding box center [74, 200] width 55 height 12
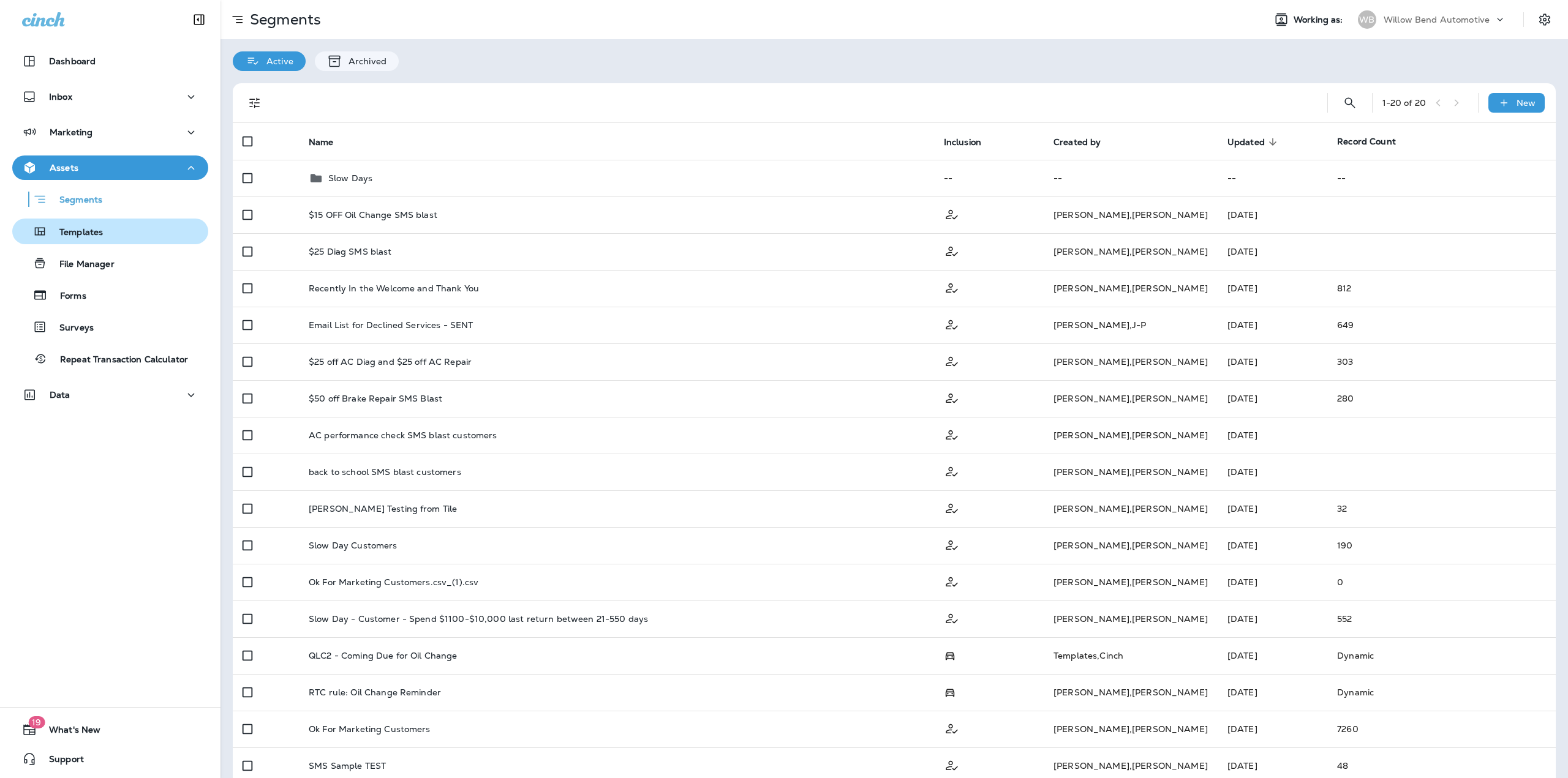
click at [135, 223] on div "Templates" at bounding box center [110, 231] width 186 height 19
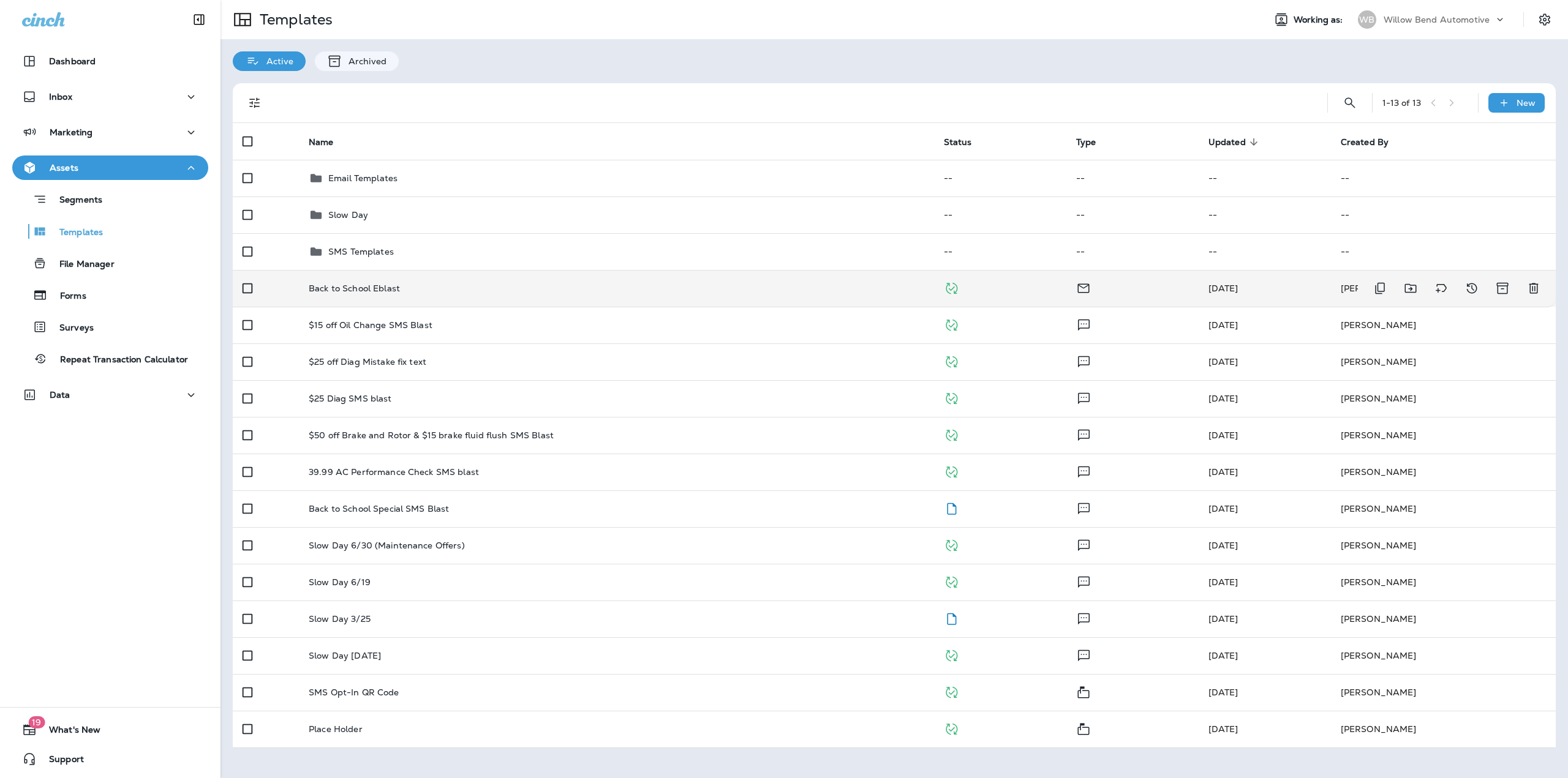
click at [493, 288] on div "Back to School Eblast" at bounding box center [617, 288] width 616 height 10
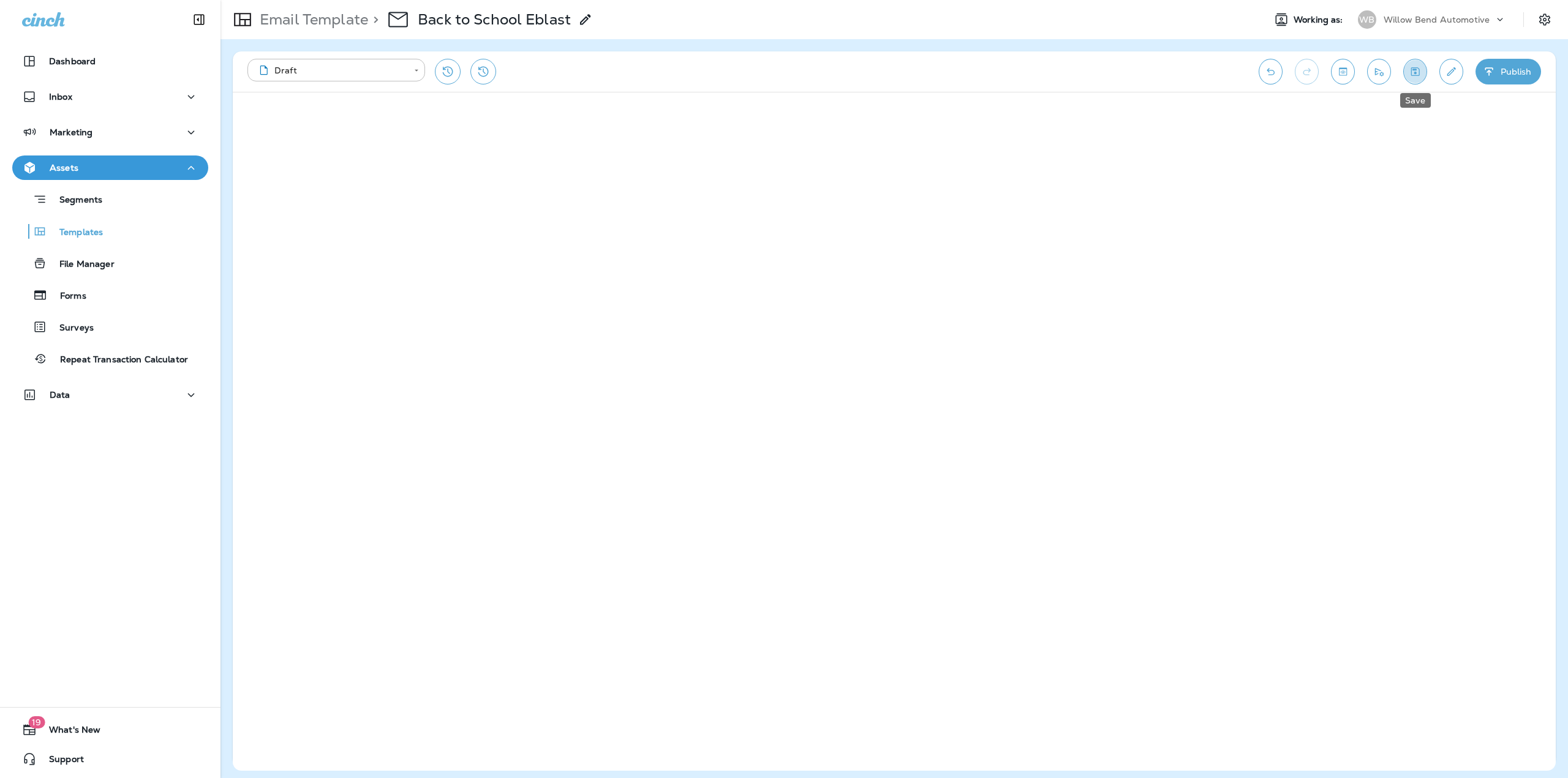
click at [1408, 80] on button "Save" at bounding box center [1415, 72] width 24 height 26
click at [1456, 69] on icon "Edit details" at bounding box center [1452, 71] width 13 height 12
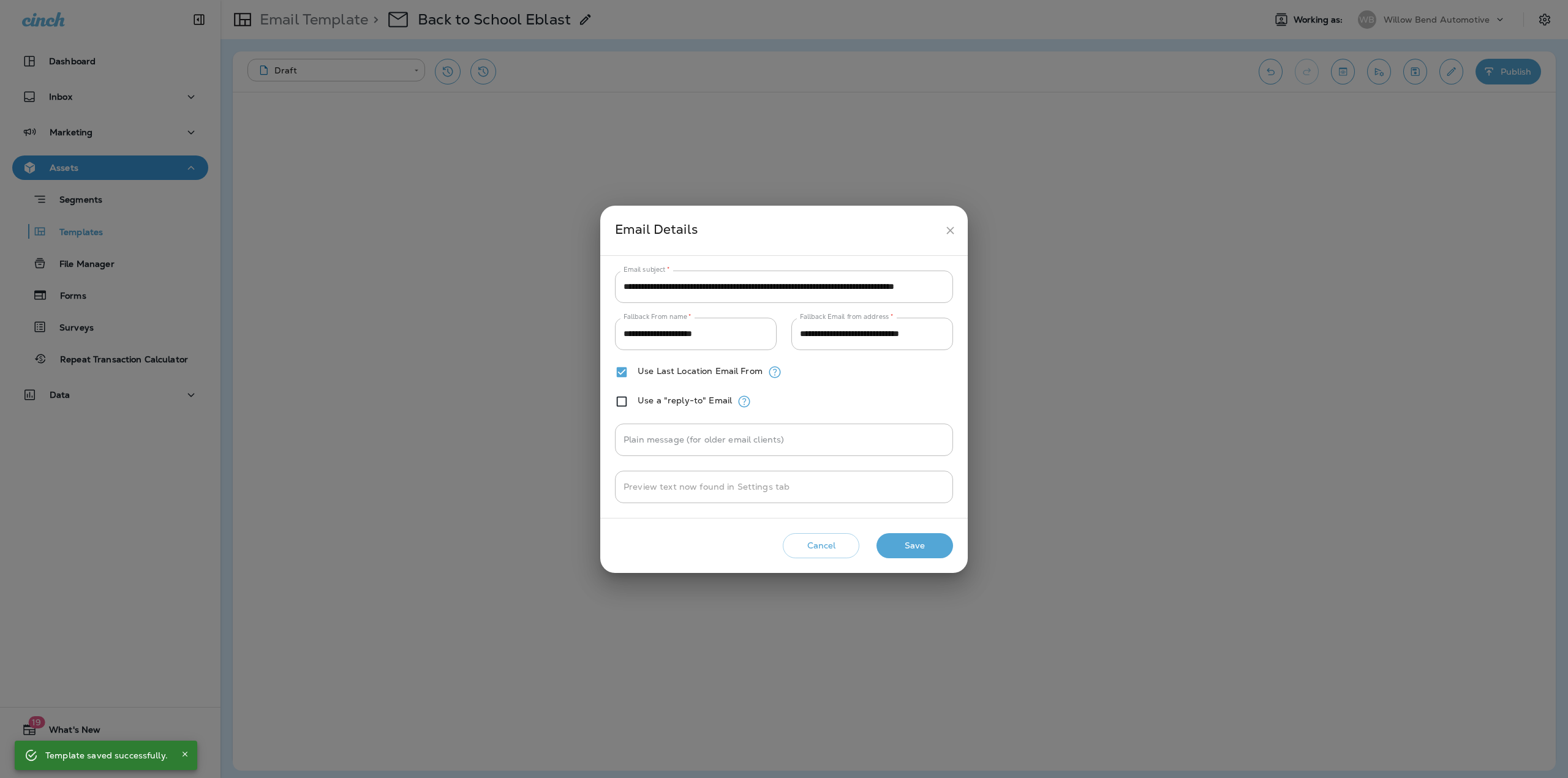
click at [937, 548] on button "Save" at bounding box center [915, 546] width 76 height 25
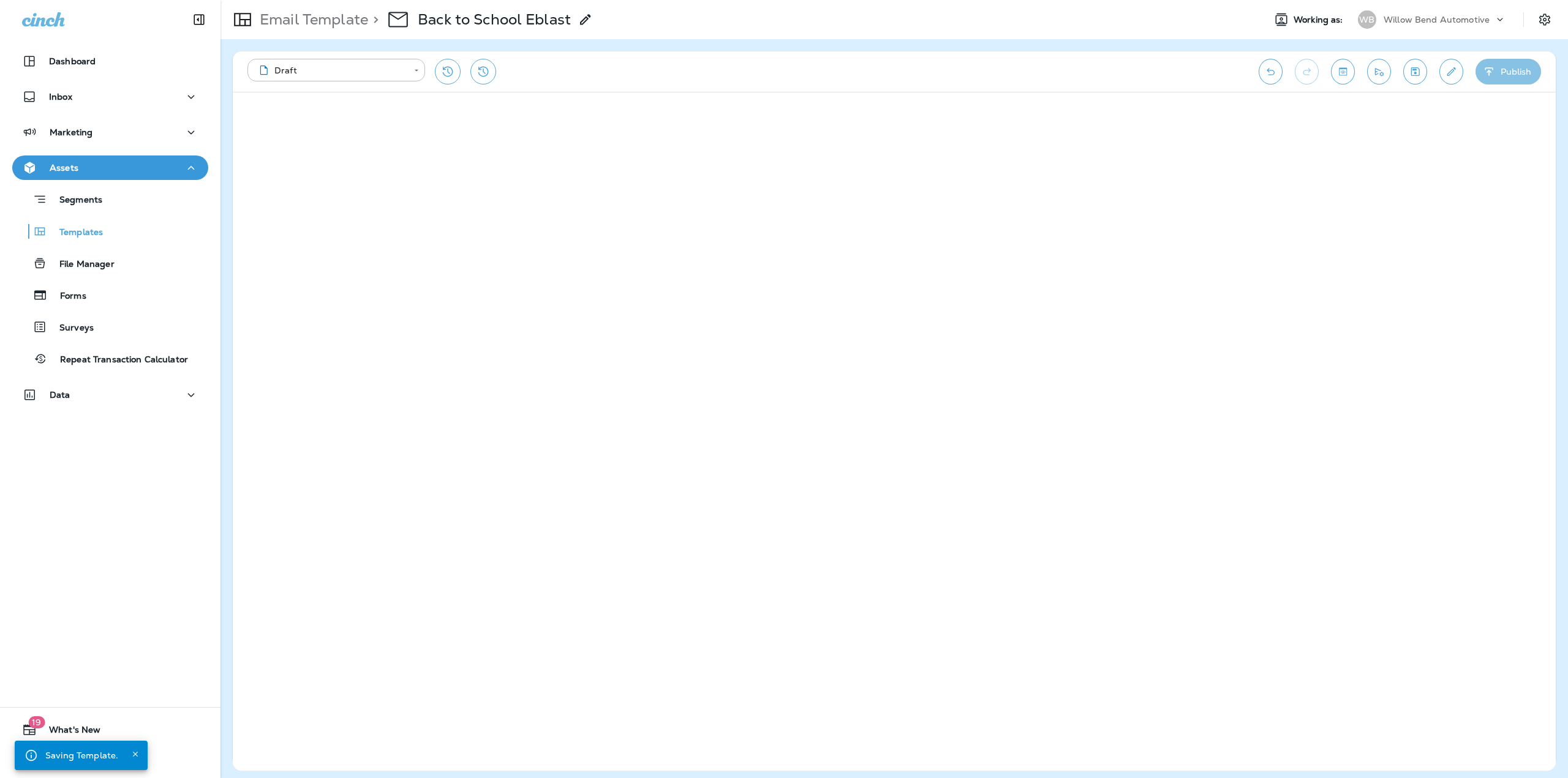
click at [1502, 65] on button "Publish" at bounding box center [1508, 72] width 65 height 26
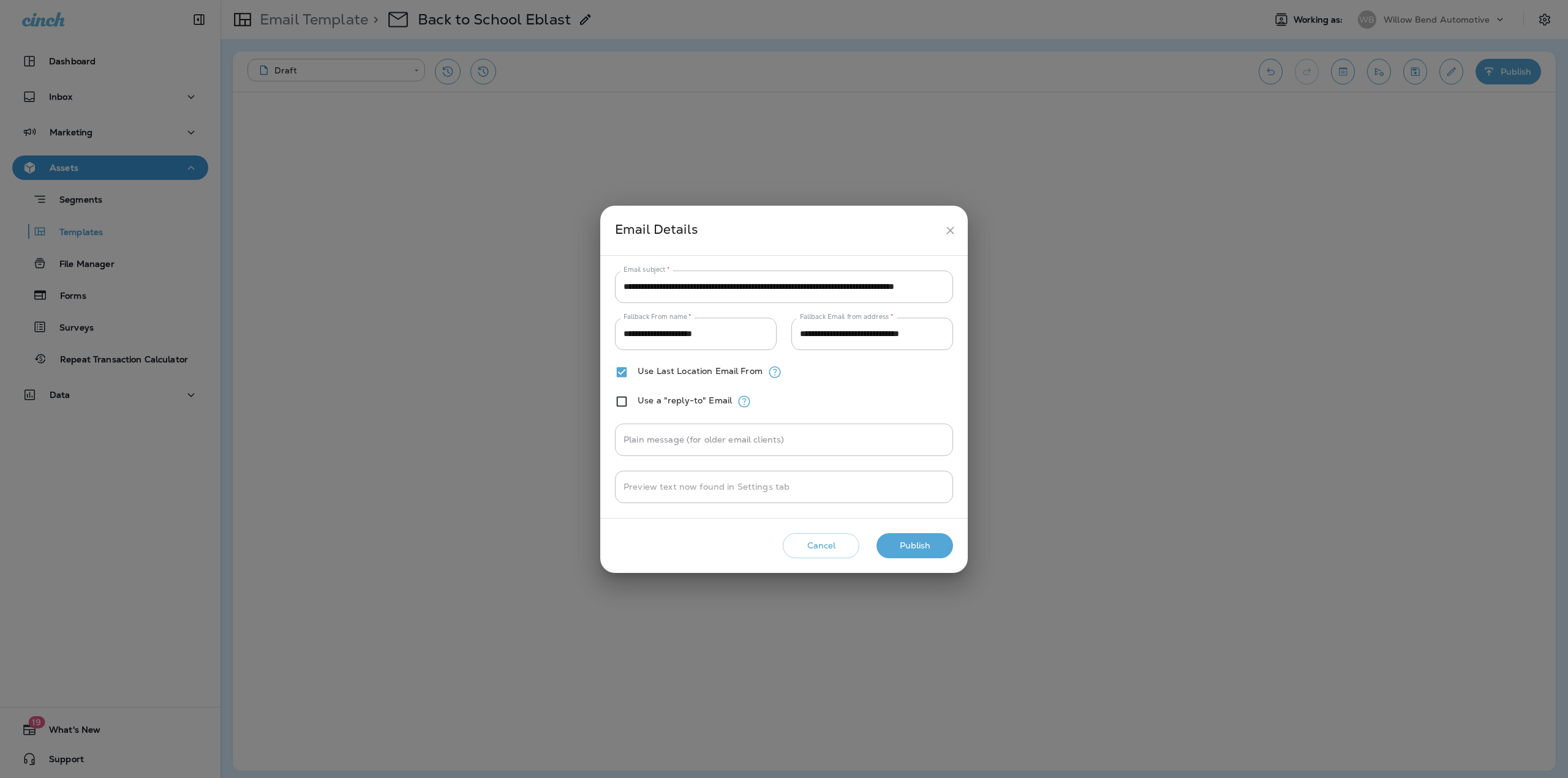
click at [911, 548] on button "Publish" at bounding box center [915, 546] width 76 height 25
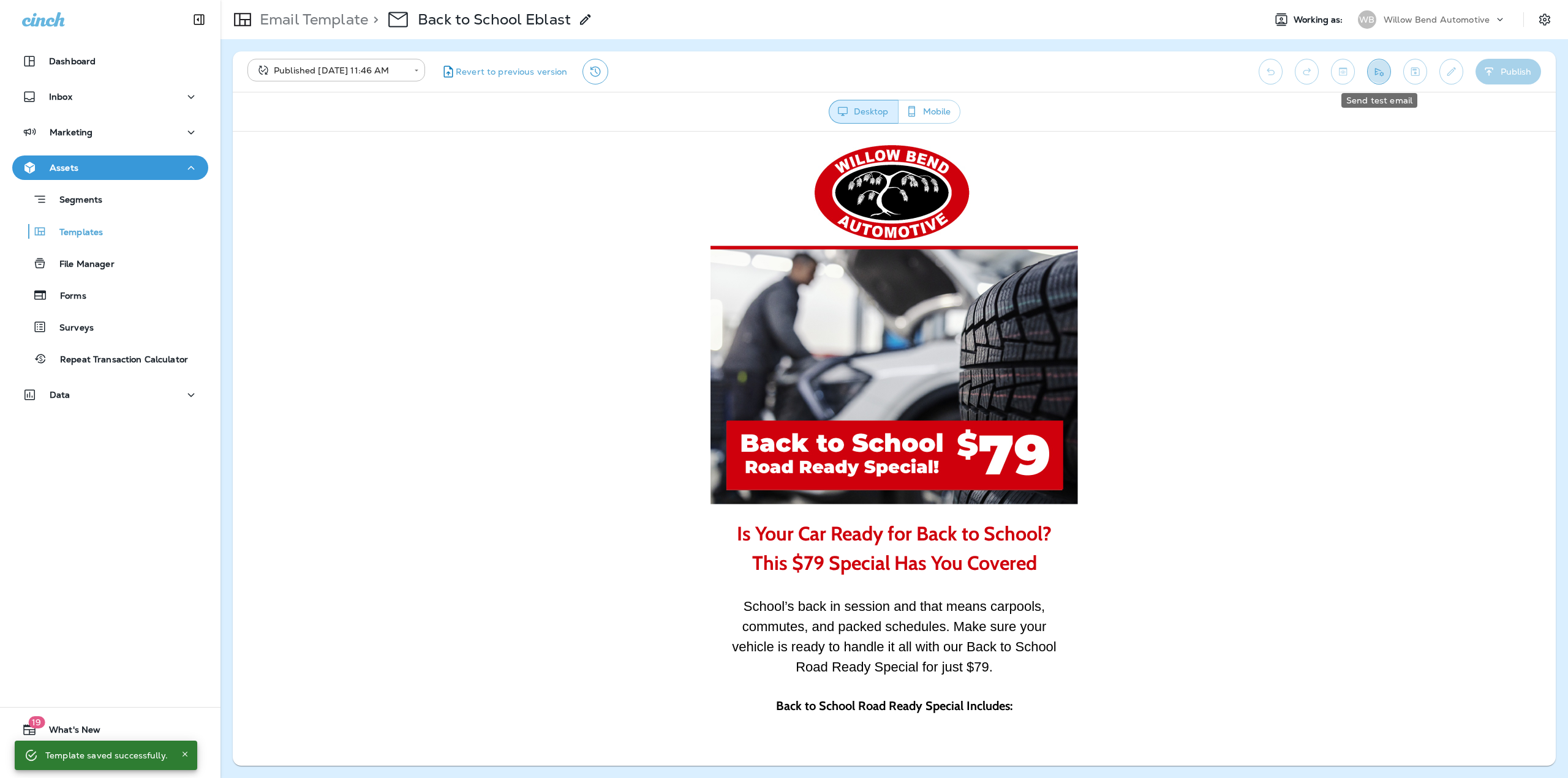
click at [1375, 79] on button "Send test email" at bounding box center [1379, 72] width 24 height 26
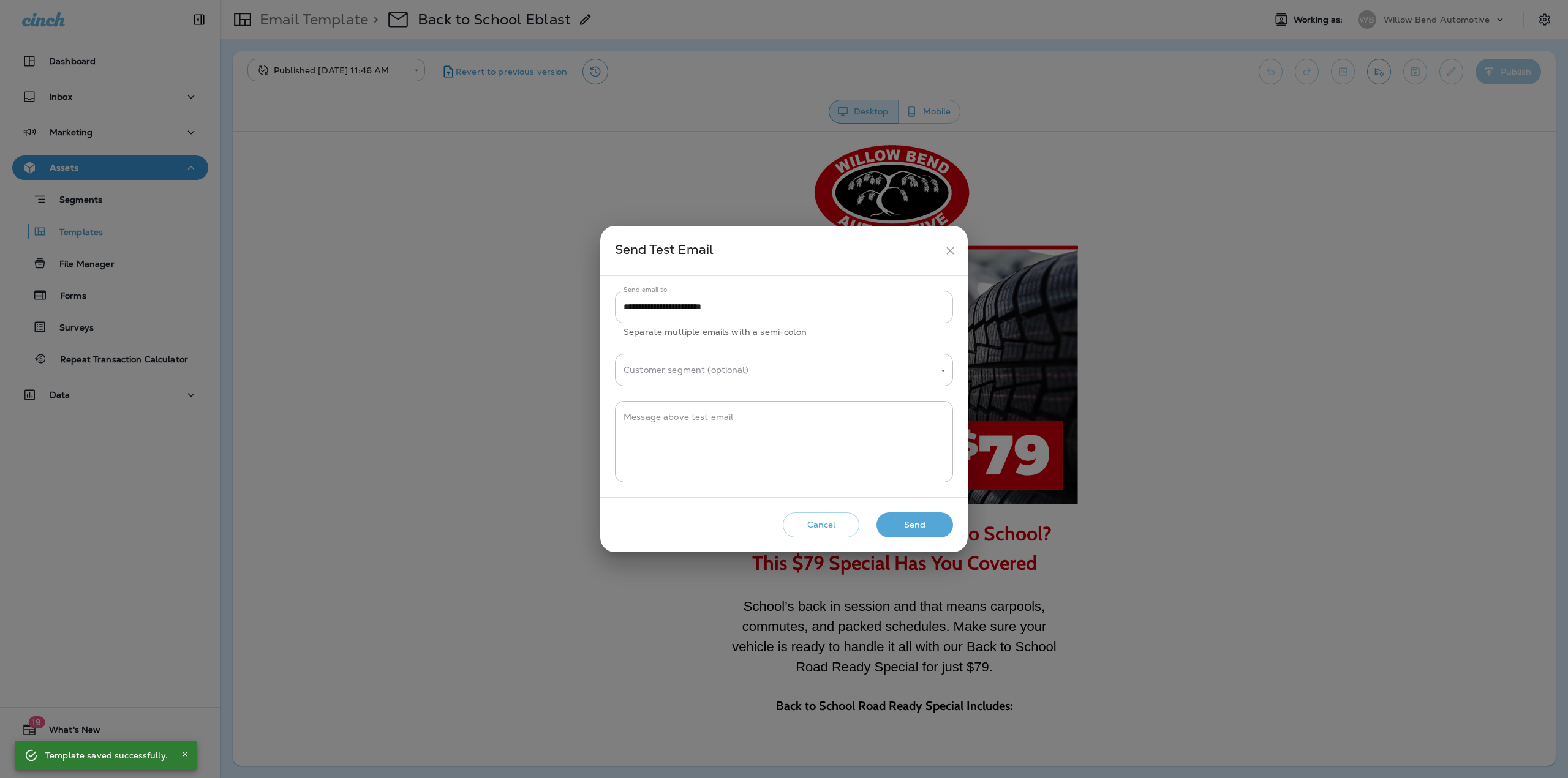
click at [771, 310] on input "**********" at bounding box center [784, 307] width 339 height 33
click at [815, 372] on input "Customer segment (optional)" at bounding box center [775, 370] width 309 height 21
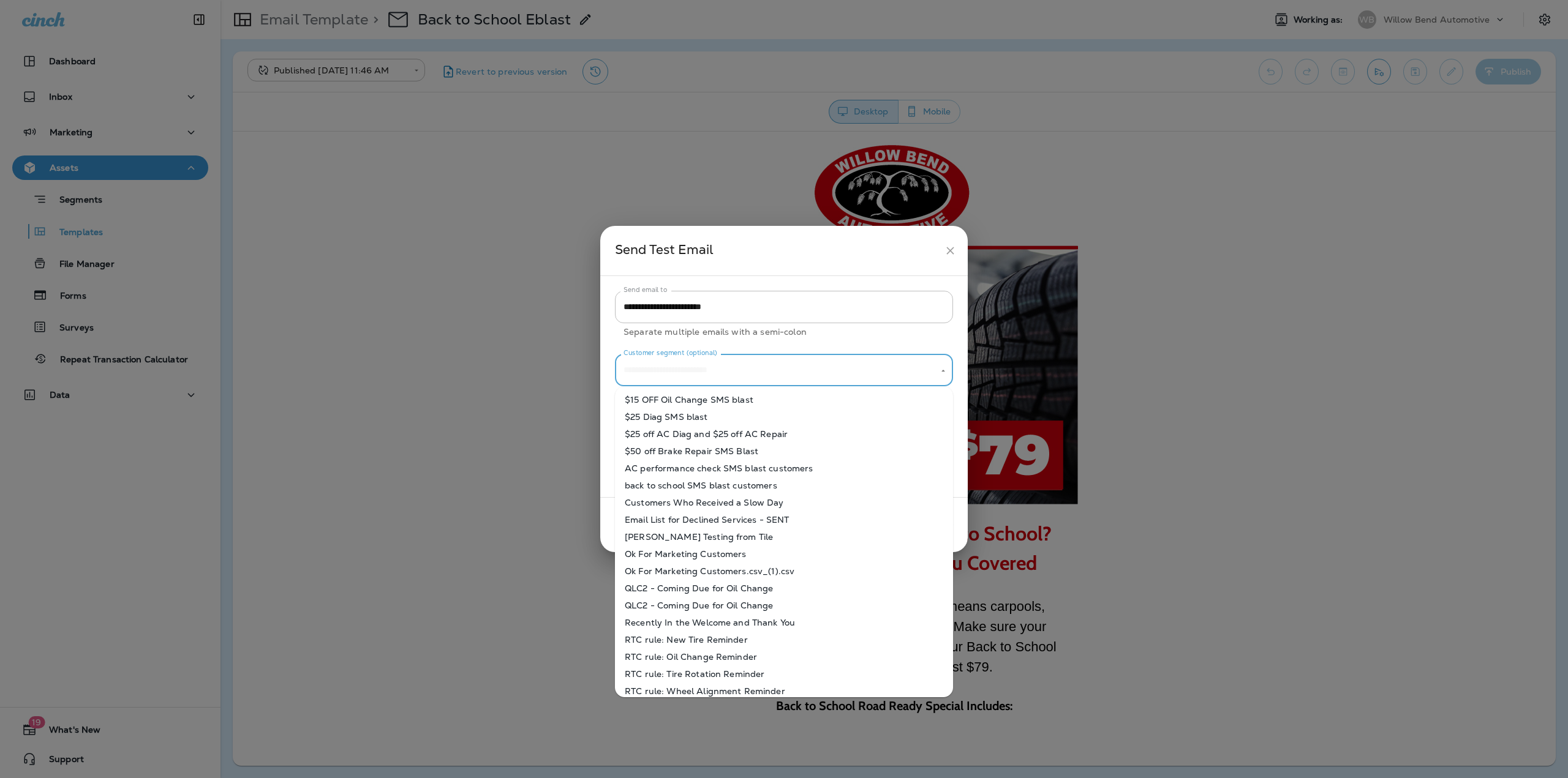
click at [691, 403] on li "$15 OFF Oil Change SMS blast" at bounding box center [784, 400] width 339 height 17
type input "**********"
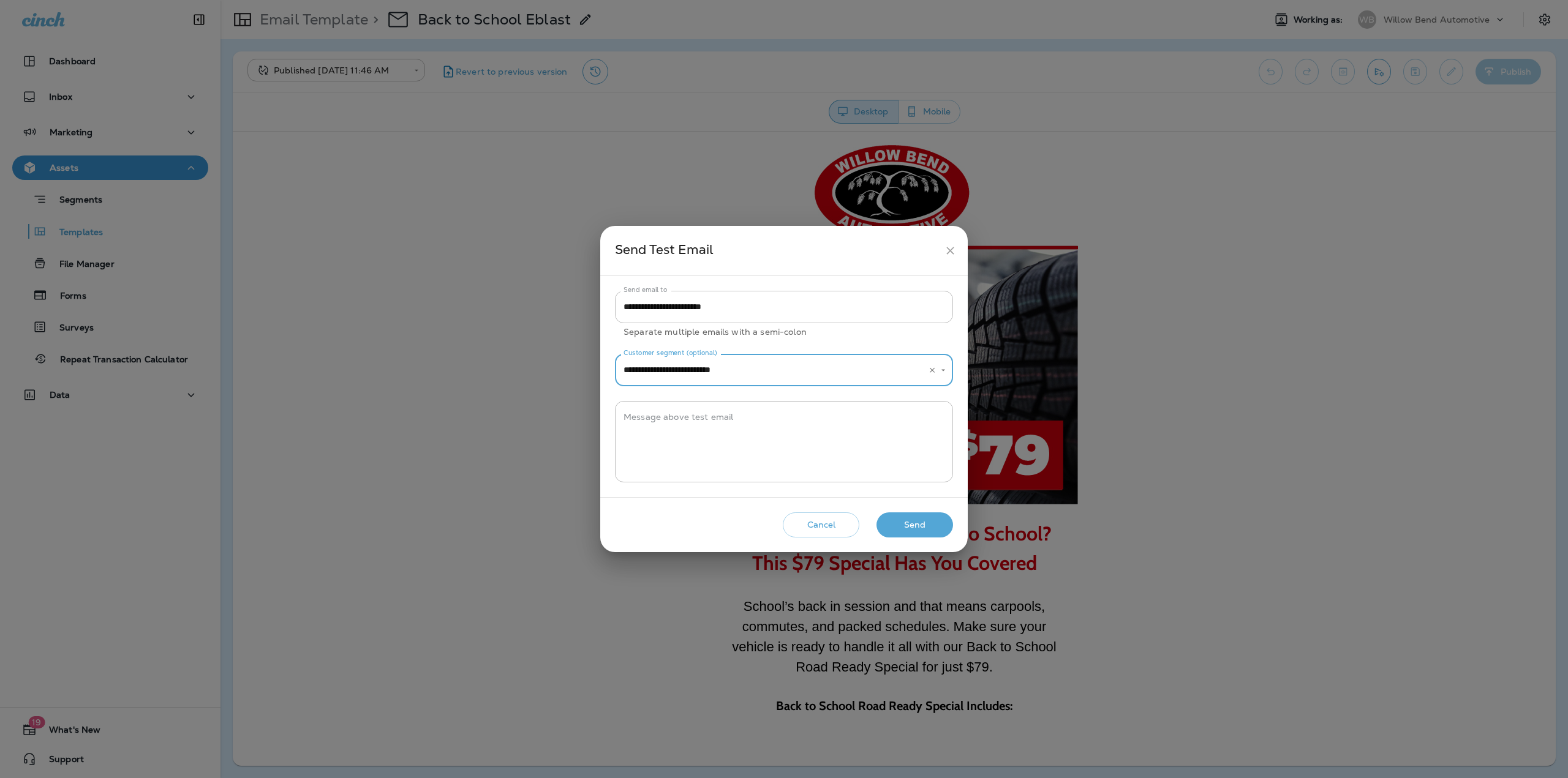
click at [927, 524] on button "Send" at bounding box center [915, 524] width 76 height 25
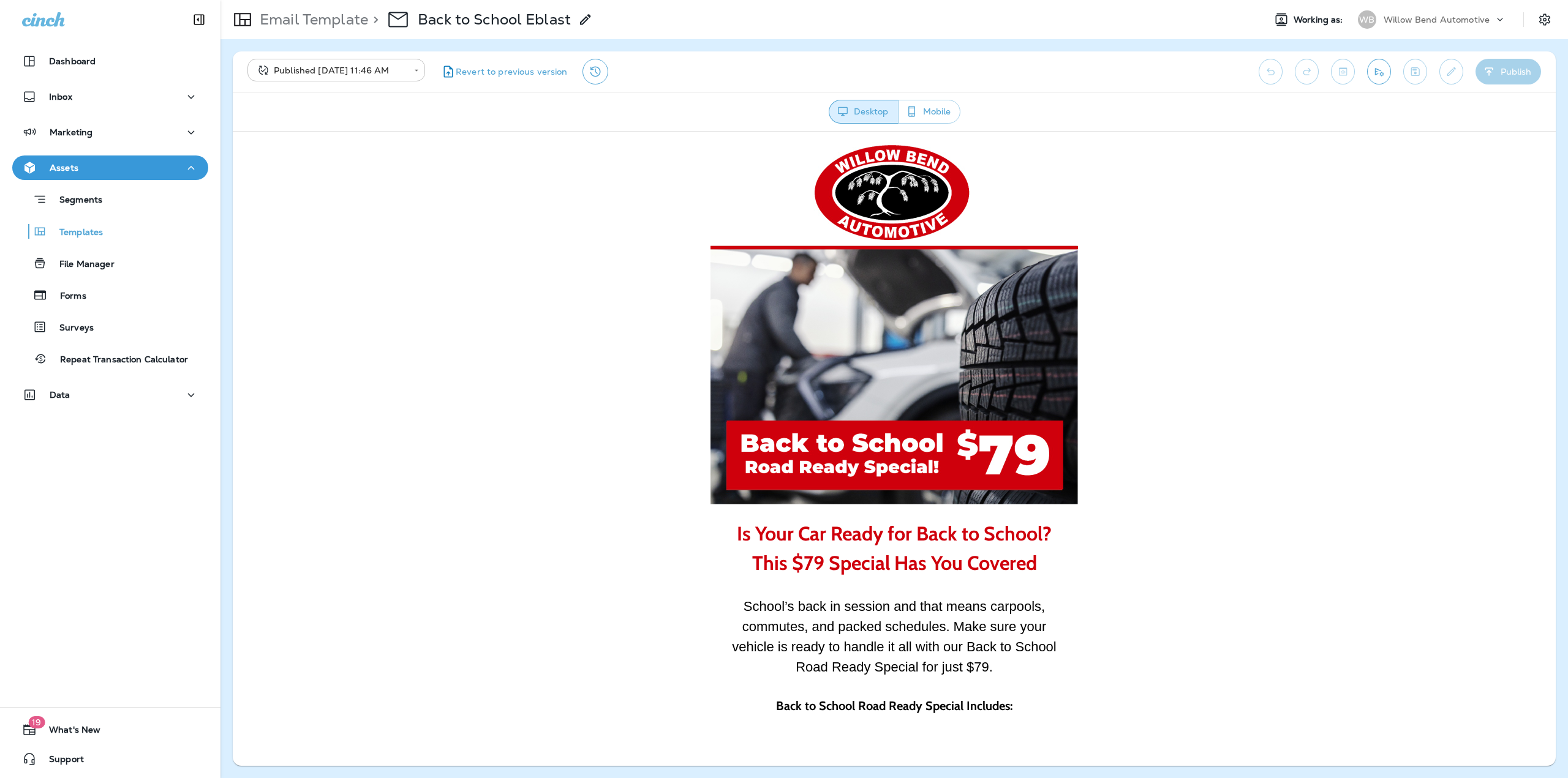
click at [384, 0] on body "**********" at bounding box center [784, 0] width 1568 height 0
click at [334, 109] on li "Draft" at bounding box center [336, 104] width 178 height 30
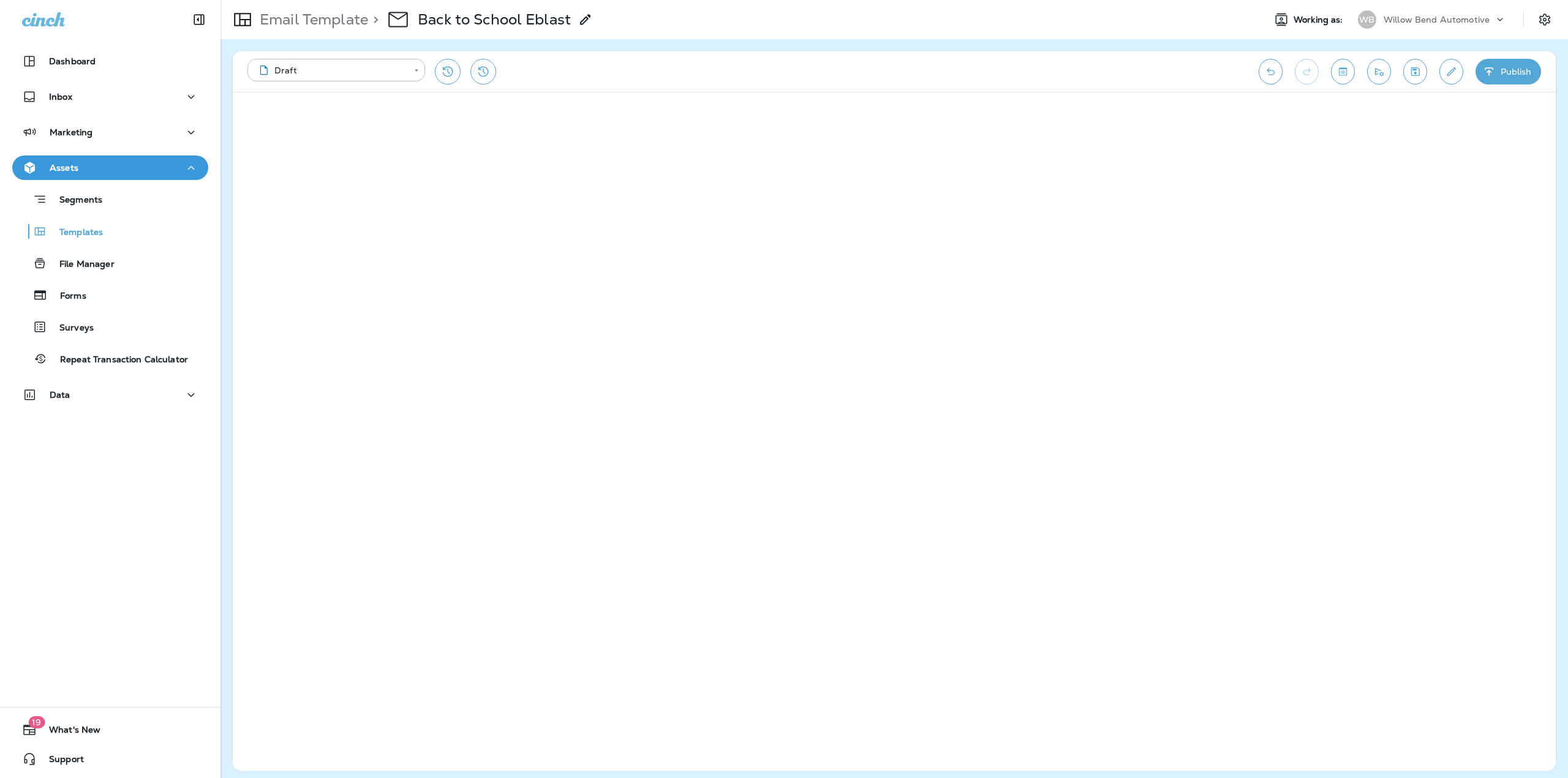
click at [1417, 64] on button "Save" at bounding box center [1415, 72] width 24 height 26
click at [1508, 74] on button "Publish" at bounding box center [1508, 72] width 65 height 26
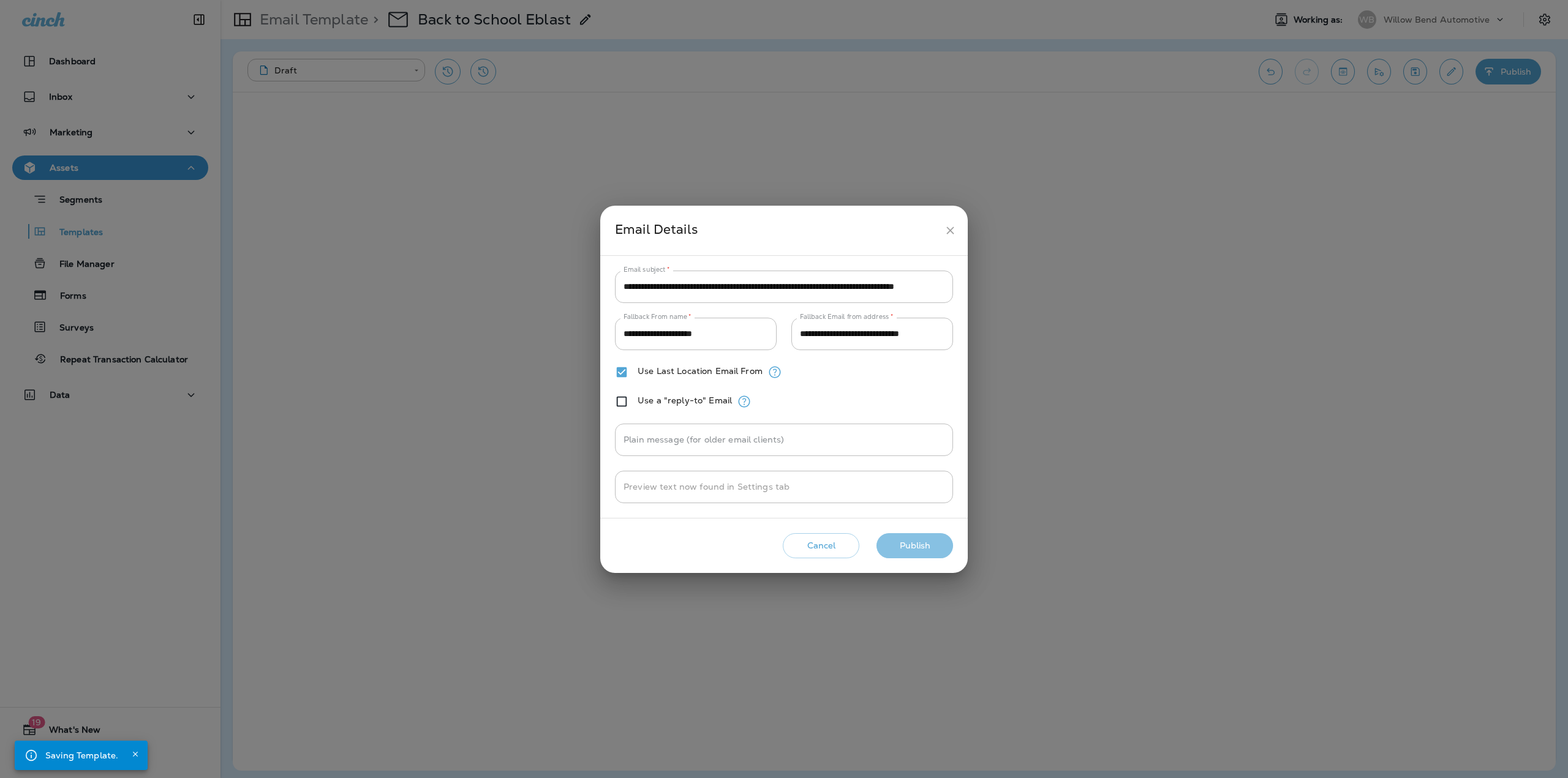
click at [937, 539] on button "Publish" at bounding box center [915, 546] width 76 height 25
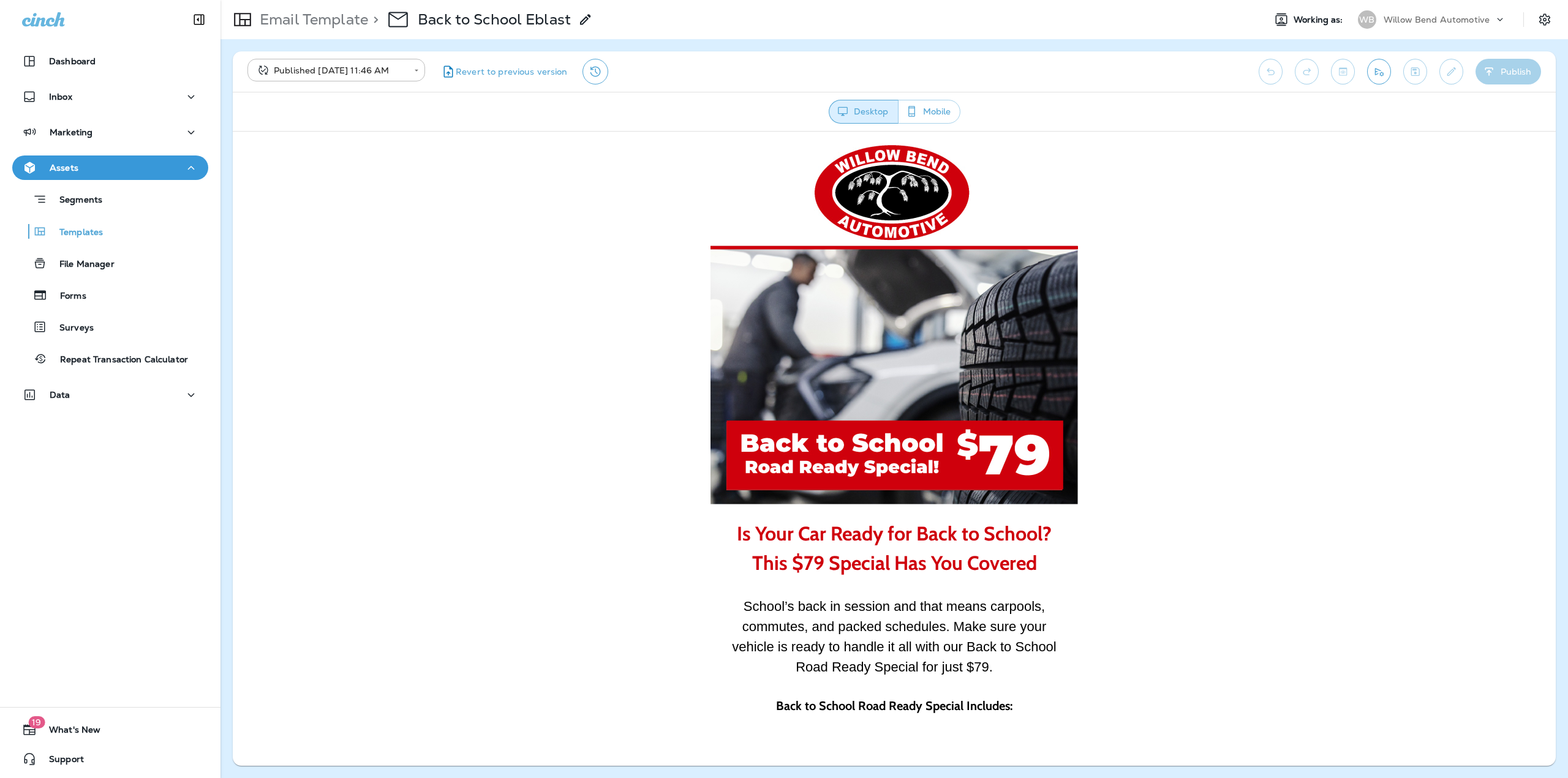
click at [1370, 75] on button "Send test email" at bounding box center [1379, 72] width 24 height 26
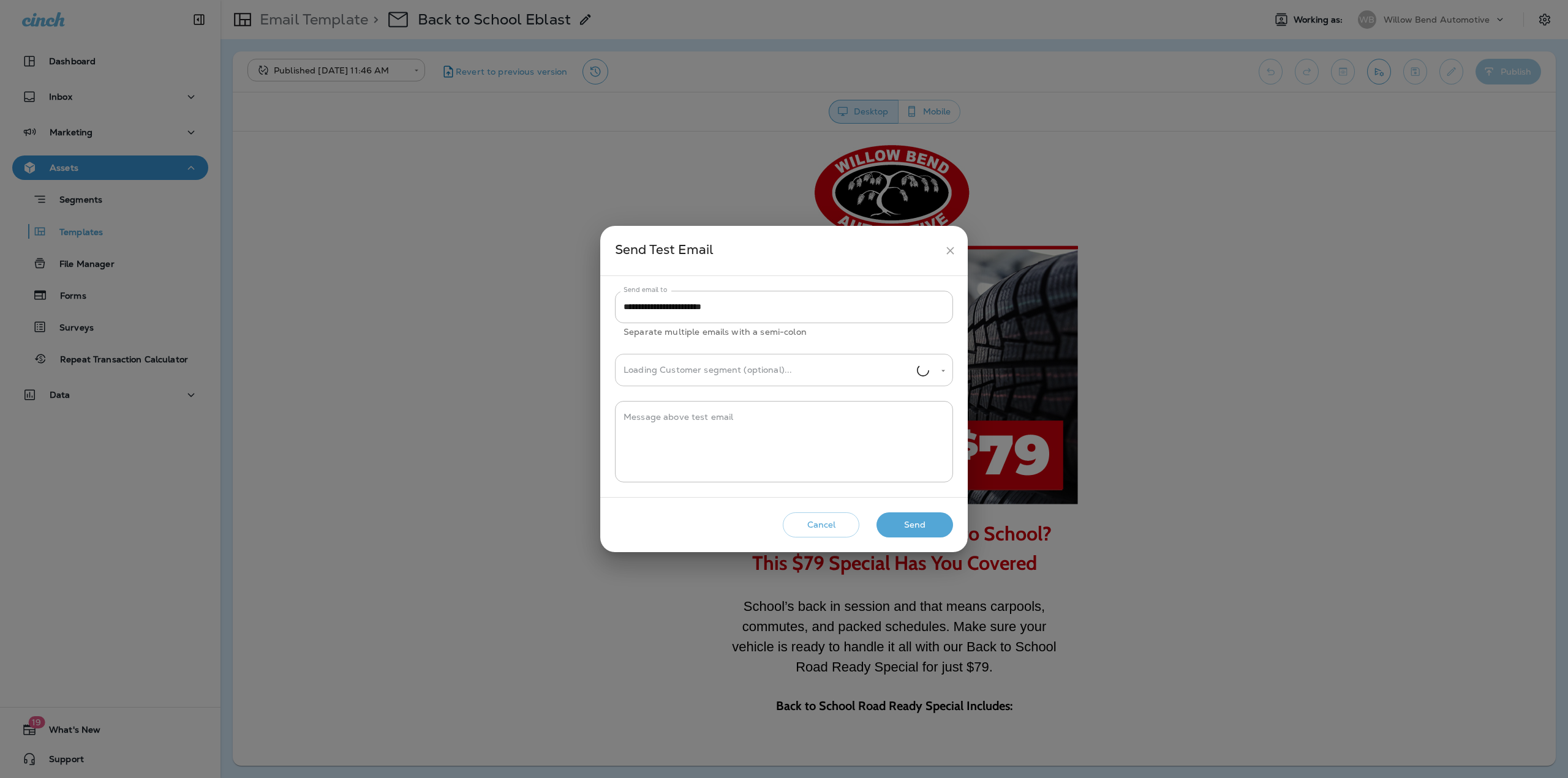
type input "**********"
click at [908, 516] on button "Send" at bounding box center [915, 524] width 76 height 25
